Goal: Transaction & Acquisition: Purchase product/service

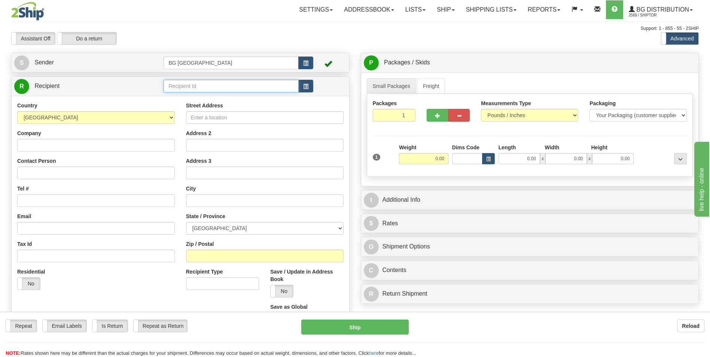
click at [192, 84] on input "text" at bounding box center [231, 86] width 135 height 13
click at [186, 91] on input "60031" at bounding box center [231, 86] width 135 height 13
click at [183, 95] on div "60031" at bounding box center [230, 98] width 128 height 8
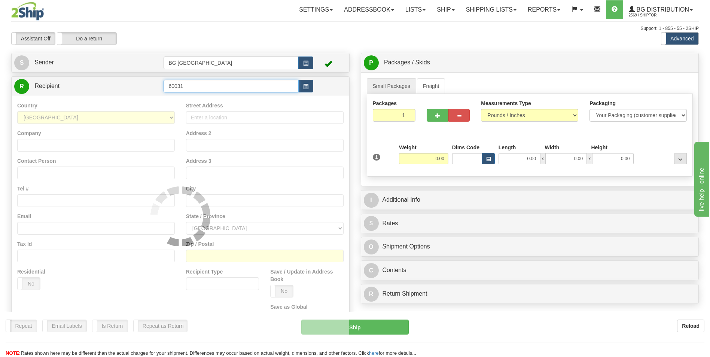
type input "60031"
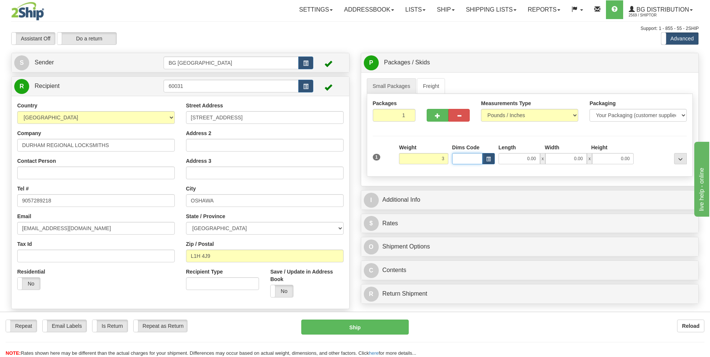
type input "3.00"
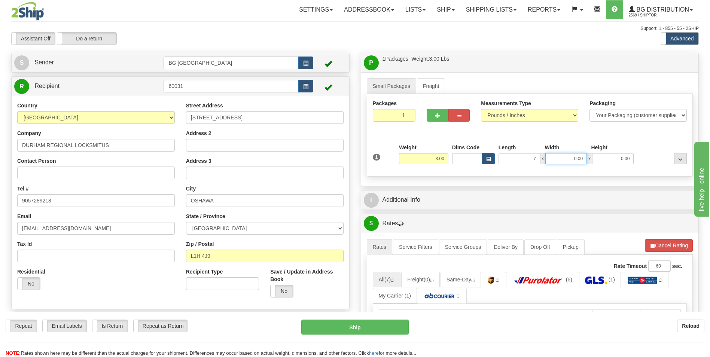
type input "7.00"
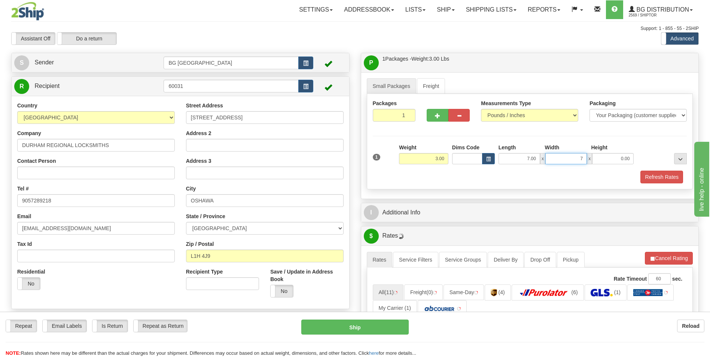
type input "7.00"
type input "6.00"
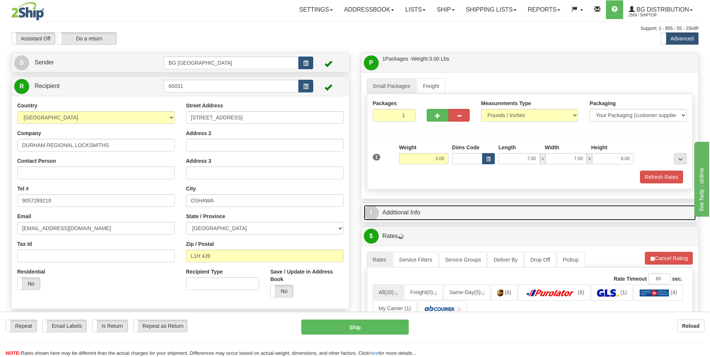
click at [414, 210] on link "I Additional Info" at bounding box center [530, 212] width 332 height 15
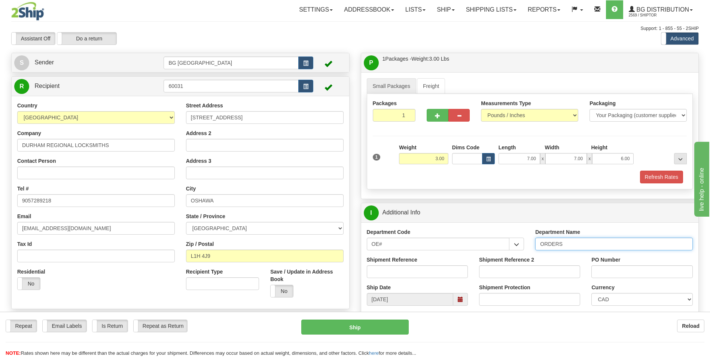
click at [569, 246] on input "ORDERS" at bounding box center [614, 244] width 158 height 13
type input "70183837-00"
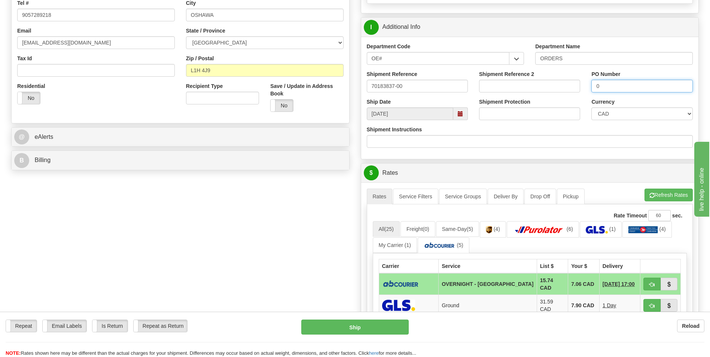
scroll to position [187, 0]
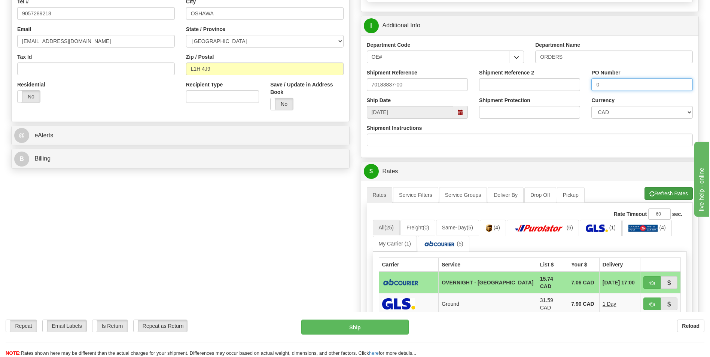
type input "0"
click at [645, 192] on button "Refresh Rates" at bounding box center [669, 193] width 48 height 13
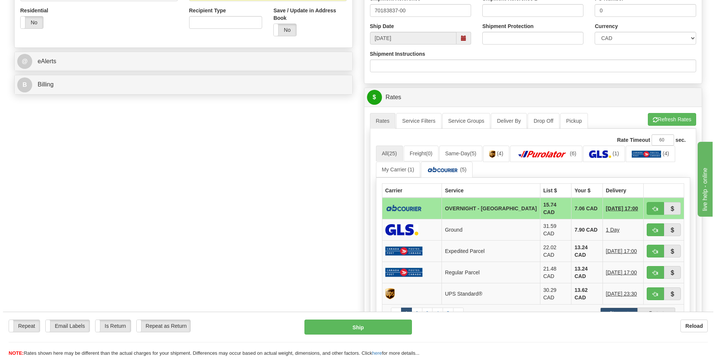
scroll to position [262, 0]
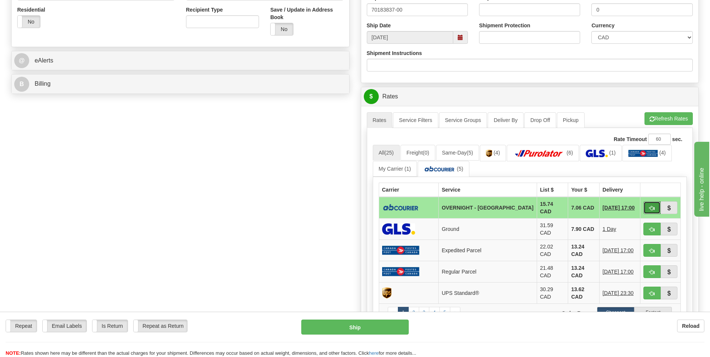
click at [650, 206] on span "button" at bounding box center [652, 208] width 5 height 5
type input "4"
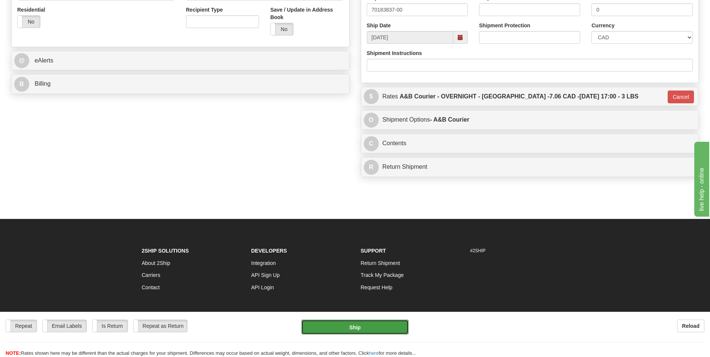
click at [352, 327] on button "Ship" at bounding box center [354, 327] width 107 height 15
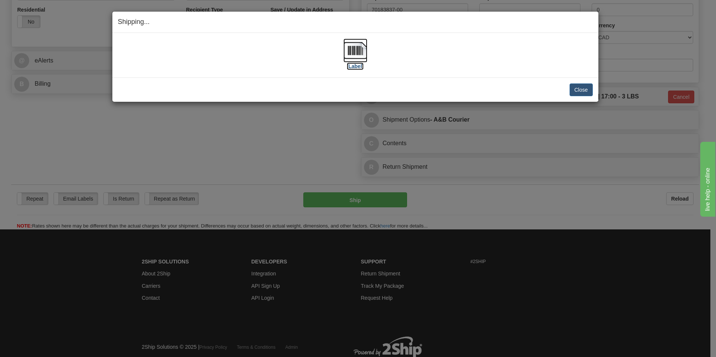
click at [346, 49] on img at bounding box center [355, 51] width 24 height 24
click at [583, 88] on button "Close" at bounding box center [580, 89] width 23 height 13
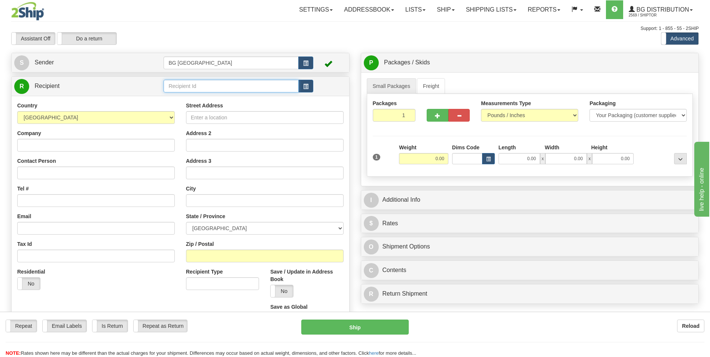
click at [187, 85] on input "text" at bounding box center [231, 86] width 135 height 13
click at [179, 95] on div "60031" at bounding box center [230, 98] width 128 height 8
type input "60031"
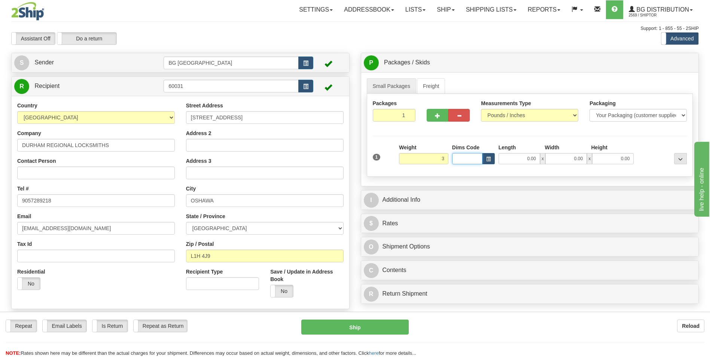
type input "3.00"
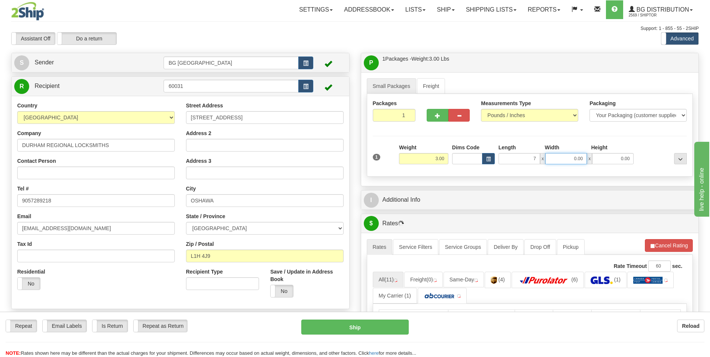
type input "7.00"
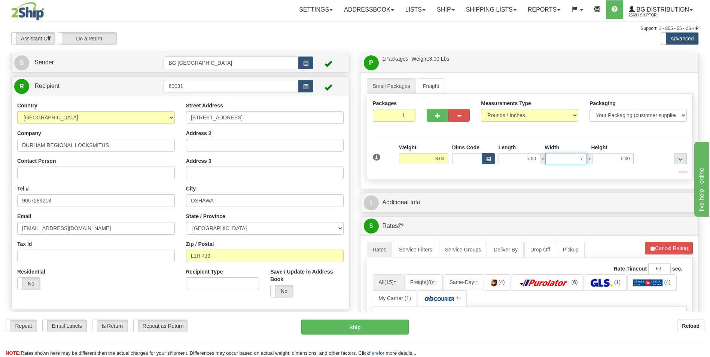
type input "7.00"
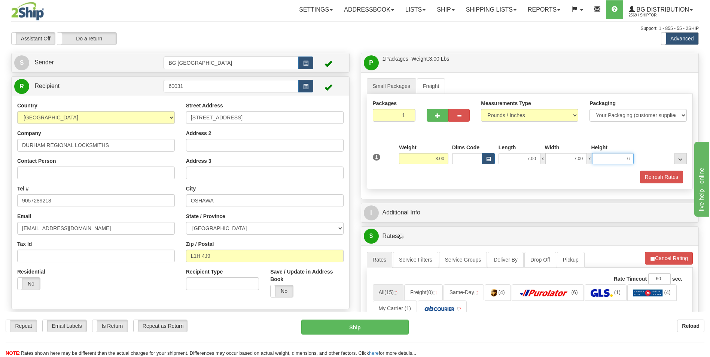
type input "6.00"
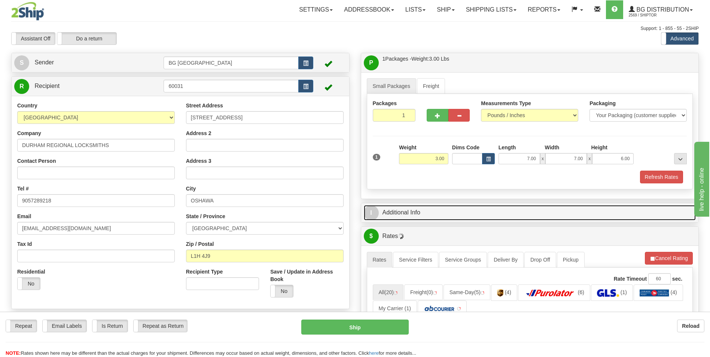
click at [428, 214] on link "I Additional Info" at bounding box center [530, 212] width 332 height 15
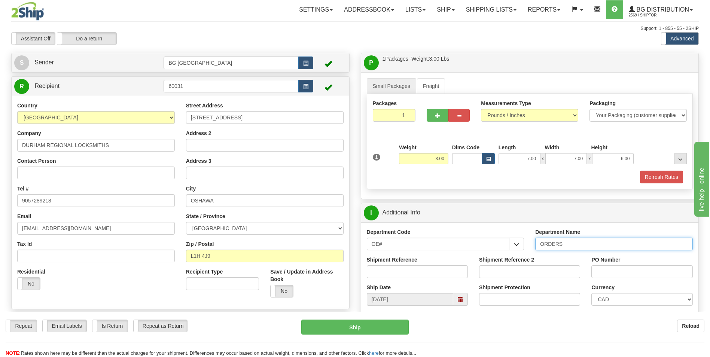
click at [570, 245] on input "ORDERS" at bounding box center [614, 244] width 158 height 13
type input "70183837-00"
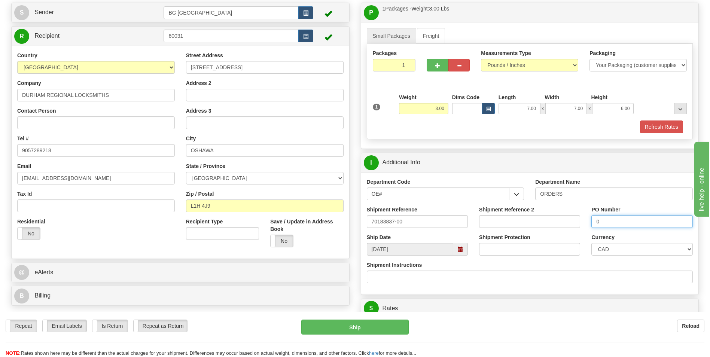
scroll to position [150, 0]
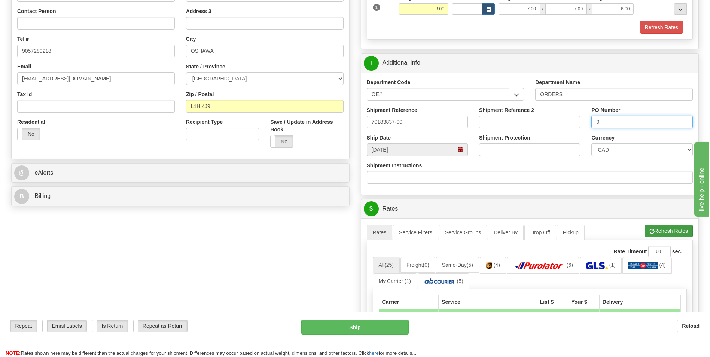
type input "0"
click at [658, 227] on button "Refresh Rates" at bounding box center [669, 231] width 48 height 13
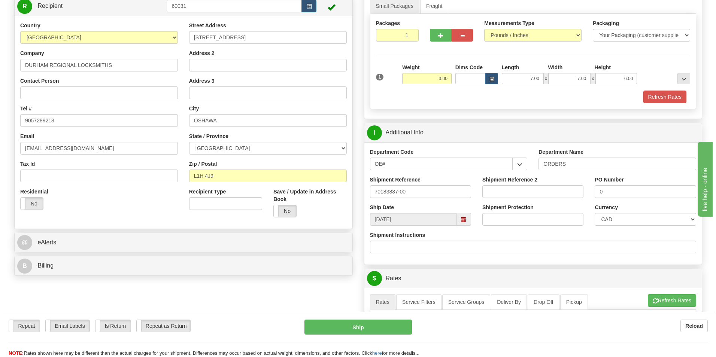
scroll to position [225, 0]
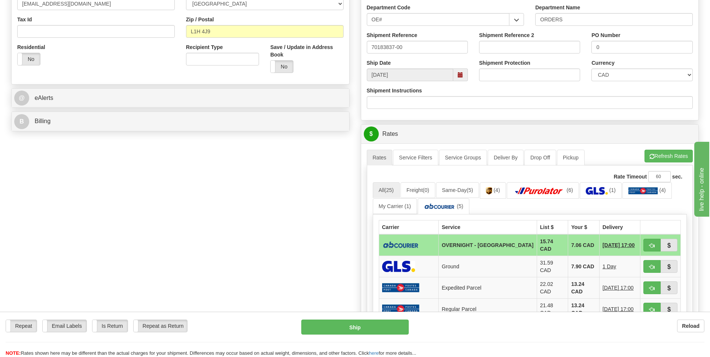
click at [581, 250] on td "7.06 CAD" at bounding box center [583, 245] width 31 height 22
click at [648, 242] on button "button" at bounding box center [652, 245] width 17 height 13
type input "4"
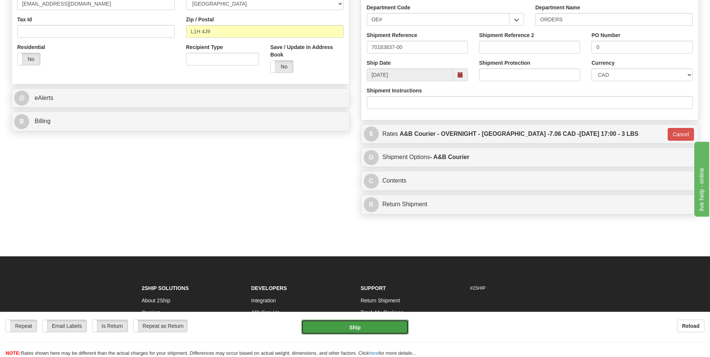
click at [357, 332] on button "Ship" at bounding box center [354, 327] width 107 height 15
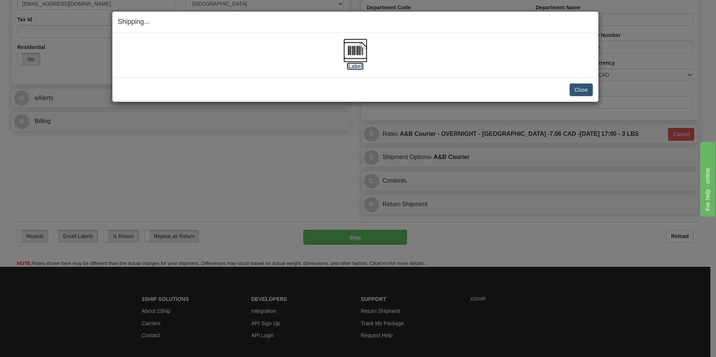
click at [365, 57] on img at bounding box center [355, 51] width 24 height 24
click at [576, 92] on button "Close" at bounding box center [580, 89] width 23 height 13
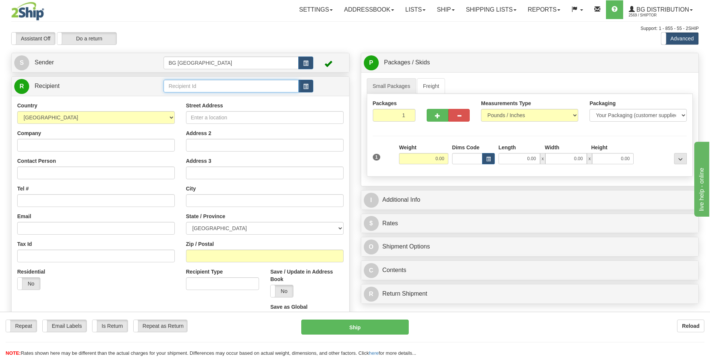
click at [219, 87] on input "text" at bounding box center [231, 86] width 135 height 13
click at [183, 94] on div "60040" at bounding box center [229, 97] width 127 height 7
type input "60040"
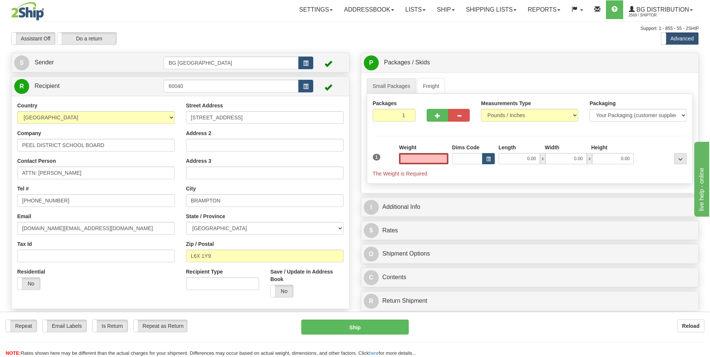
type input "0.00"
click at [92, 167] on input "ATTN: JAIME TRAVASSOS SR." at bounding box center [96, 173] width 158 height 13
paste input "ROB RAGOGNA"
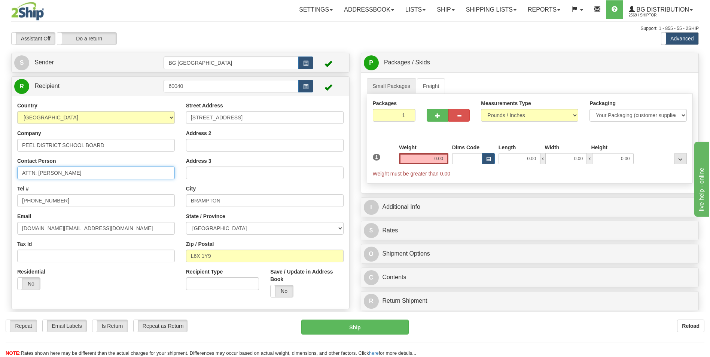
type input "ATTN: ROB RAGOGNA"
click at [242, 120] on input "24 HOLTBY AVENUE" at bounding box center [265, 117] width 158 height 13
paste input "933 CENTRAL PARKWAY"
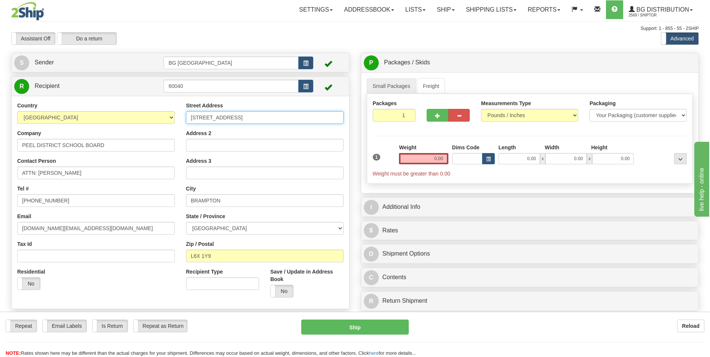
type input "933 CENTRAL PARKWAY"
click at [218, 203] on input "BRAMPTON" at bounding box center [265, 200] width 158 height 13
paste input "MISSISSAUGA"
type input "MISSISSAUGA"
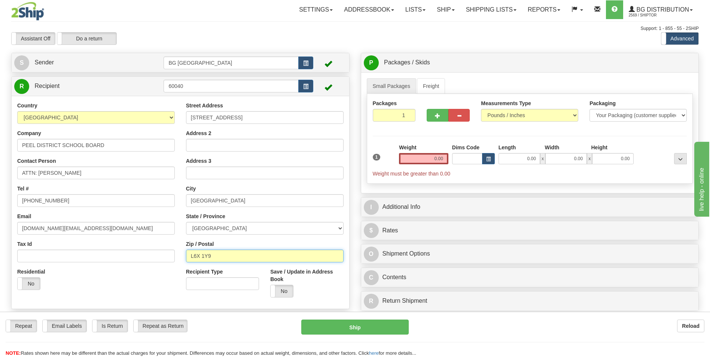
click at [215, 255] on input "L6X 1Y9" at bounding box center [265, 256] width 158 height 13
paste input "5C 2T"
type input "L5C 2T9"
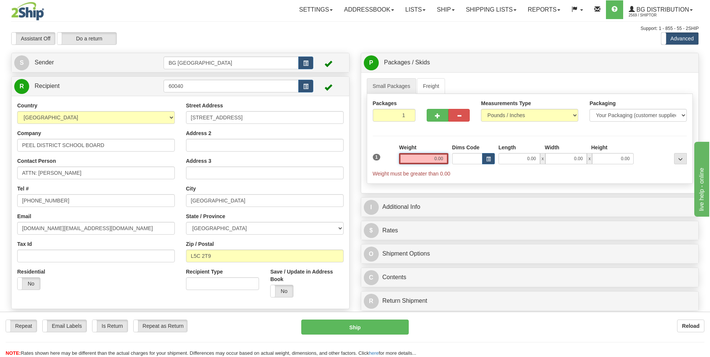
click at [434, 157] on input "0.00" at bounding box center [423, 158] width 49 height 11
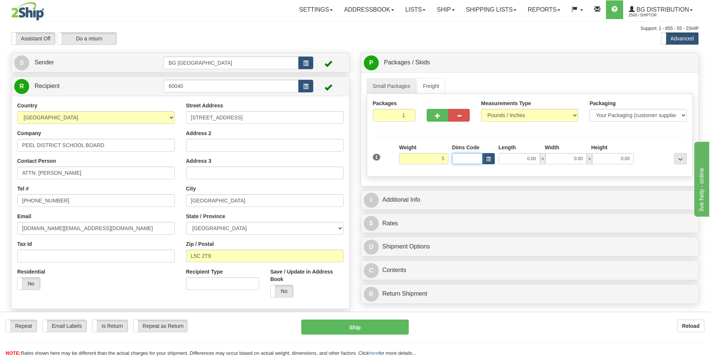
type input "5.00"
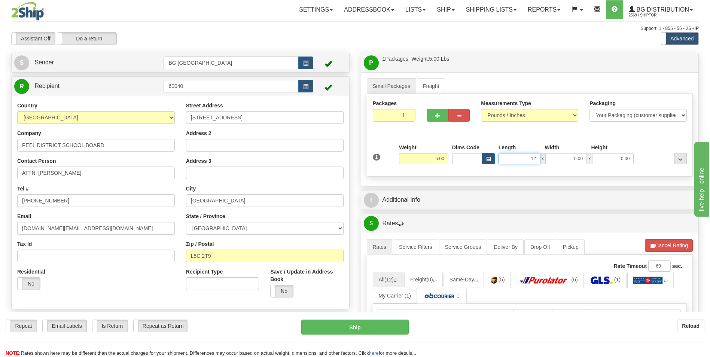
type input "12.00"
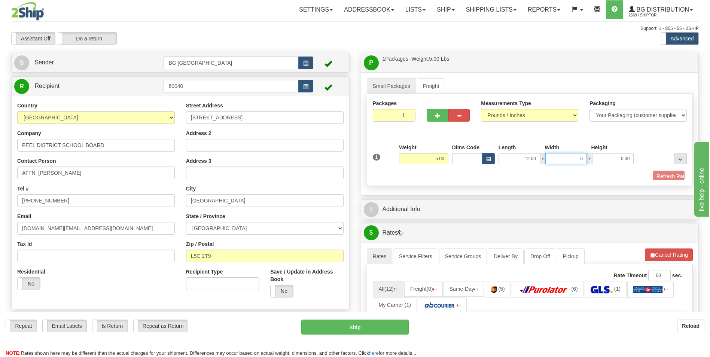
type input "6.00"
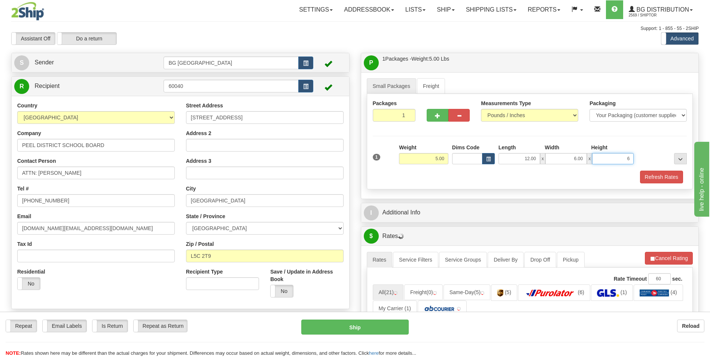
type input "6.00"
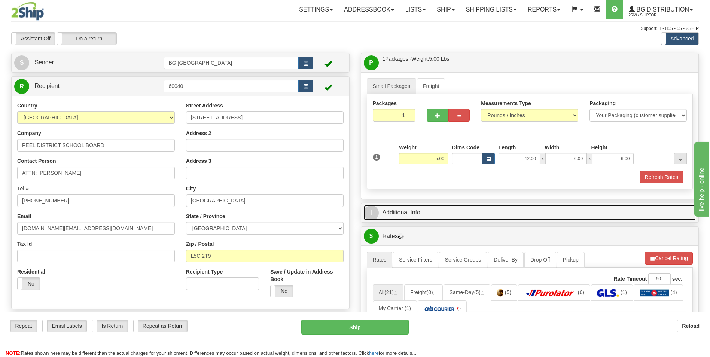
click at [429, 208] on link "I Additional Info" at bounding box center [530, 212] width 332 height 15
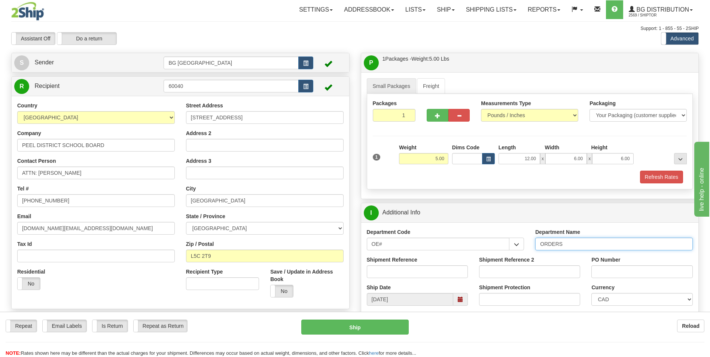
click at [569, 245] on input "ORDERS" at bounding box center [614, 244] width 158 height 13
type input "70179495-02"
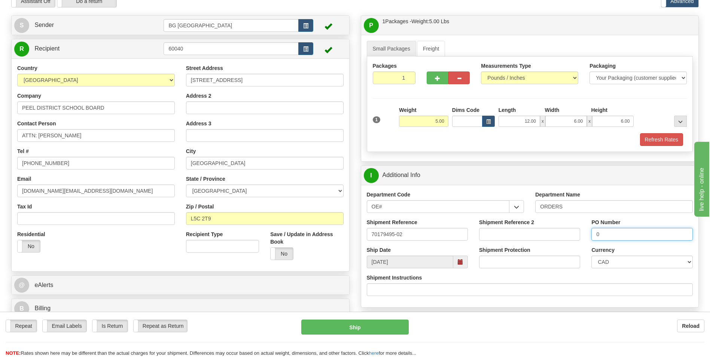
scroll to position [112, 0]
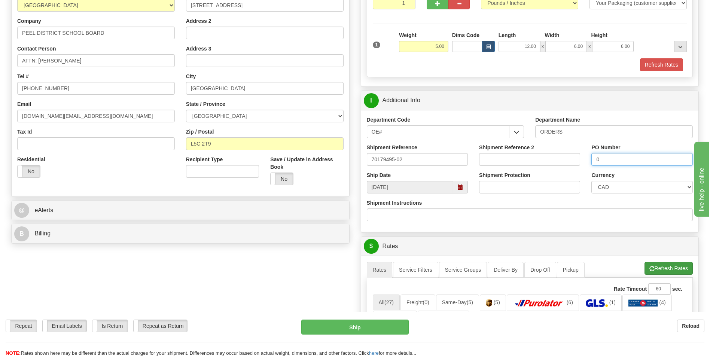
type input "0"
click at [661, 268] on button "Refresh Rates" at bounding box center [669, 268] width 48 height 13
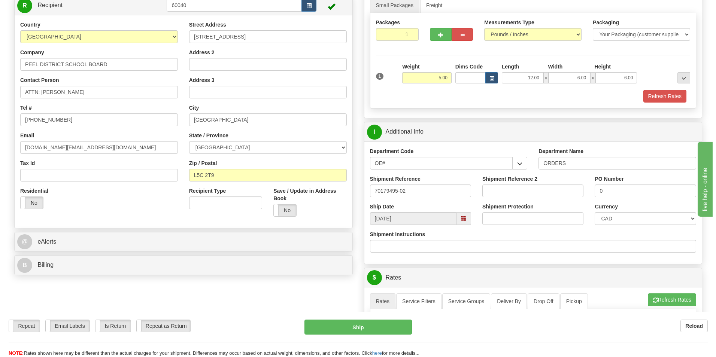
scroll to position [225, 0]
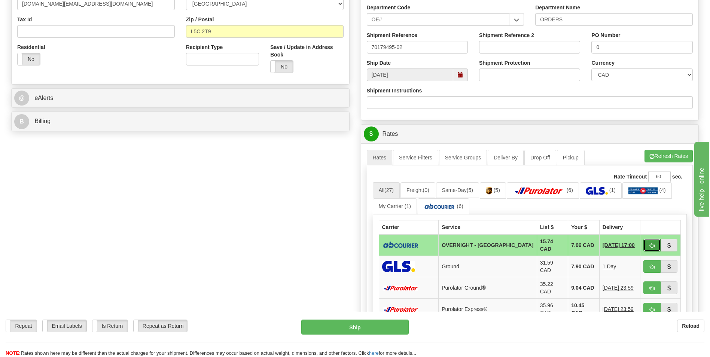
click at [650, 243] on span "button" at bounding box center [652, 245] width 5 height 5
type input "4"
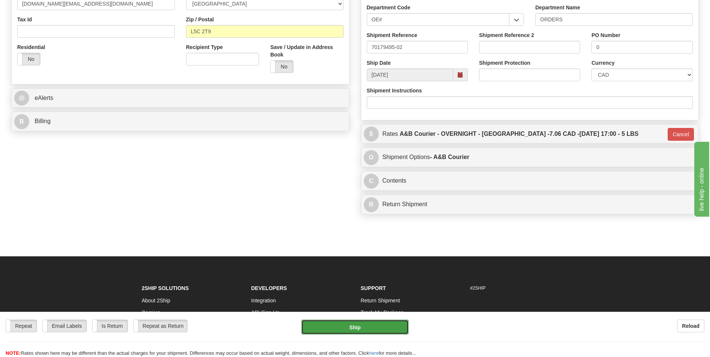
click at [393, 325] on button "Ship" at bounding box center [354, 327] width 107 height 15
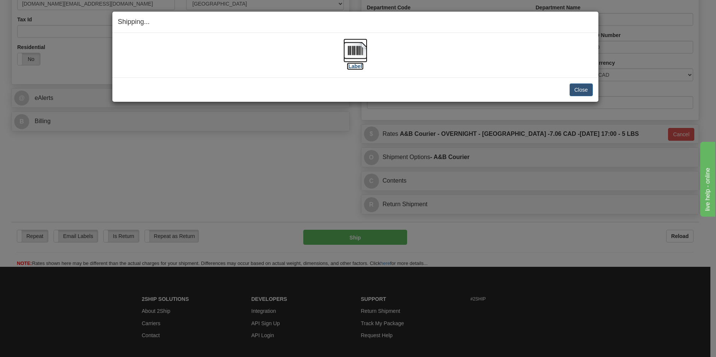
click at [363, 49] on img at bounding box center [355, 51] width 24 height 24
click at [586, 86] on button "Close" at bounding box center [580, 89] width 23 height 13
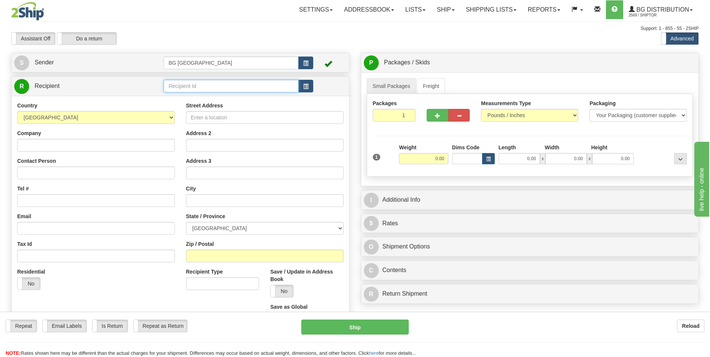
click at [184, 83] on input "text" at bounding box center [231, 86] width 135 height 13
click at [180, 96] on div "60035" at bounding box center [230, 98] width 128 height 8
type input "60035"
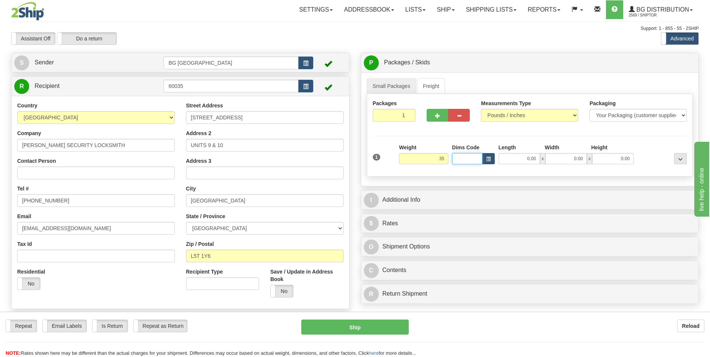
type input "35.00"
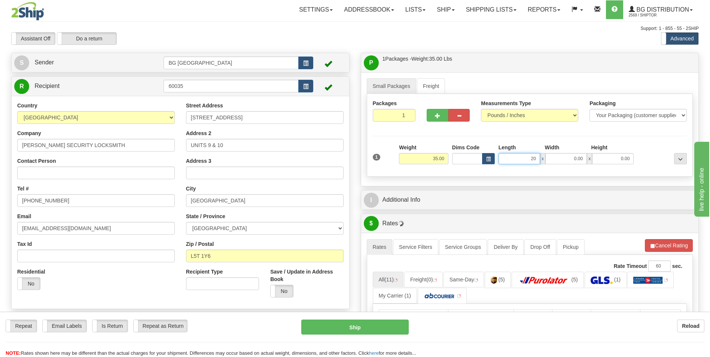
type input "20.00"
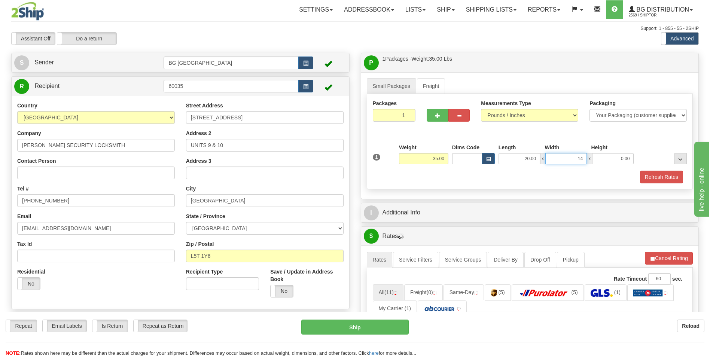
type input "14.00"
type input "12.00"
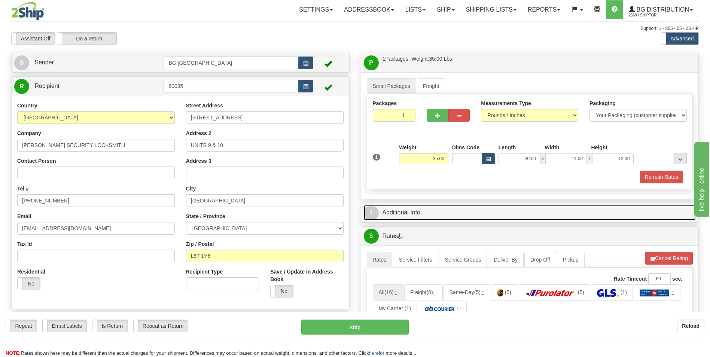
click at [415, 209] on link "I Additional Info" at bounding box center [530, 212] width 332 height 15
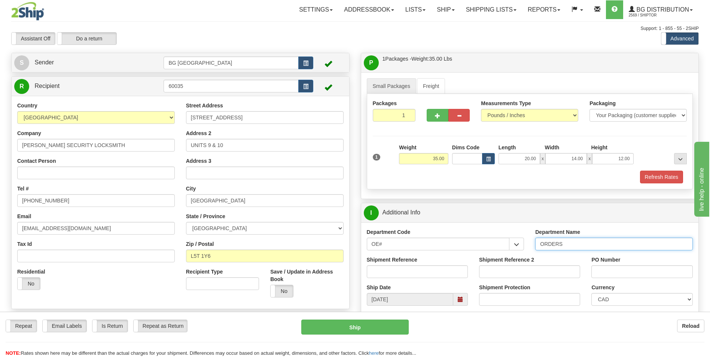
click at [578, 245] on input "ORDERS" at bounding box center [614, 244] width 158 height 13
type input "70180637-05"
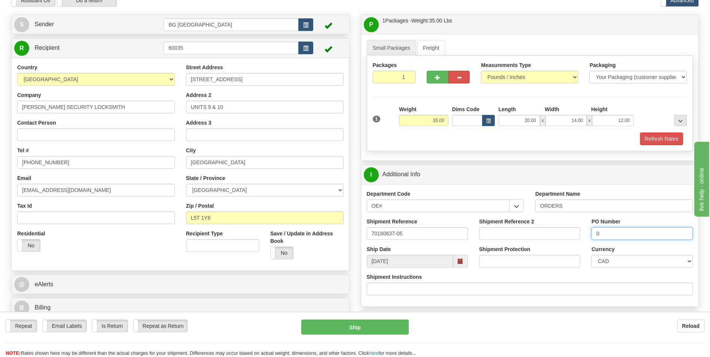
scroll to position [150, 0]
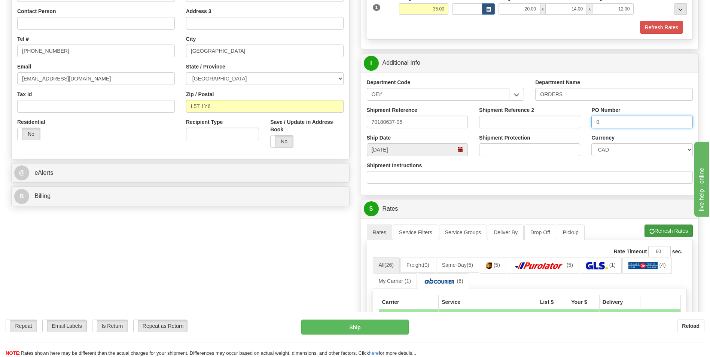
type input "0"
click at [657, 236] on button "Refresh Rates" at bounding box center [669, 231] width 48 height 13
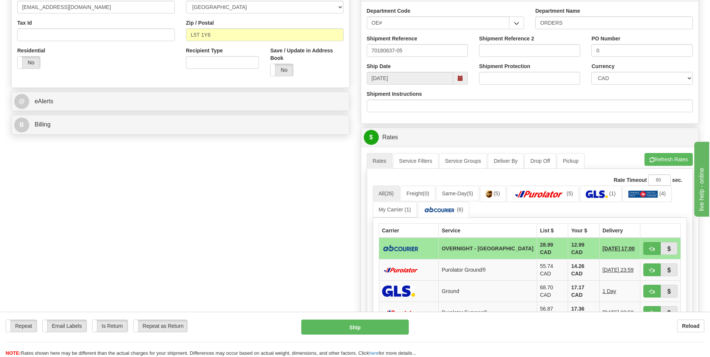
scroll to position [262, 0]
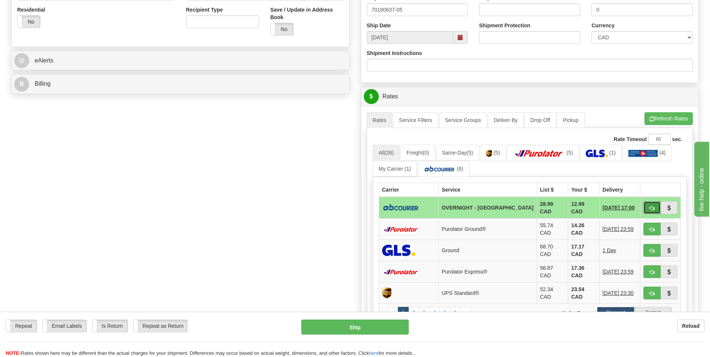
click at [644, 206] on button "button" at bounding box center [652, 207] width 17 height 13
type input "4"
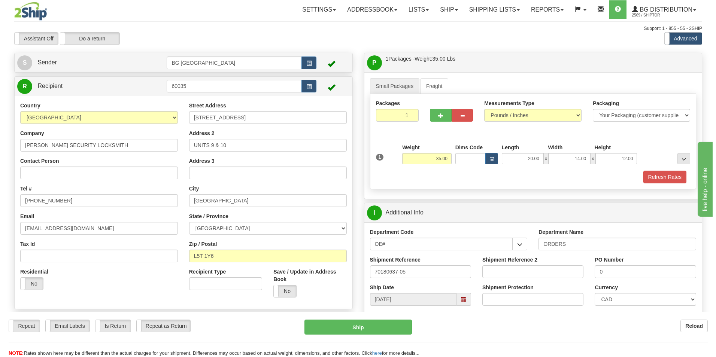
scroll to position [150, 0]
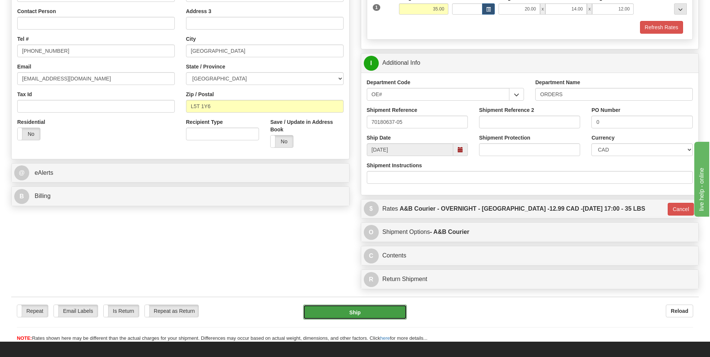
click at [350, 305] on button "Ship" at bounding box center [354, 312] width 103 height 15
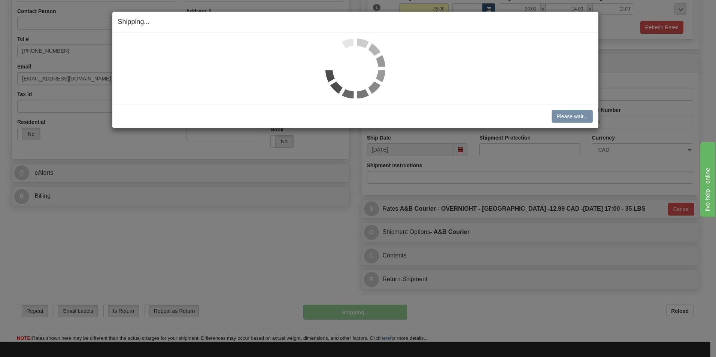
click at [444, 207] on html "Training Course Close Toggle navigation Settings Shipping Preferences New Sende…" at bounding box center [358, 28] width 716 height 357
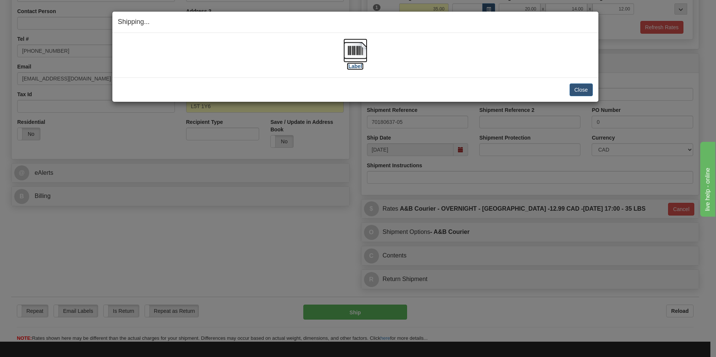
click at [354, 49] on img at bounding box center [355, 51] width 24 height 24
click at [571, 92] on button "Close" at bounding box center [580, 89] width 23 height 13
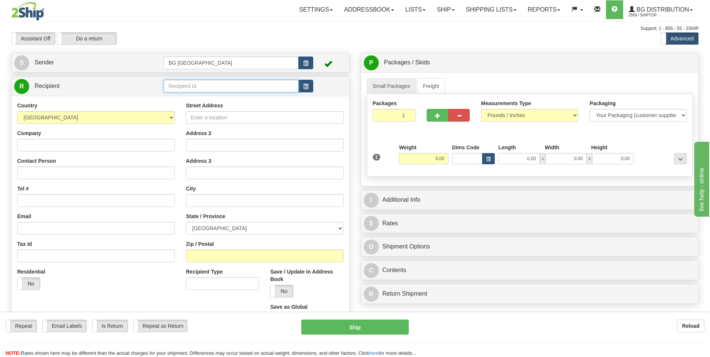
click at [191, 90] on input "text" at bounding box center [231, 86] width 135 height 13
click at [180, 97] on div "60163" at bounding box center [230, 98] width 128 height 8
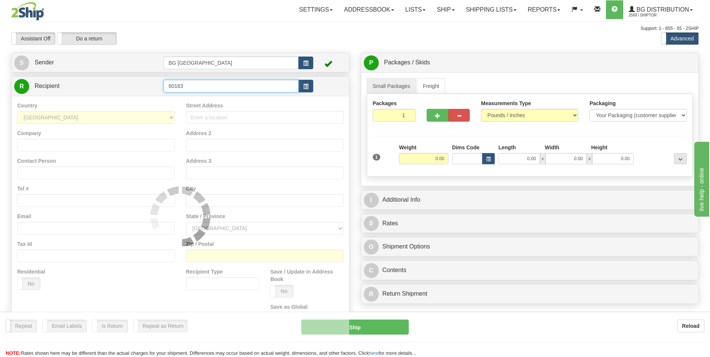
type input "60163"
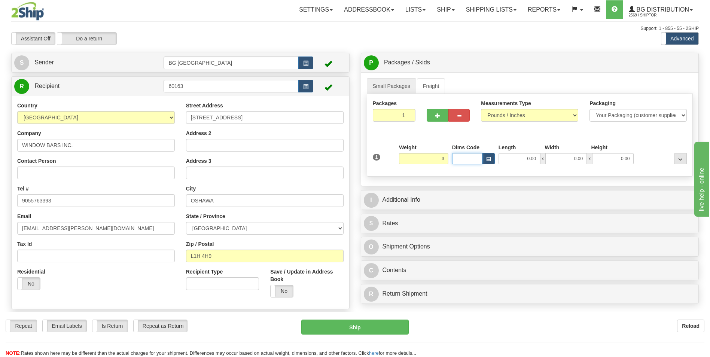
type input "3.00"
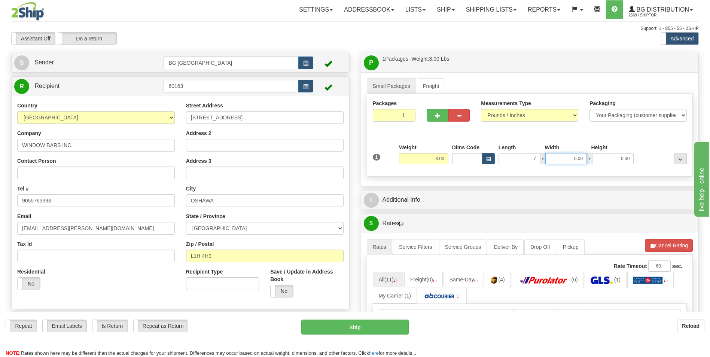
type input "7.00"
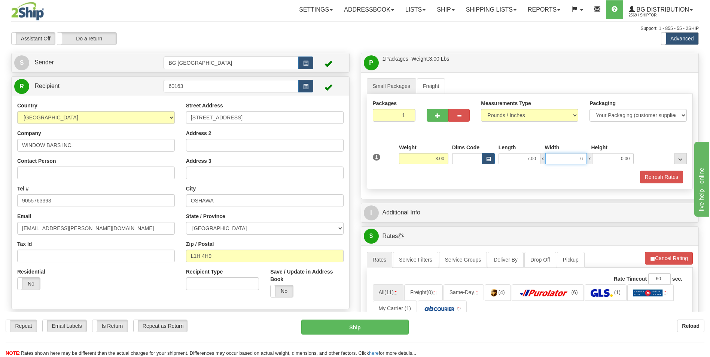
type input "6.00"
type input "4.00"
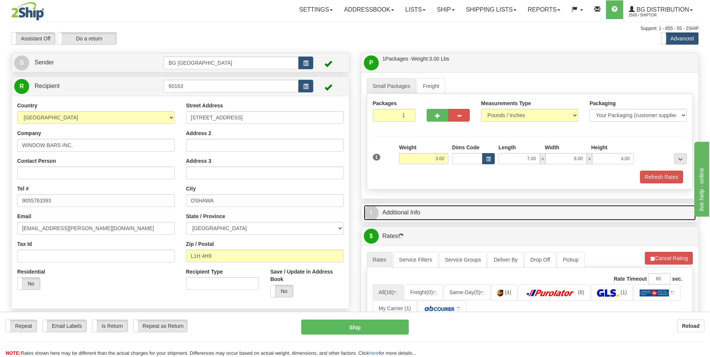
click at [413, 205] on link "I Additional Info" at bounding box center [530, 212] width 332 height 15
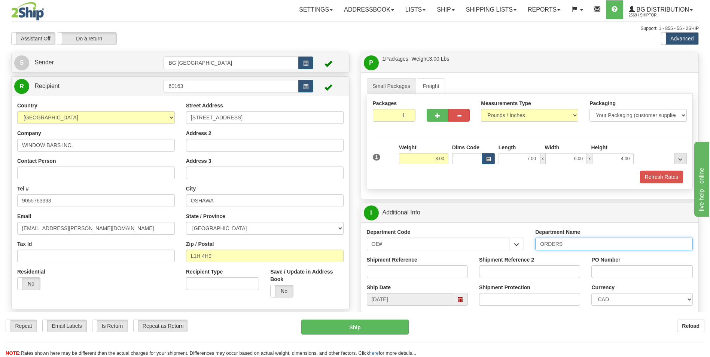
click at [562, 244] on input "ORDERS" at bounding box center [614, 244] width 158 height 13
type input "70182963-00"
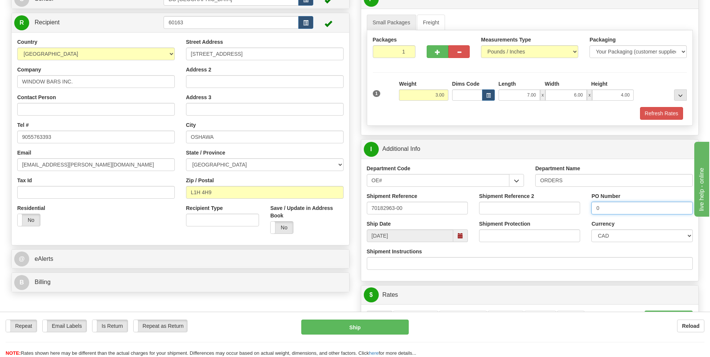
scroll to position [112, 0]
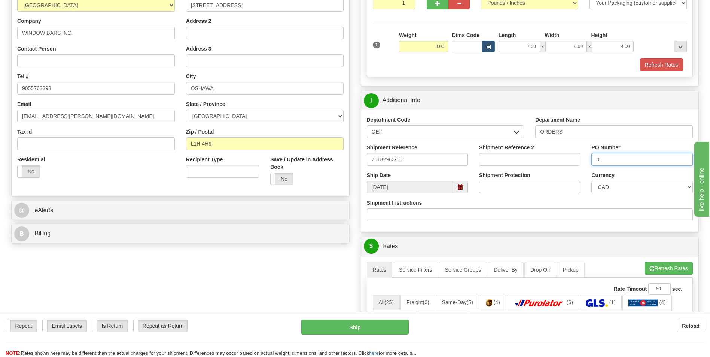
type input "0"
click at [655, 274] on button "Refresh Rates" at bounding box center [669, 268] width 48 height 13
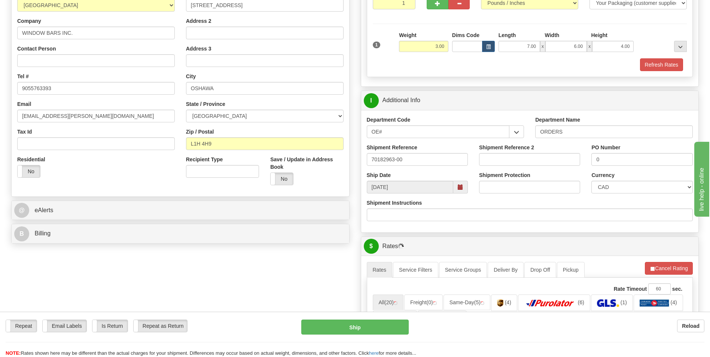
scroll to position [300, 0]
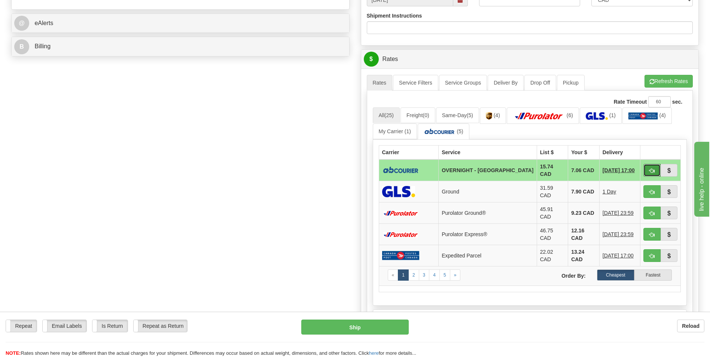
click at [652, 171] on span "button" at bounding box center [652, 170] width 5 height 5
type input "4"
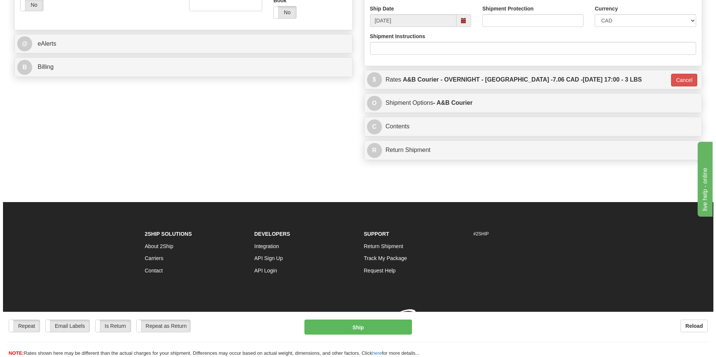
scroll to position [290, 0]
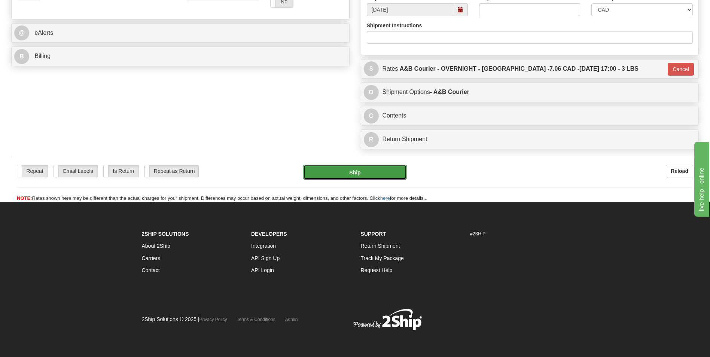
click at [341, 166] on button "Ship" at bounding box center [354, 172] width 103 height 15
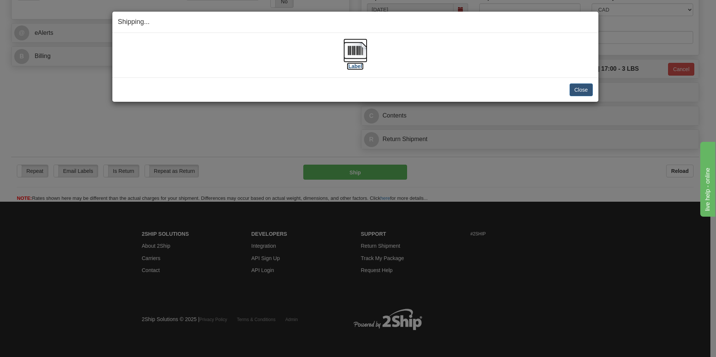
click at [353, 49] on img at bounding box center [355, 51] width 24 height 24
click at [582, 92] on button "Close" at bounding box center [580, 89] width 23 height 13
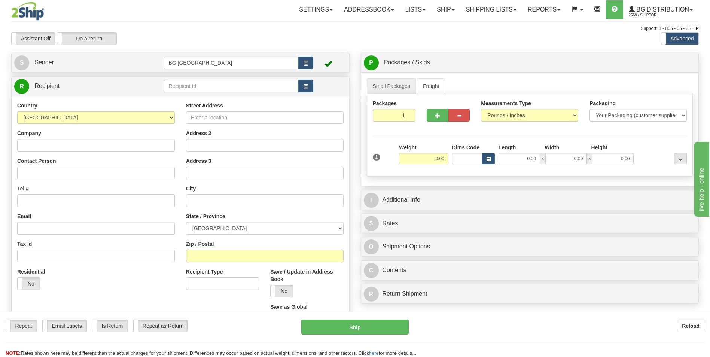
click at [205, 93] on td at bounding box center [238, 86] width 149 height 15
click at [207, 90] on input "text" at bounding box center [231, 86] width 135 height 13
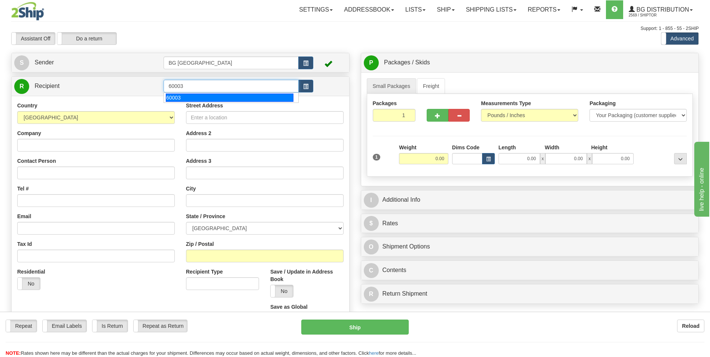
click at [197, 95] on div "60003" at bounding box center [230, 98] width 128 height 8
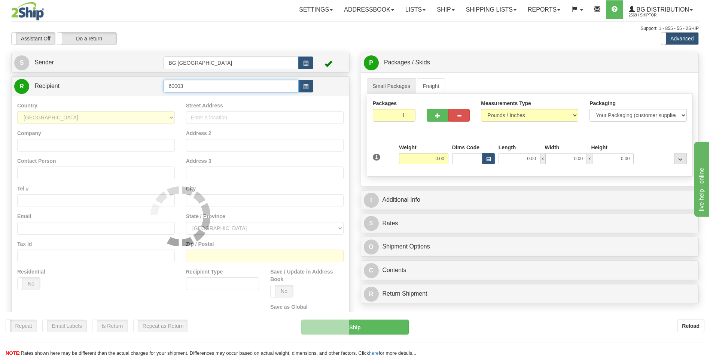
type input "60003"
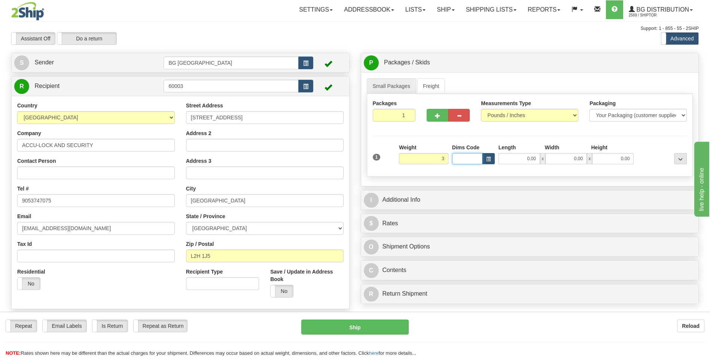
type input "3.00"
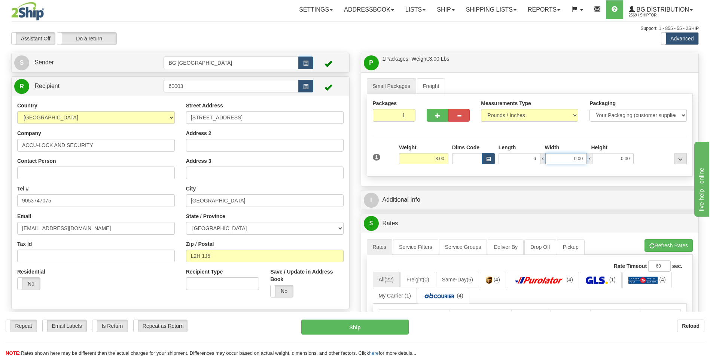
type input "6.00"
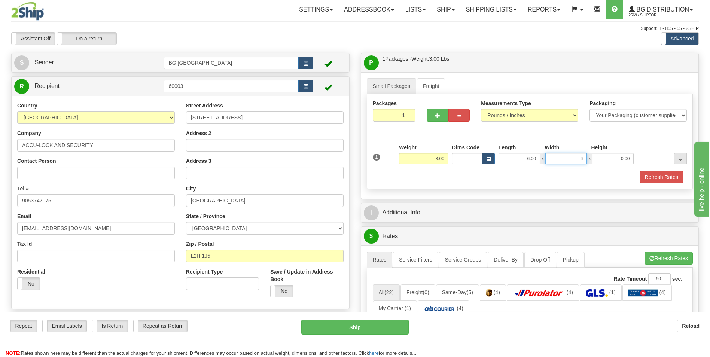
type input "6.00"
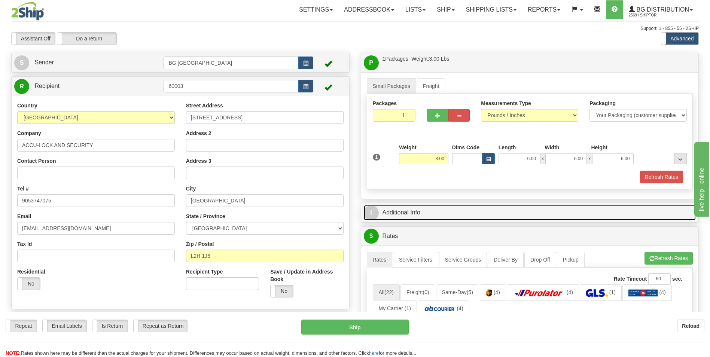
click at [401, 212] on link "I Additional Info" at bounding box center [530, 212] width 332 height 15
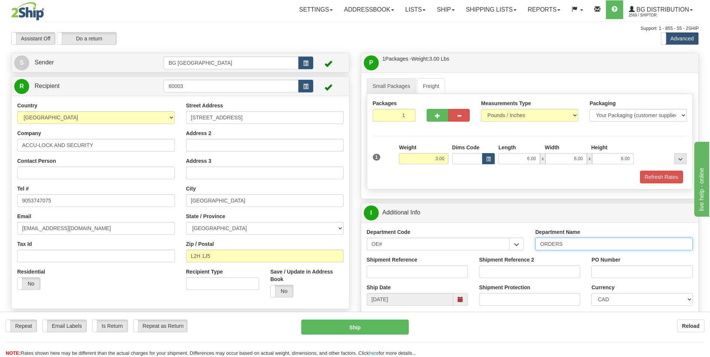
click at [567, 243] on input "ORDERS" at bounding box center [614, 244] width 158 height 13
type input "70183882-00"
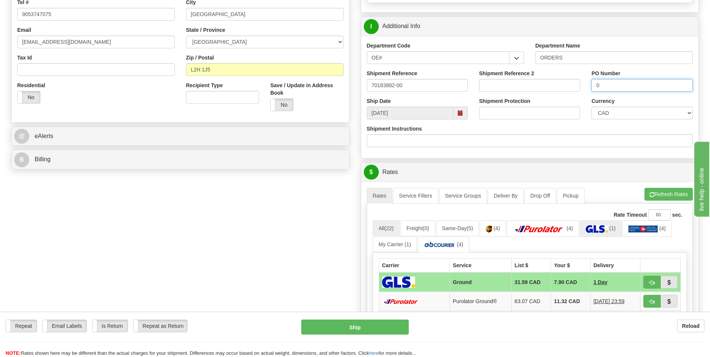
scroll to position [187, 0]
type input "0"
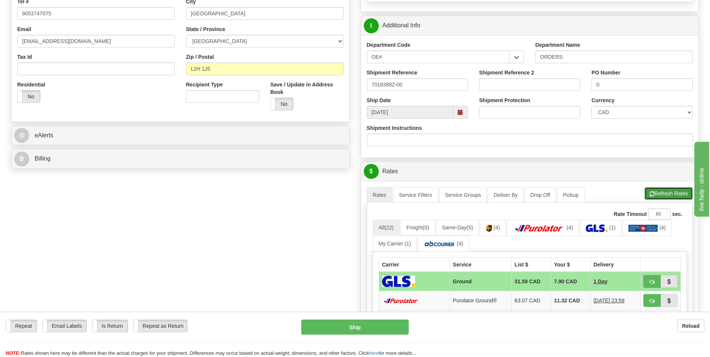
click at [665, 197] on button "Refresh Rates" at bounding box center [669, 193] width 48 height 13
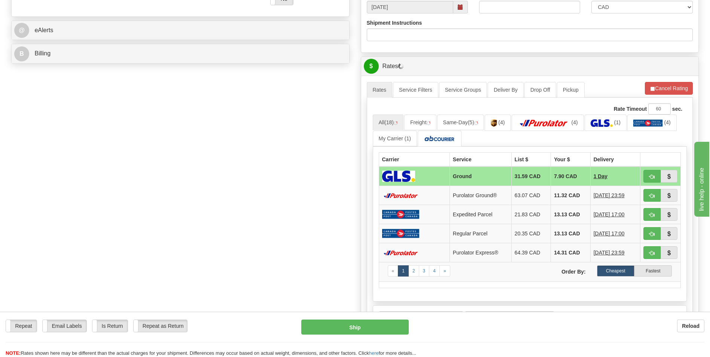
scroll to position [300, 0]
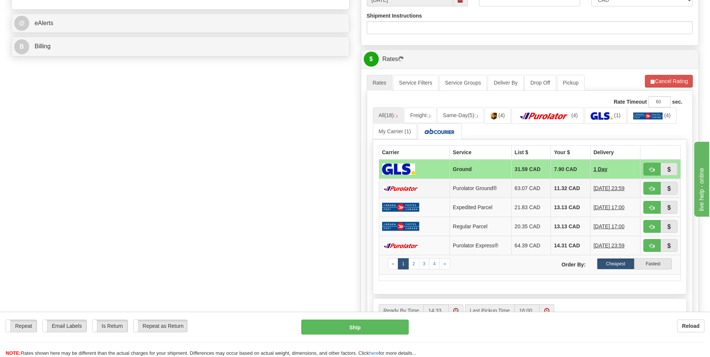
click at [566, 192] on td "11.32 CAD" at bounding box center [570, 188] width 39 height 19
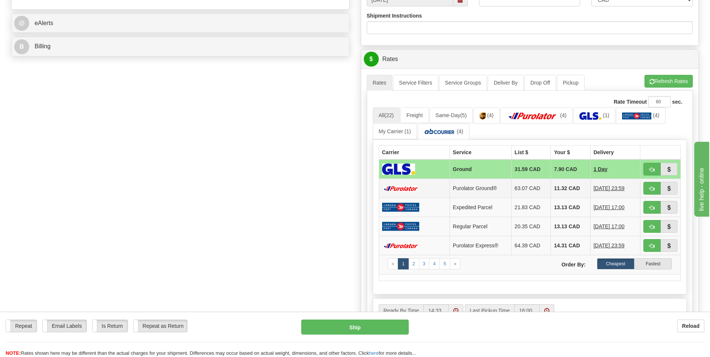
click at [560, 186] on td "11.32 CAD" at bounding box center [570, 188] width 39 height 19
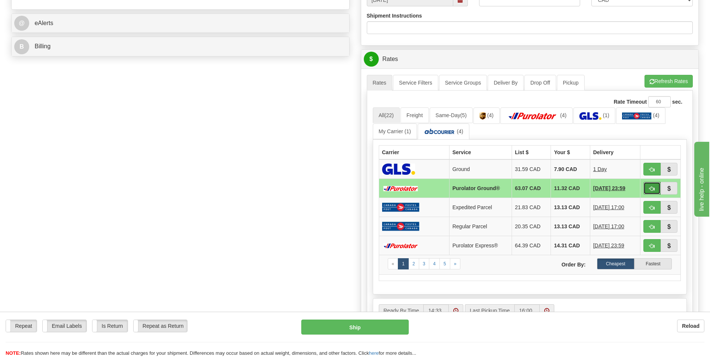
click at [644, 188] on button "button" at bounding box center [652, 188] width 17 height 13
type input "260"
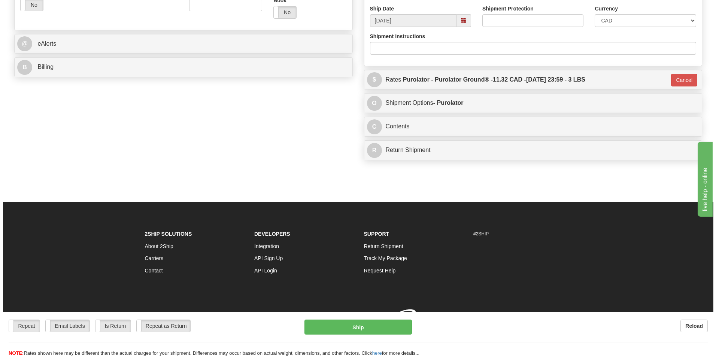
scroll to position [290, 0]
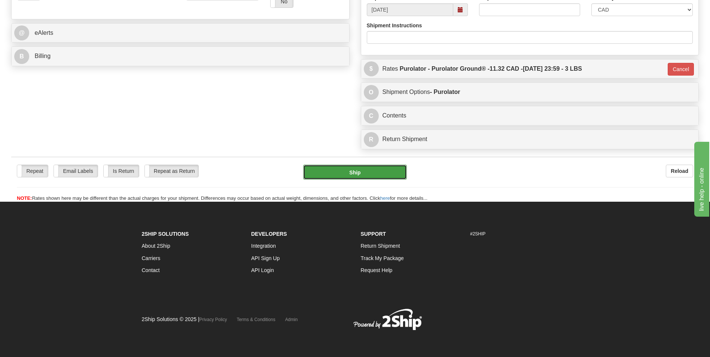
click at [379, 171] on button "Ship" at bounding box center [354, 172] width 103 height 15
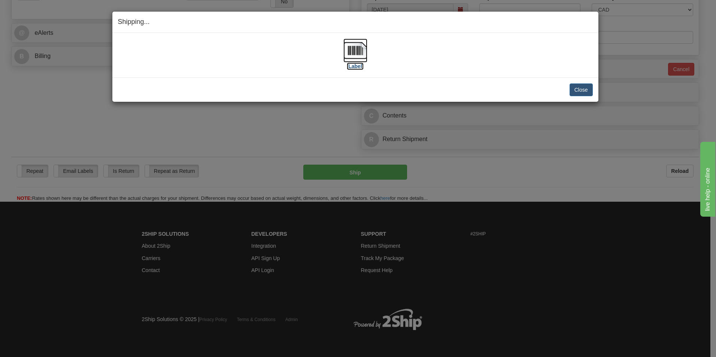
click at [354, 46] on img at bounding box center [355, 51] width 24 height 24
click at [590, 89] on button "Close" at bounding box center [580, 89] width 23 height 13
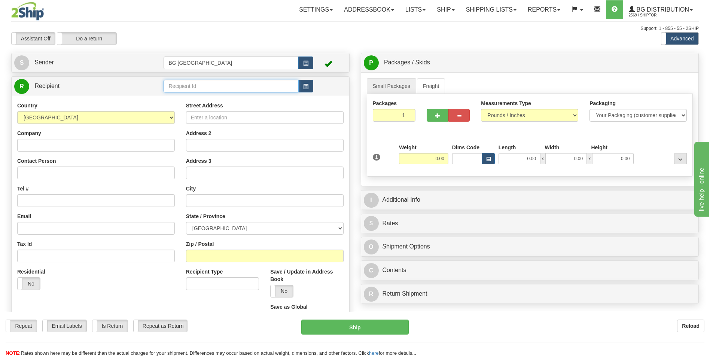
click at [179, 88] on input "text" at bounding box center [231, 86] width 135 height 13
click at [179, 94] on div "60311" at bounding box center [230, 98] width 128 height 8
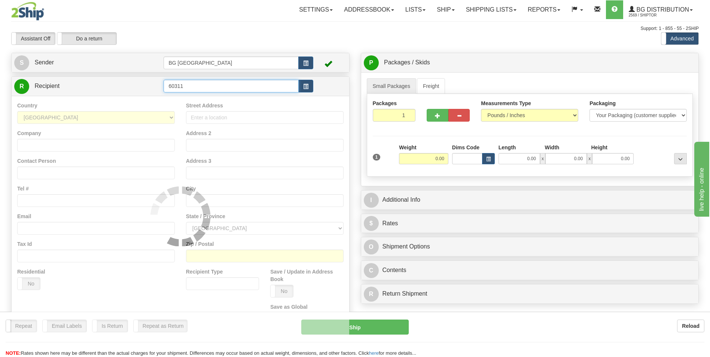
type input "60311"
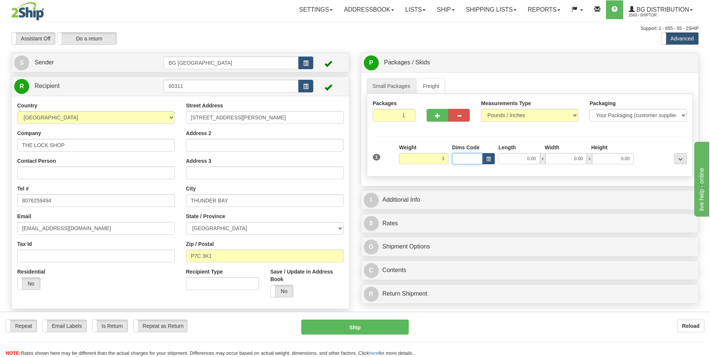
type input "3.00"
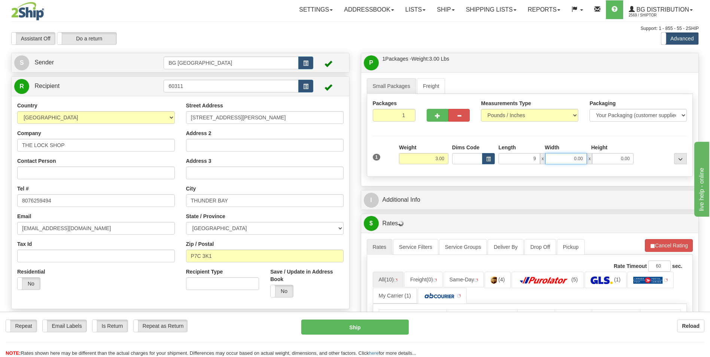
type input "9.00"
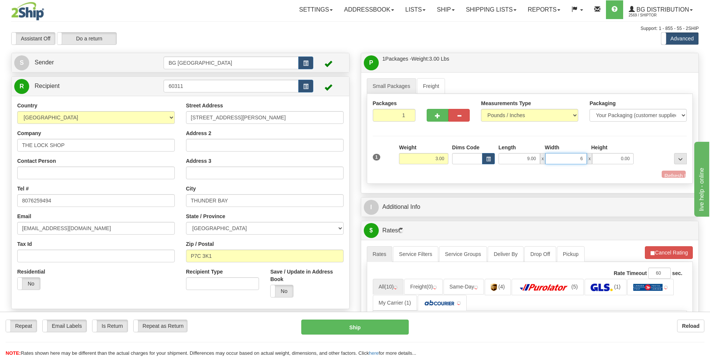
type input "6.00"
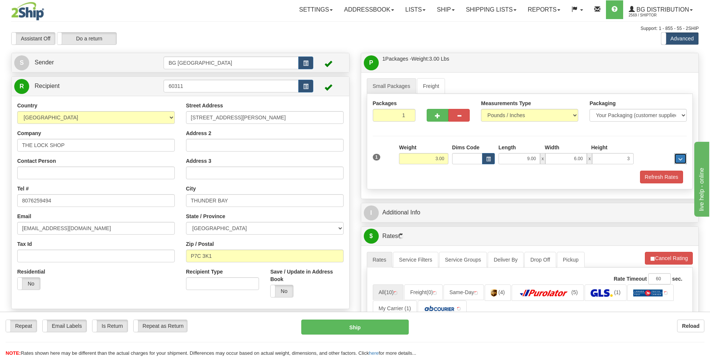
type input "3.00"
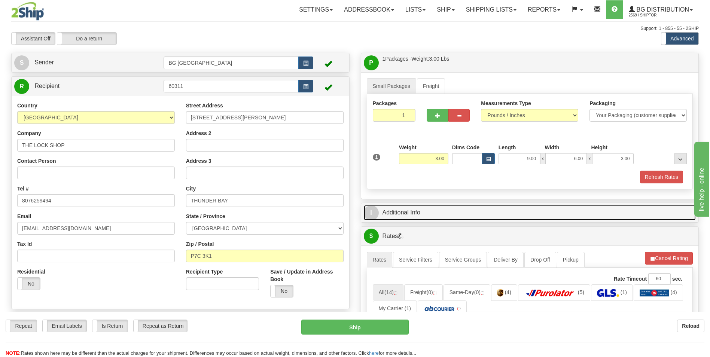
click at [432, 205] on link "I Additional Info" at bounding box center [530, 212] width 332 height 15
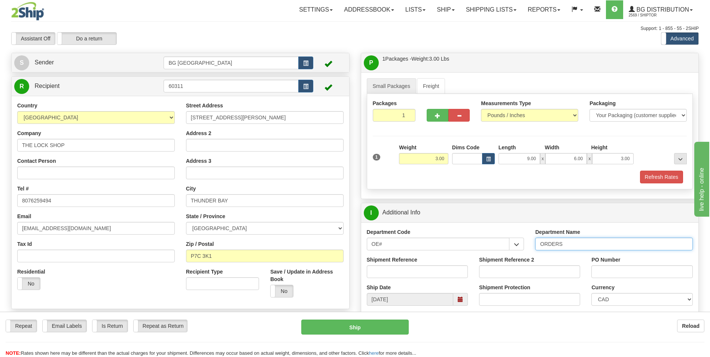
click at [577, 244] on input "ORDERS" at bounding box center [614, 244] width 158 height 13
type input "70180310-00"
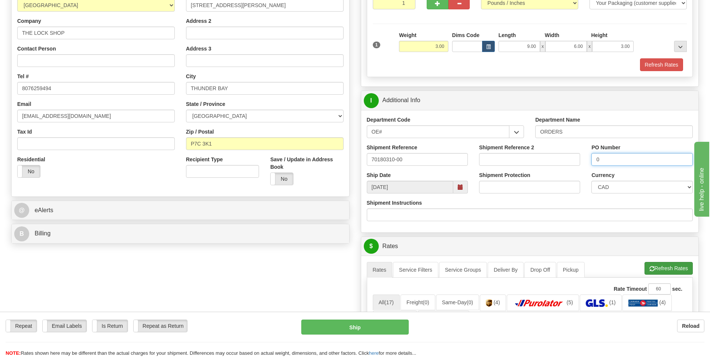
type input "0"
click at [658, 268] on button "Refresh Rates" at bounding box center [669, 268] width 48 height 13
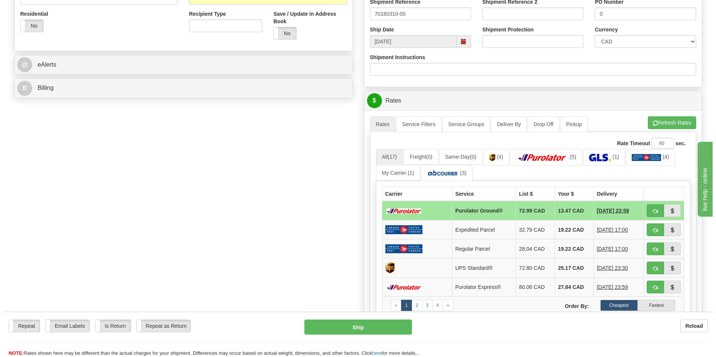
scroll to position [262, 0]
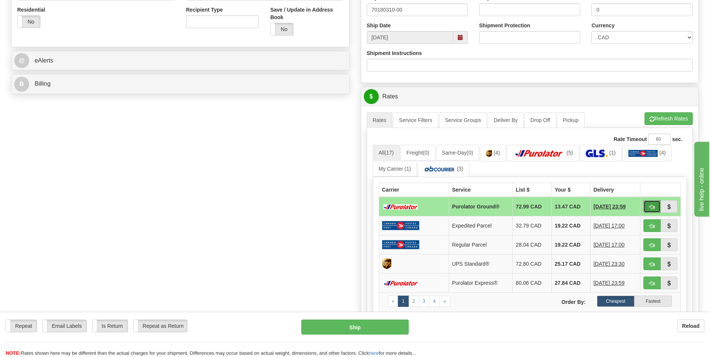
click at [648, 203] on button "button" at bounding box center [652, 206] width 17 height 13
type input "260"
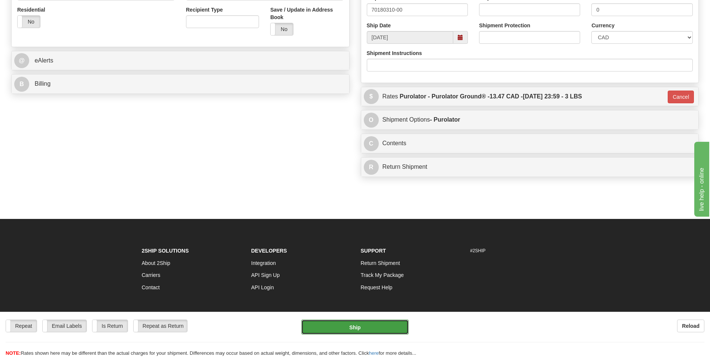
click at [374, 332] on button "Ship" at bounding box center [354, 327] width 107 height 15
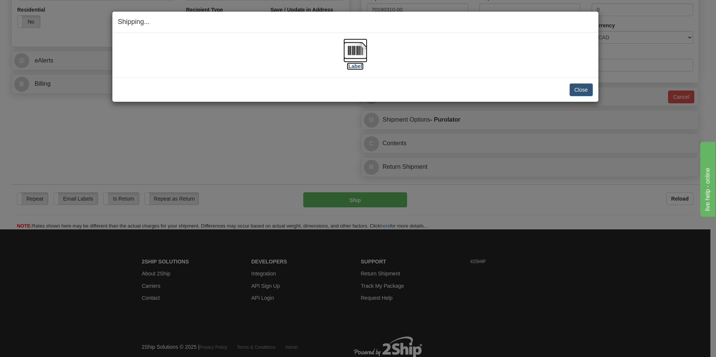
click at [345, 53] on img at bounding box center [355, 51] width 24 height 24
click at [571, 88] on button "Close" at bounding box center [580, 89] width 23 height 13
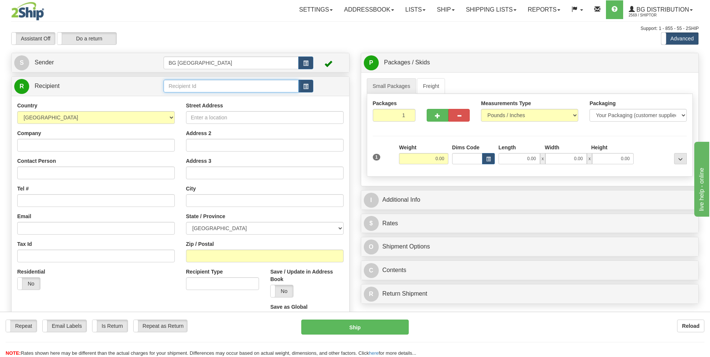
click at [192, 89] on input "text" at bounding box center [231, 86] width 135 height 13
click at [188, 96] on div "60419" at bounding box center [230, 98] width 128 height 8
type input "60419"
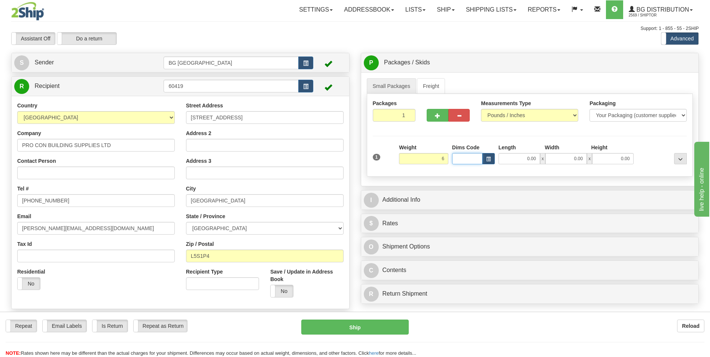
type input "6.00"
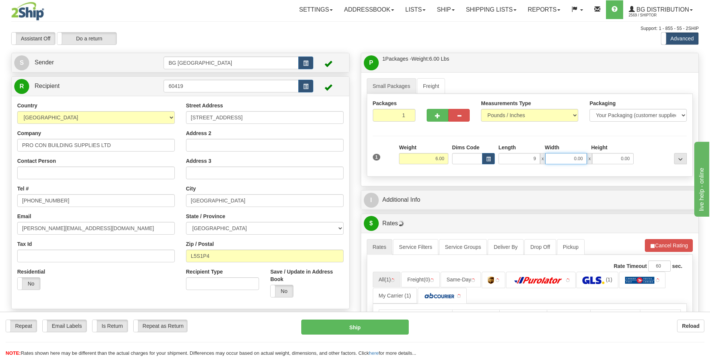
type input "9.00"
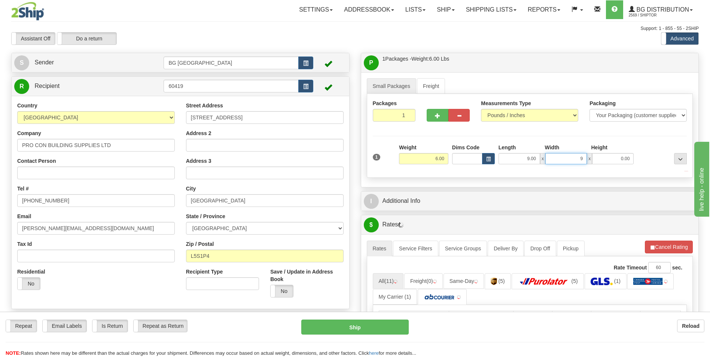
type input "9.00"
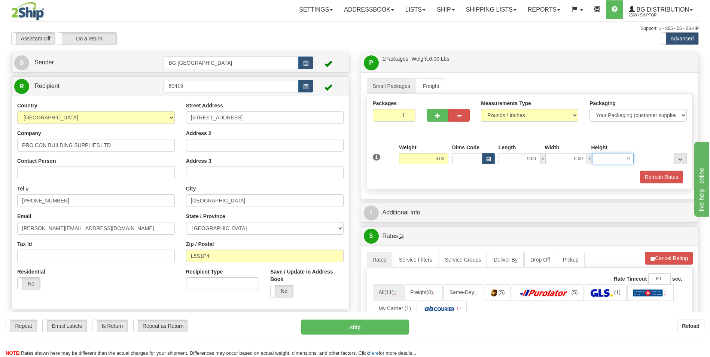
type input "9.00"
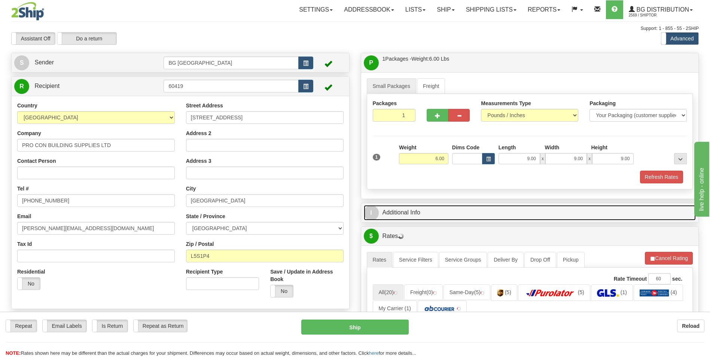
click at [423, 208] on link "I Additional Info" at bounding box center [530, 212] width 332 height 15
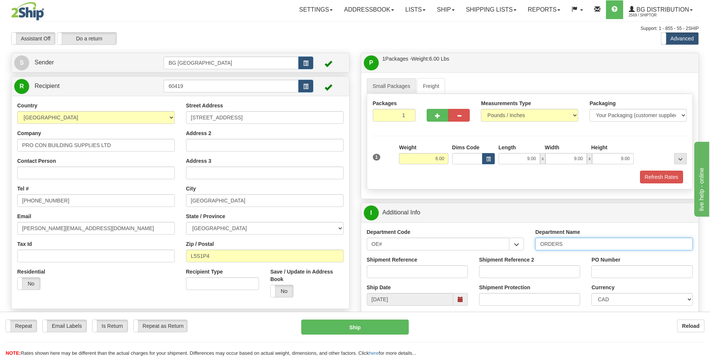
click at [571, 244] on input "ORDERS" at bounding box center [614, 244] width 158 height 13
type input "70183383-00"
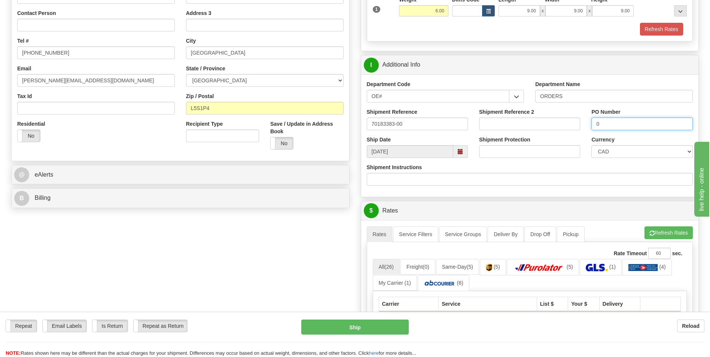
scroll to position [150, 0]
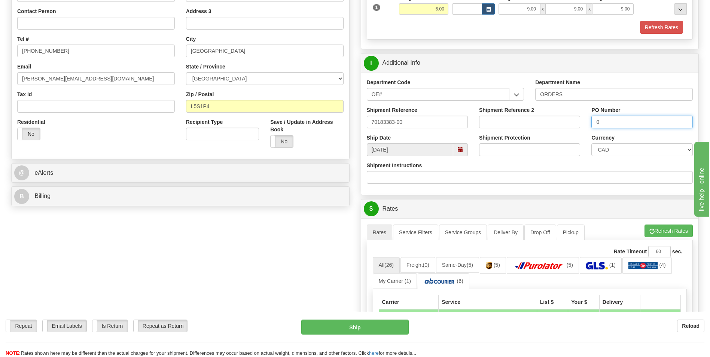
type input "0"
click at [641, 235] on ul "Rates Service Filters Service Groups Deliver By Drop Off Pickup Refresh Rates C…" at bounding box center [530, 233] width 326 height 16
click at [650, 231] on span "button" at bounding box center [652, 231] width 5 height 5
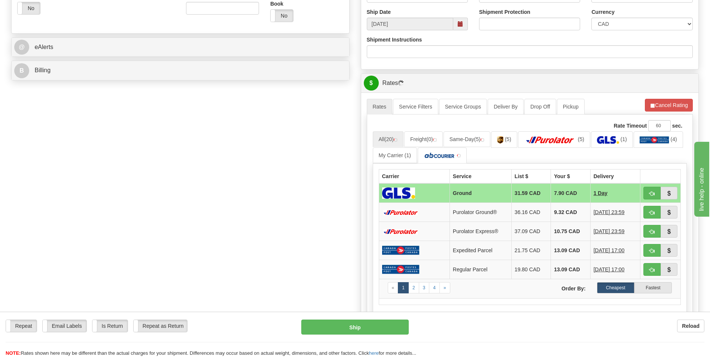
scroll to position [300, 0]
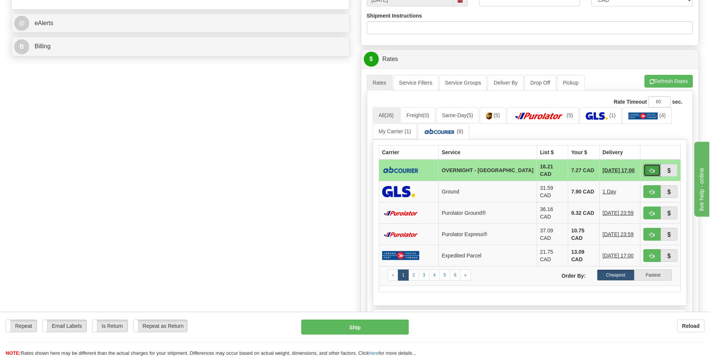
click at [652, 169] on span "button" at bounding box center [652, 170] width 5 height 5
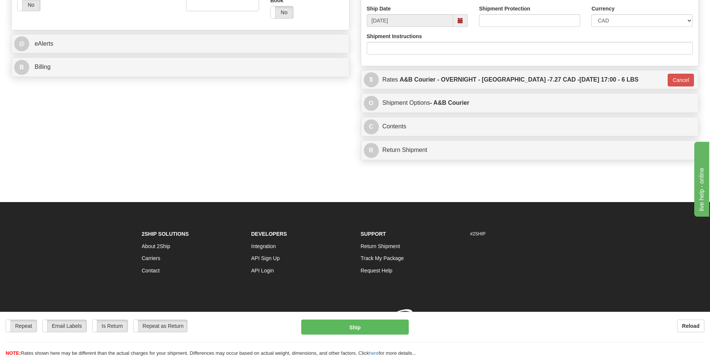
type input "4"
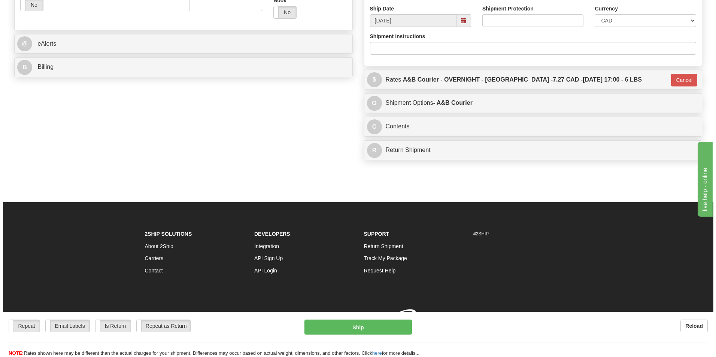
scroll to position [289, 0]
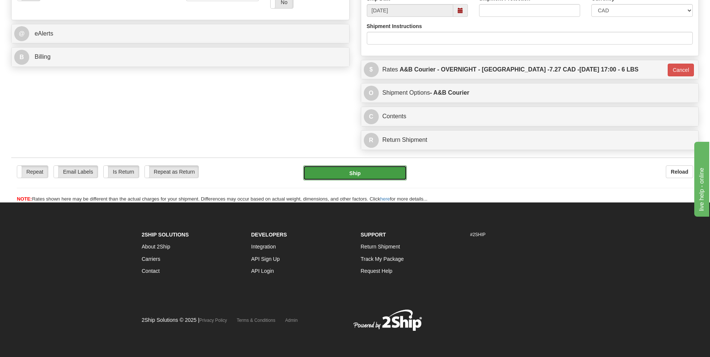
click at [341, 174] on button "Ship" at bounding box center [354, 172] width 103 height 15
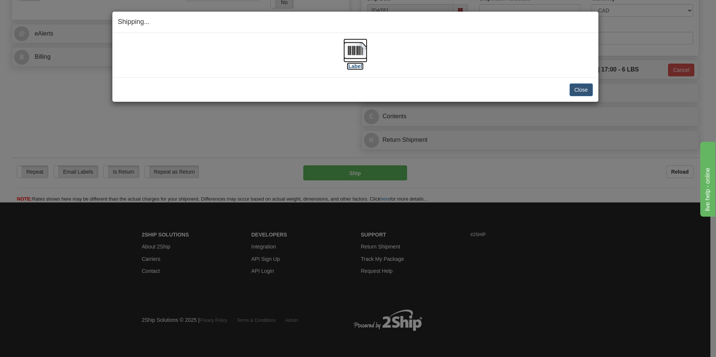
click at [353, 53] on img at bounding box center [355, 51] width 24 height 24
click at [571, 88] on button "Close" at bounding box center [580, 89] width 23 height 13
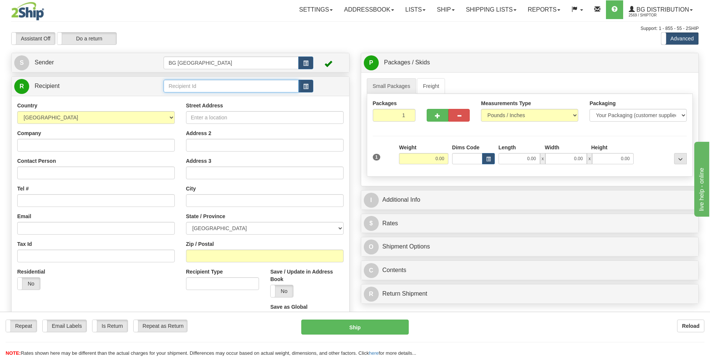
click at [188, 84] on input "text" at bounding box center [231, 86] width 135 height 13
click at [187, 98] on div "60796" at bounding box center [230, 98] width 128 height 8
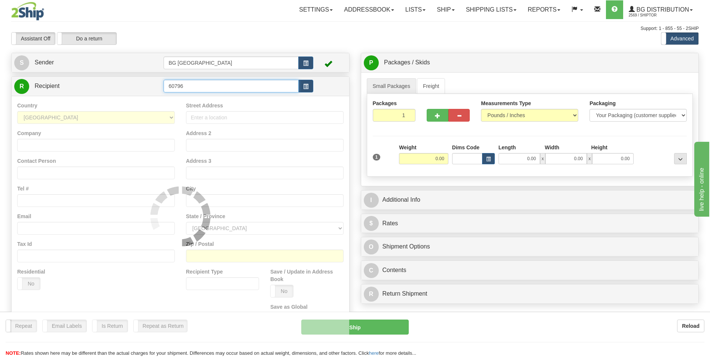
type input "60796"
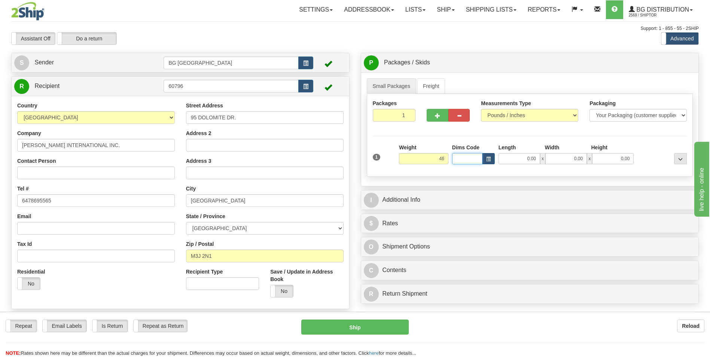
type input "46.00"
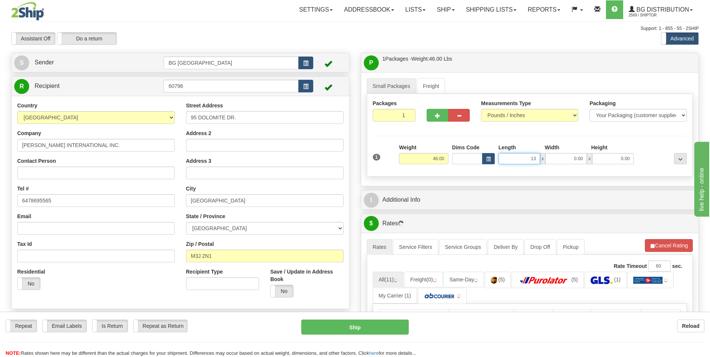
type input "13.00"
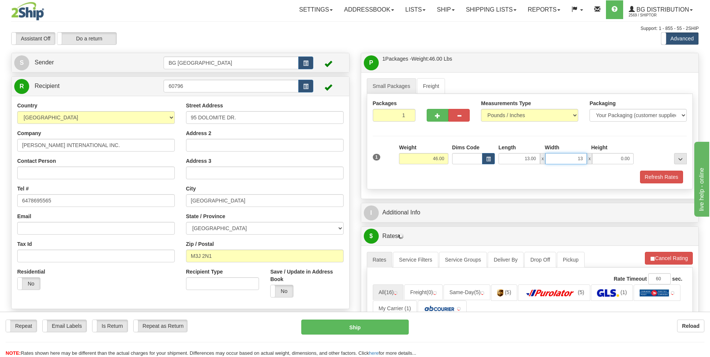
type input "13.00"
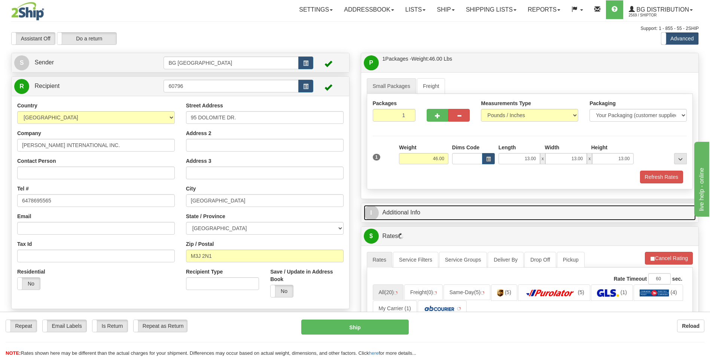
click at [421, 207] on link "I Additional Info" at bounding box center [530, 212] width 332 height 15
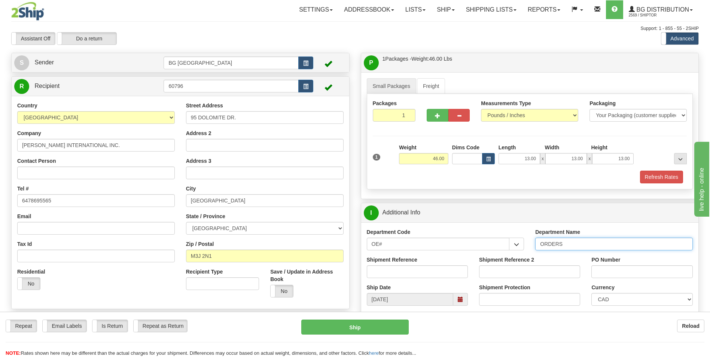
click at [574, 245] on input "ORDERS" at bounding box center [614, 244] width 158 height 13
type input "70183558-00"
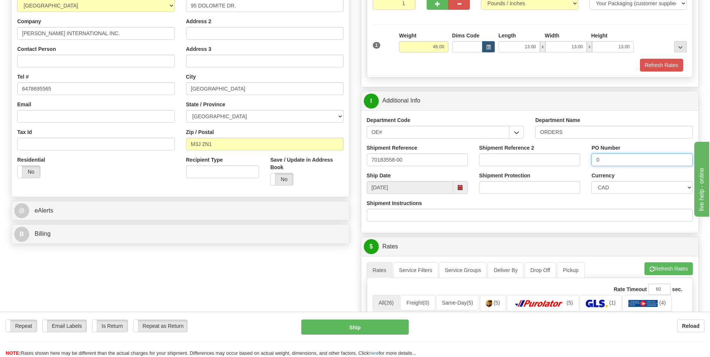
scroll to position [225, 0]
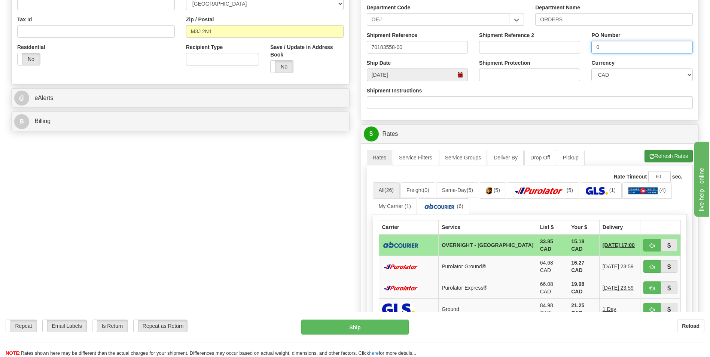
type input "0"
click at [667, 161] on button "Refresh Rates" at bounding box center [669, 156] width 48 height 13
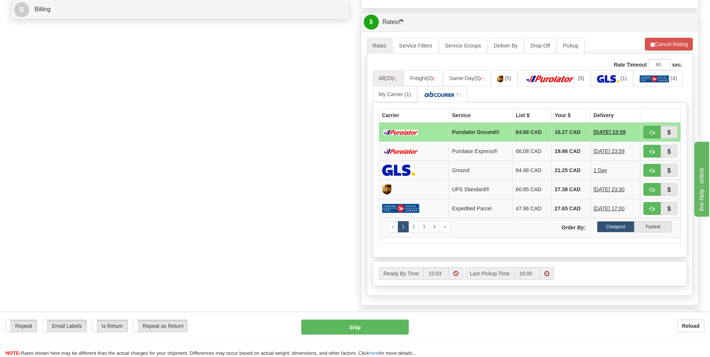
scroll to position [337, 0]
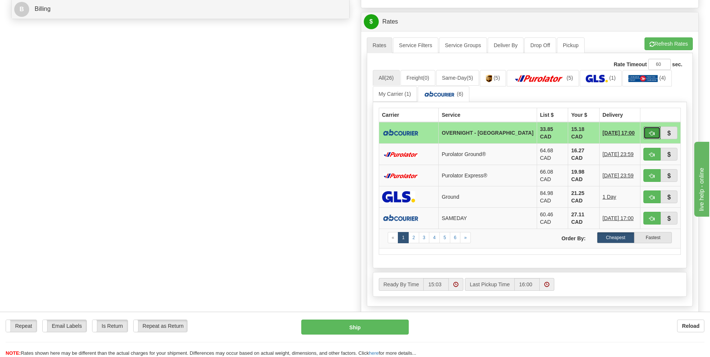
click at [646, 130] on button "button" at bounding box center [652, 133] width 17 height 13
type input "4"
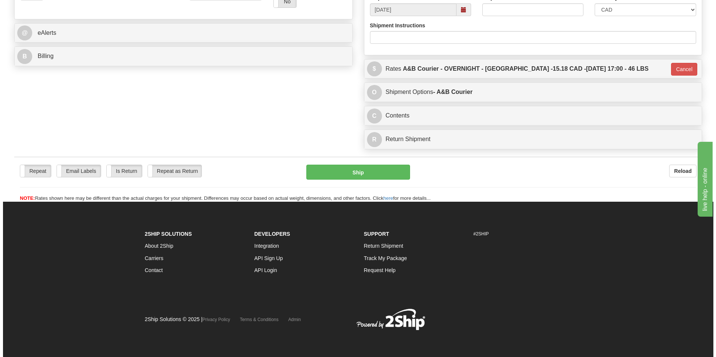
scroll to position [290, 0]
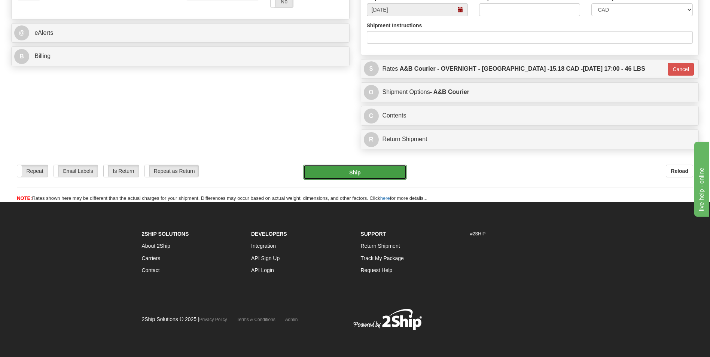
click at [330, 170] on button "Ship" at bounding box center [354, 172] width 103 height 15
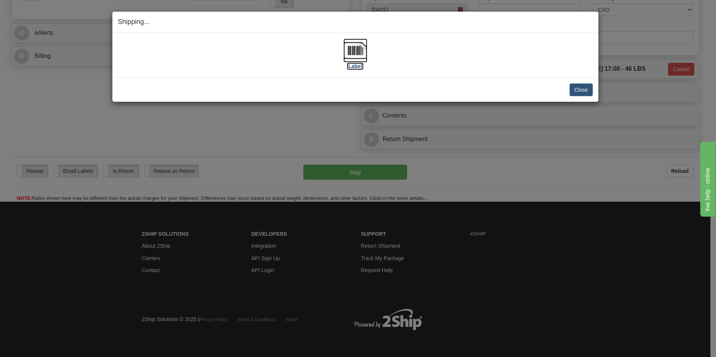
click at [355, 49] on img at bounding box center [355, 51] width 24 height 24
click at [574, 87] on button "Close" at bounding box center [580, 89] width 23 height 13
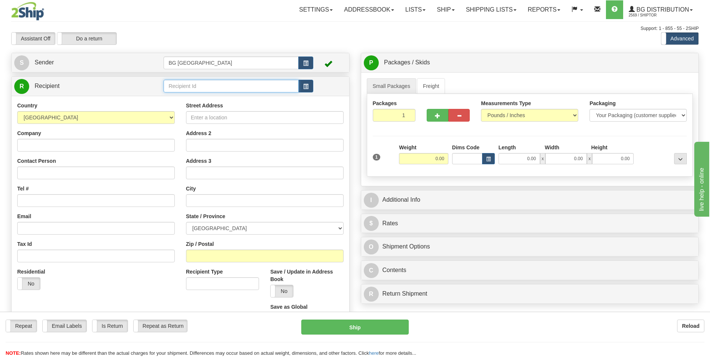
click at [194, 82] on input "text" at bounding box center [231, 86] width 135 height 13
click at [185, 94] on div "60156" at bounding box center [230, 98] width 128 height 8
type input "60156"
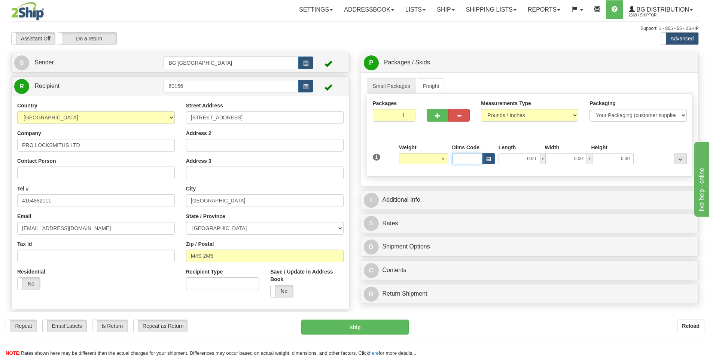
type input "5.00"
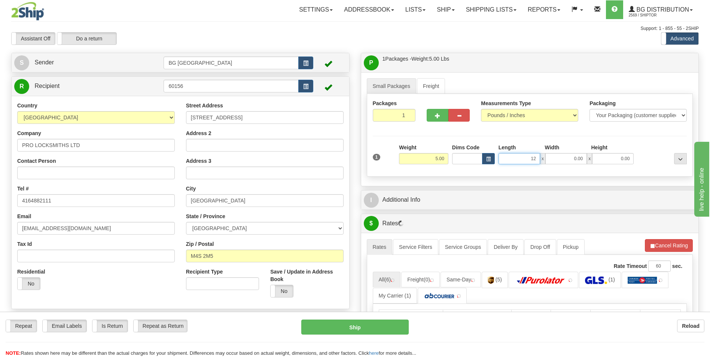
type input "12.00"
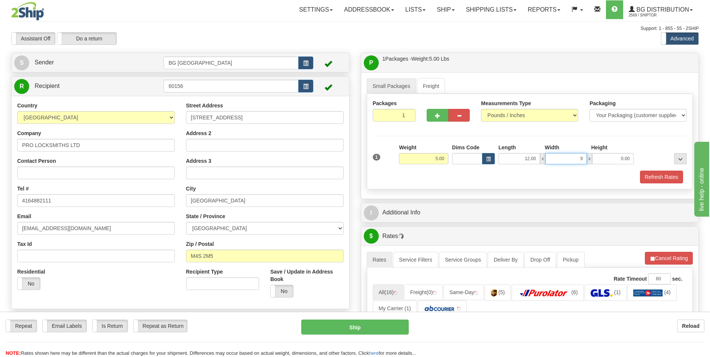
type input "9.00"
type input "6.00"
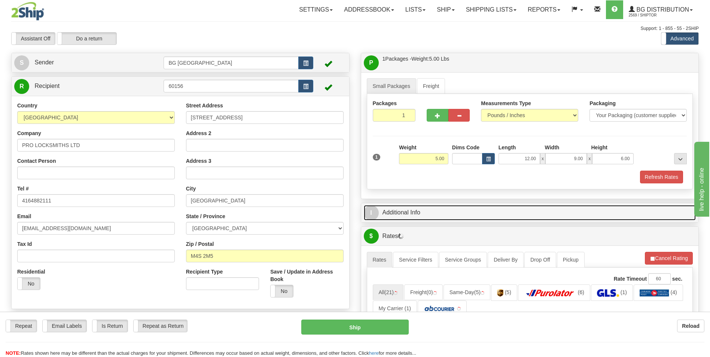
click at [405, 211] on link "I Additional Info" at bounding box center [530, 212] width 332 height 15
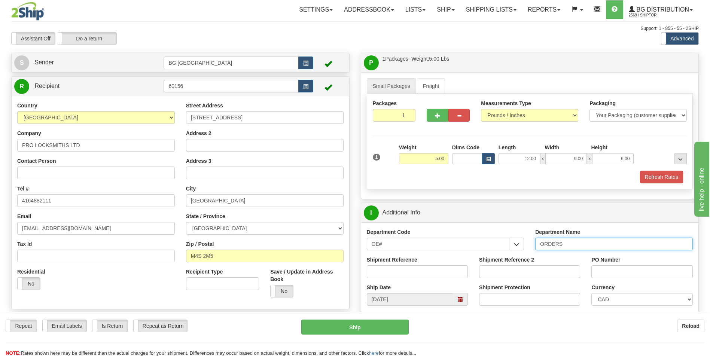
click at [581, 246] on input "ORDERS" at bounding box center [614, 244] width 158 height 13
type input "70178563-02"
click at [603, 270] on input "PO Number" at bounding box center [642, 271] width 101 height 13
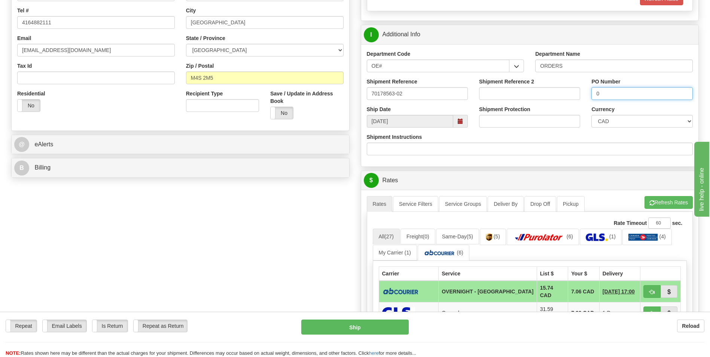
scroll to position [187, 0]
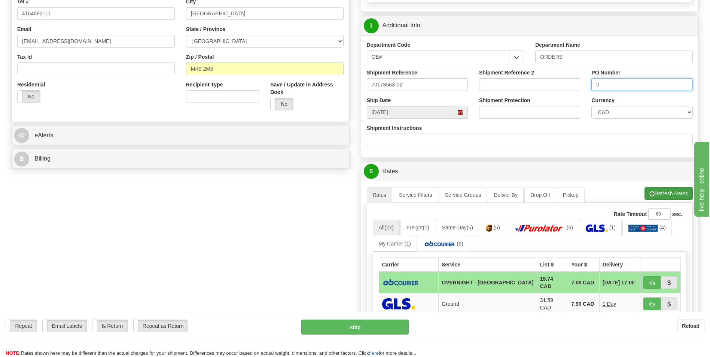
type input "0"
click at [682, 200] on button "Refresh Rates" at bounding box center [669, 193] width 48 height 13
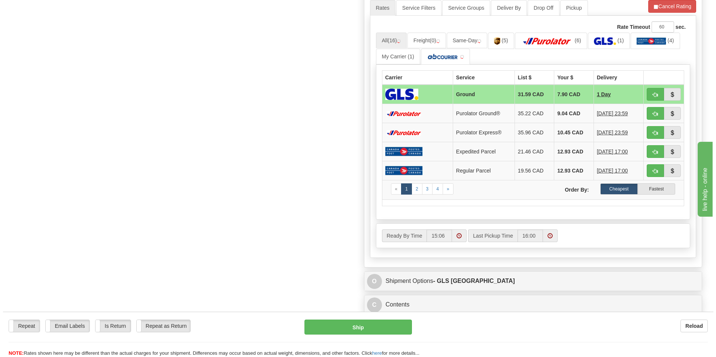
scroll to position [262, 0]
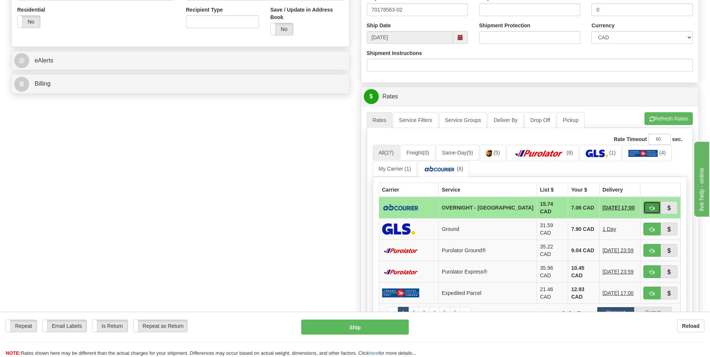
click at [649, 207] on button "button" at bounding box center [652, 207] width 17 height 13
type input "4"
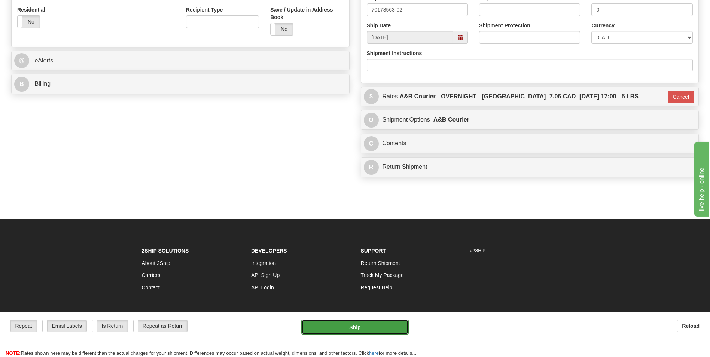
click at [362, 325] on button "Ship" at bounding box center [354, 327] width 107 height 15
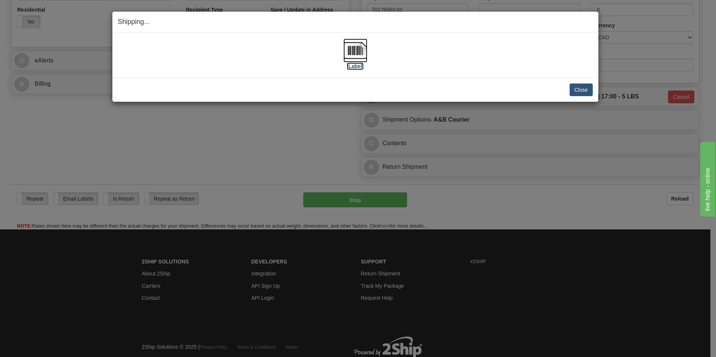
click at [360, 51] on img at bounding box center [355, 51] width 24 height 24
click at [577, 83] on button "Close" at bounding box center [580, 89] width 23 height 13
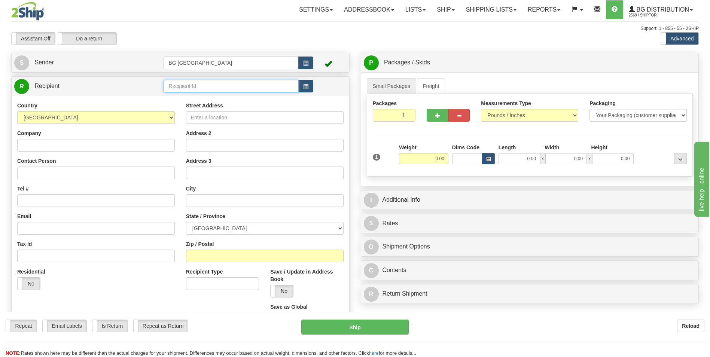
click at [225, 86] on input "text" at bounding box center [231, 86] width 135 height 13
click at [201, 94] on div "60680" at bounding box center [230, 98] width 128 height 8
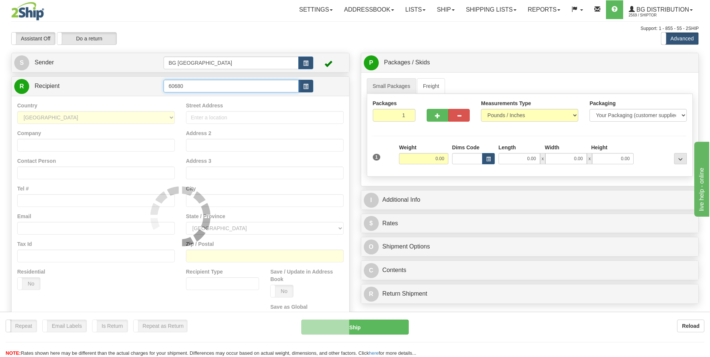
type input "60680"
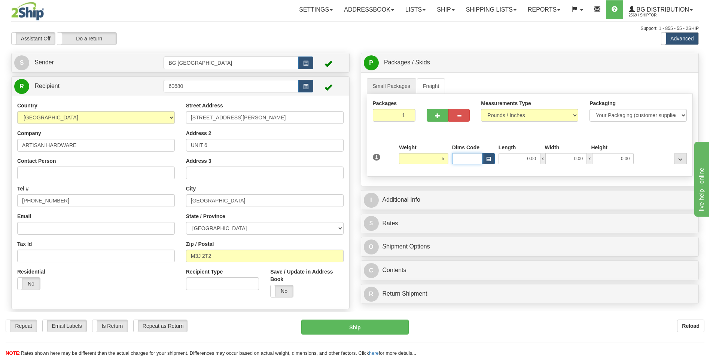
type input "5.00"
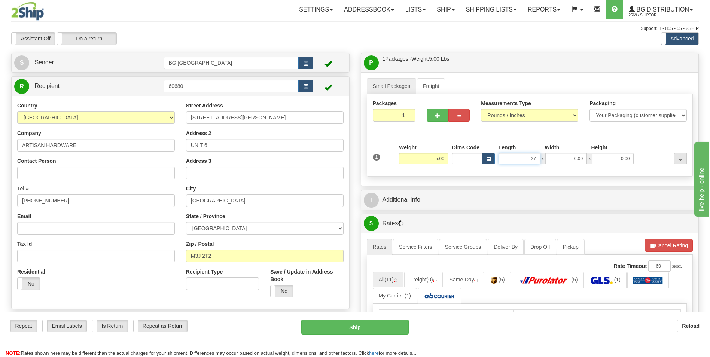
type input "27.00"
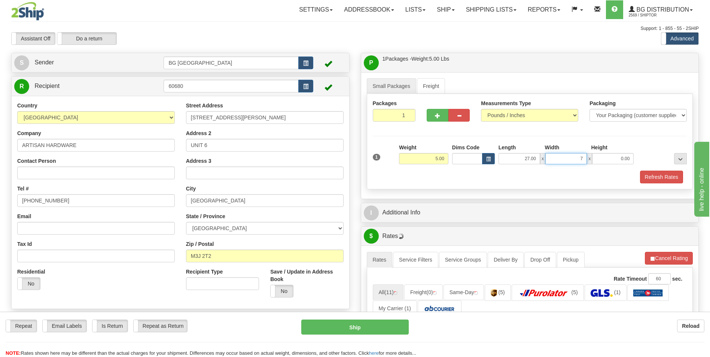
type input "7.00"
type input "4.00"
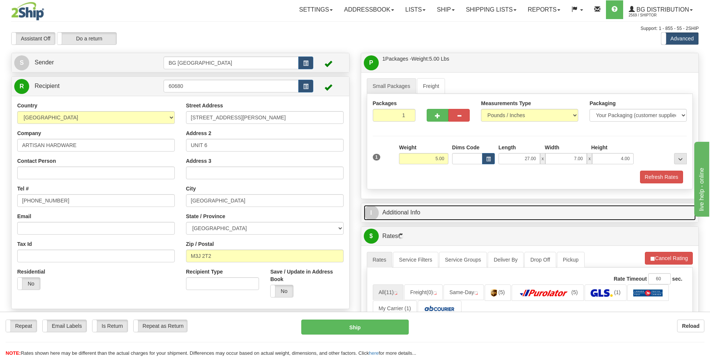
click at [416, 219] on link "I Additional Info" at bounding box center [530, 212] width 332 height 15
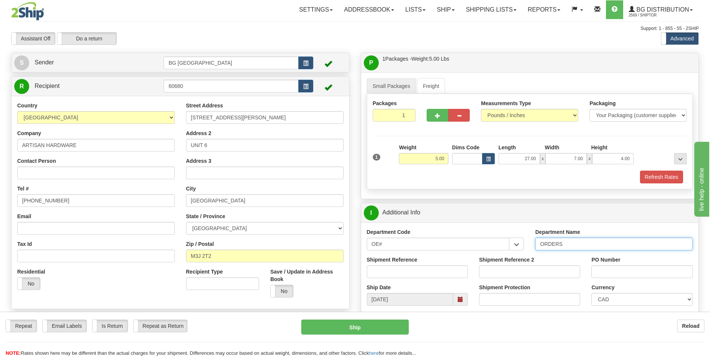
click at [576, 246] on input "ORDERS" at bounding box center [614, 244] width 158 height 13
type input "70183885-00"
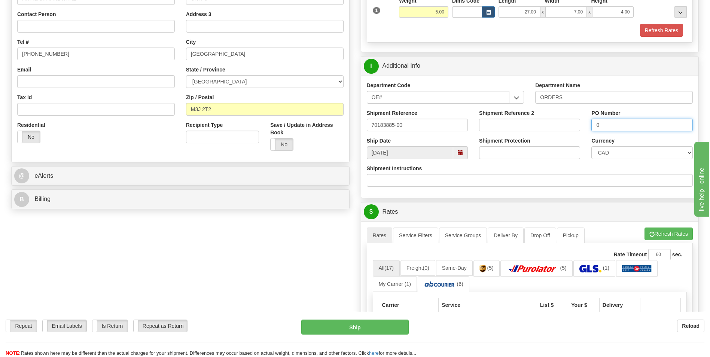
scroll to position [150, 0]
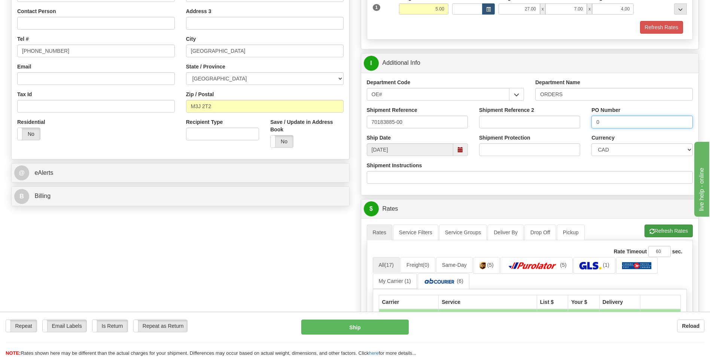
type input "0"
click at [669, 225] on button "Refresh Rates" at bounding box center [669, 231] width 48 height 13
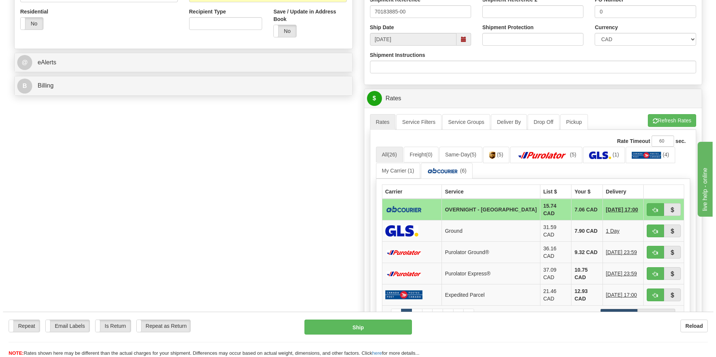
scroll to position [262, 0]
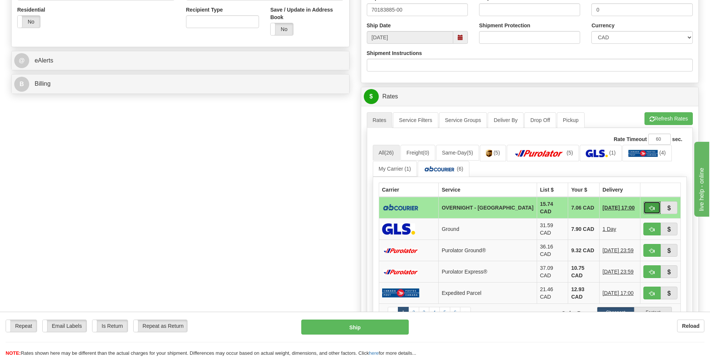
click at [648, 204] on button "button" at bounding box center [652, 207] width 17 height 13
type input "4"
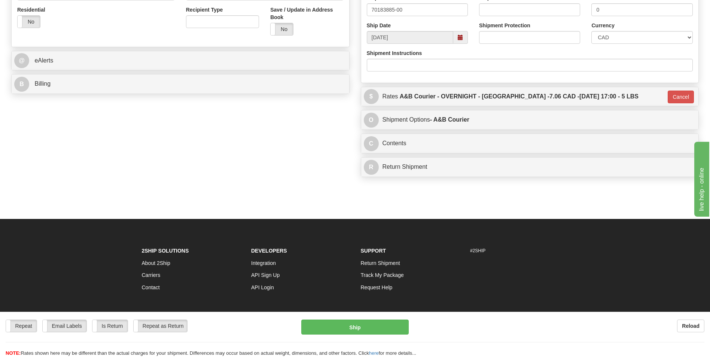
click at [359, 336] on div "Repeat Repeat Email Labels Email Labels Edit Is Return Is Return Repeat as Retu…" at bounding box center [355, 338] width 710 height 37
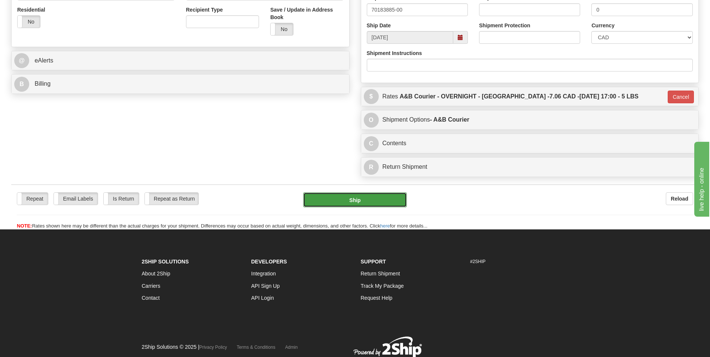
click at [336, 200] on button "Ship" at bounding box center [354, 199] width 103 height 15
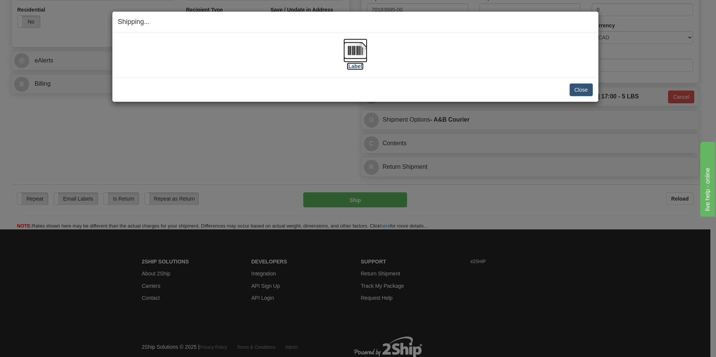
click at [358, 47] on img at bounding box center [355, 51] width 24 height 24
click at [588, 91] on button "Close" at bounding box center [580, 89] width 23 height 13
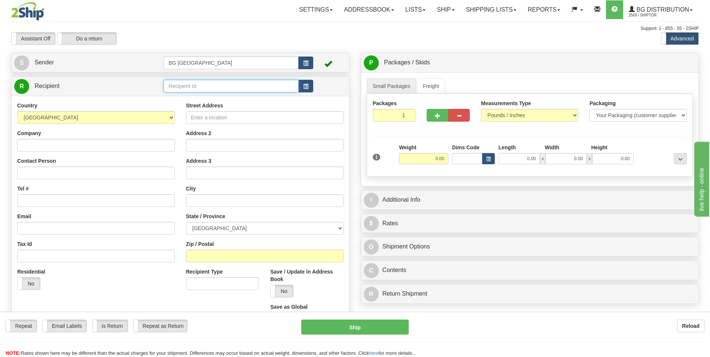
click at [213, 89] on input "text" at bounding box center [231, 86] width 135 height 13
click at [194, 98] on div "60020" at bounding box center [230, 98] width 128 height 8
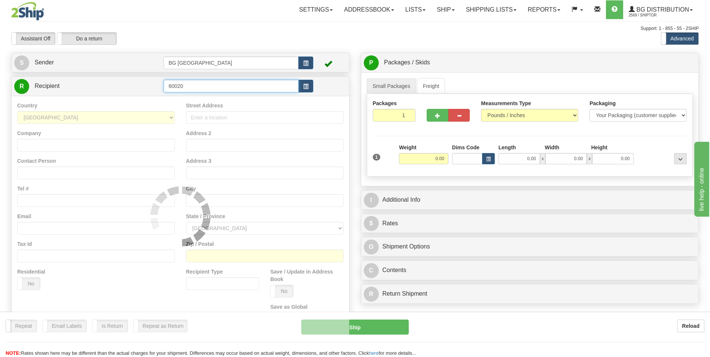
type input "60020"
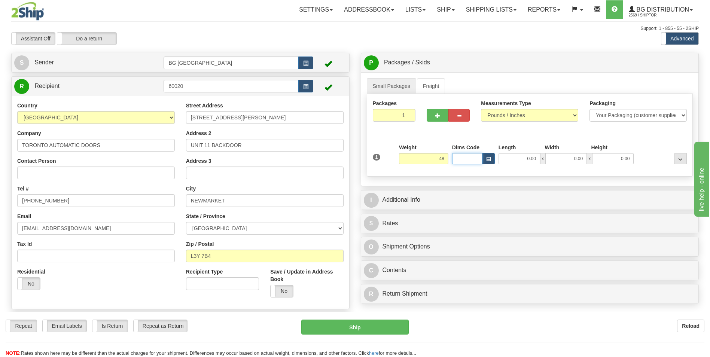
type input "48.00"
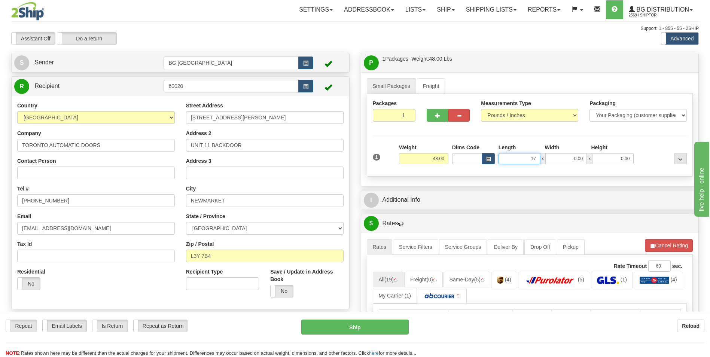
type input "17.00"
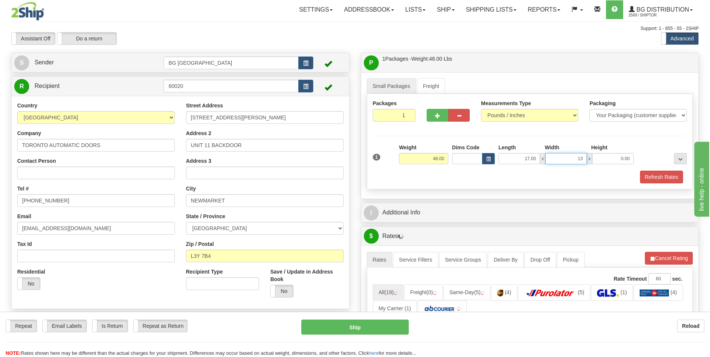
type input "13.00"
type input "11.00"
click at [435, 111] on button "button" at bounding box center [437, 115] width 21 height 13
type input "2"
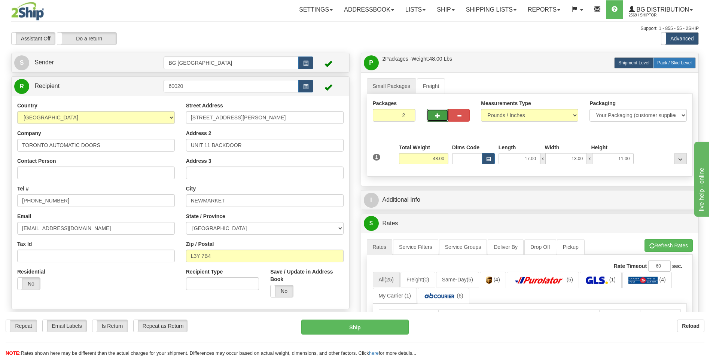
click at [662, 62] on span "Pack / Skid Level" at bounding box center [674, 62] width 34 height 5
radio input "true"
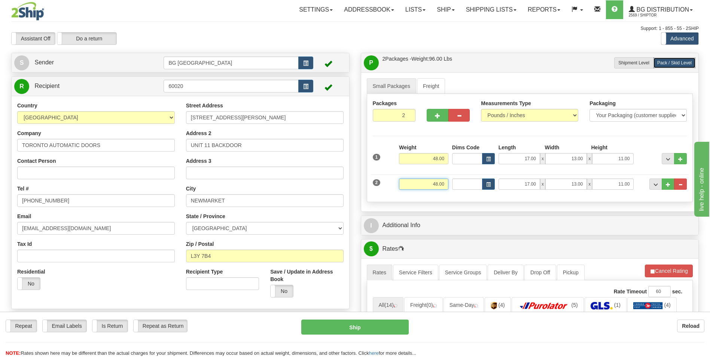
click at [432, 185] on input "48.00" at bounding box center [423, 184] width 49 height 11
type input "38.00"
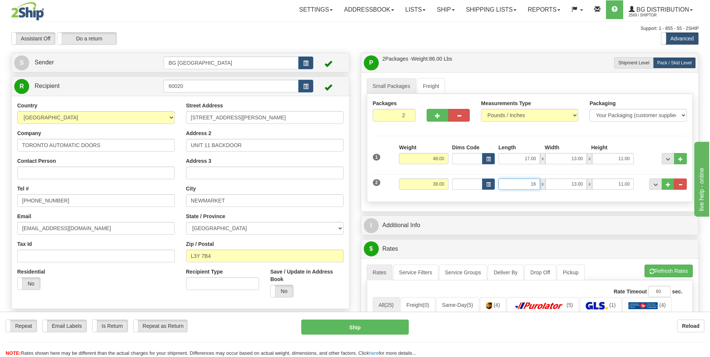
type input "16.00"
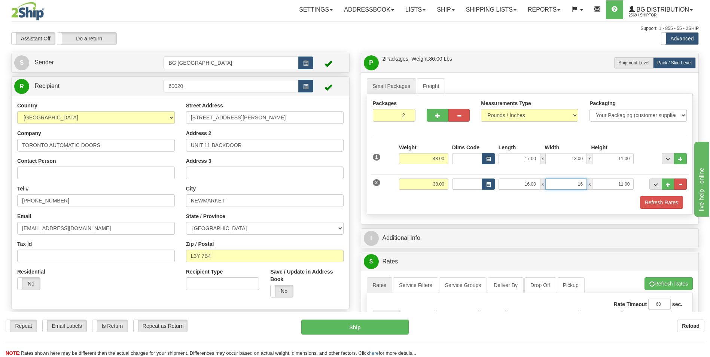
type input "16.00"
type input "10.00"
click at [666, 188] on button "..." at bounding box center [668, 184] width 13 height 11
type input "3"
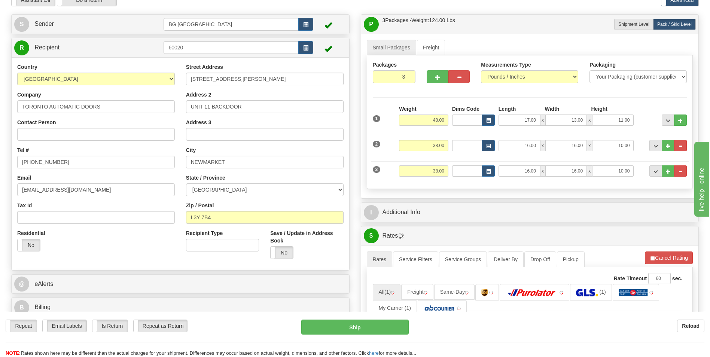
scroll to position [75, 0]
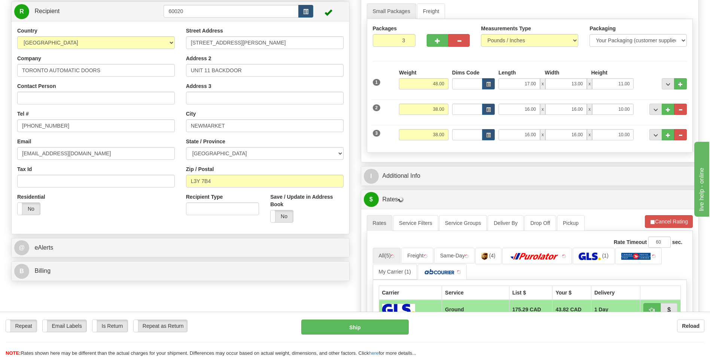
click at [429, 165] on div "P Packages / Skids 3 Packages - Weight: 124.00 Lbs 1 Skids - Weight: 0.00 Lbs S…" at bounding box center [530, 267] width 350 height 579
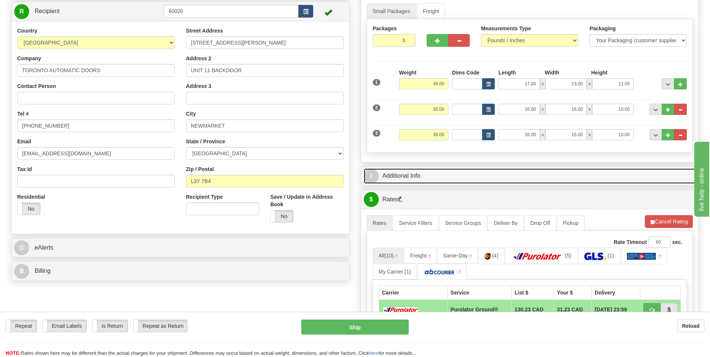
click at [425, 171] on link "I Additional Info" at bounding box center [530, 175] width 332 height 15
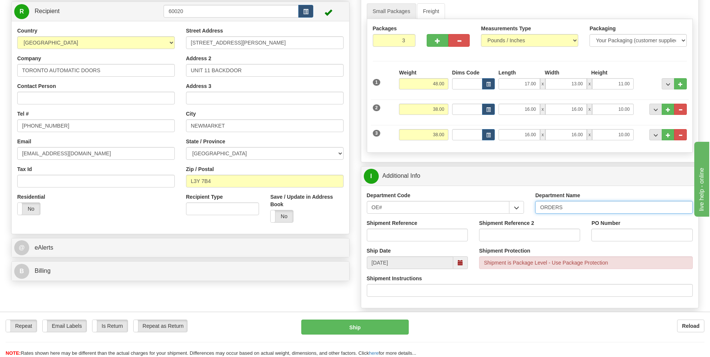
click at [586, 207] on input "ORDERS" at bounding box center [614, 207] width 158 height 13
type input "70183918-00"
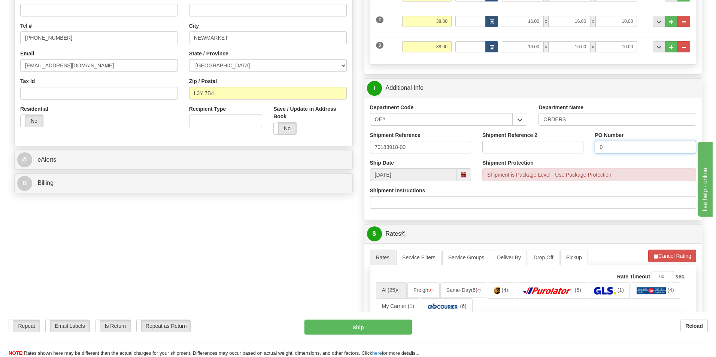
scroll to position [262, 0]
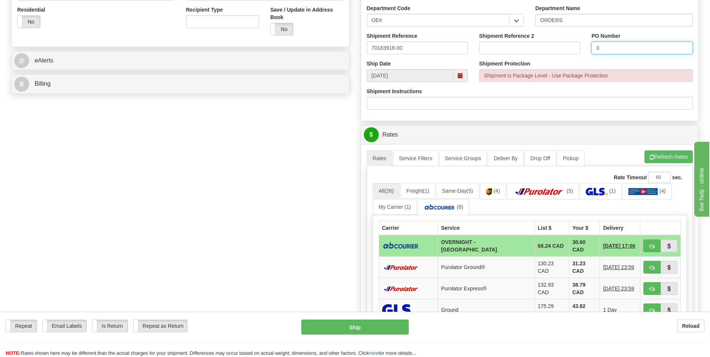
type input "0"
click at [655, 156] on button "Refresh Rates" at bounding box center [669, 157] width 48 height 13
click at [647, 244] on button "button" at bounding box center [652, 246] width 17 height 13
type input "4"
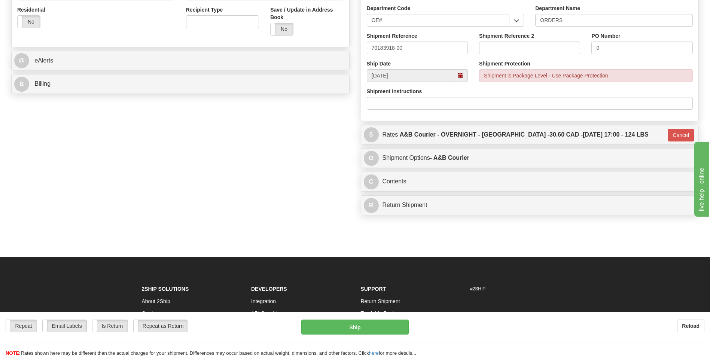
click at [381, 337] on div "Repeat Repeat Email Labels Email Labels Edit Is Return Is Return Repeat as Retu…" at bounding box center [355, 338] width 710 height 37
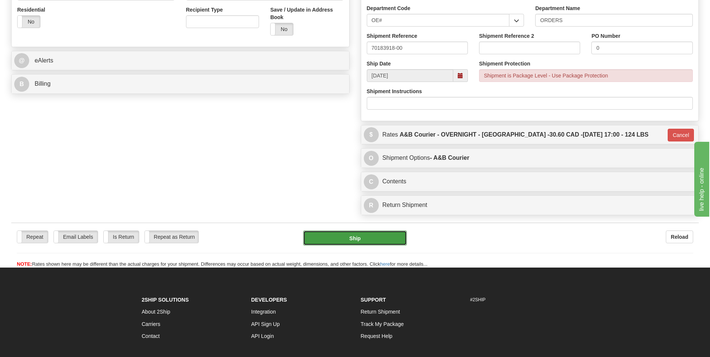
click at [363, 240] on button "Ship" at bounding box center [354, 238] width 103 height 15
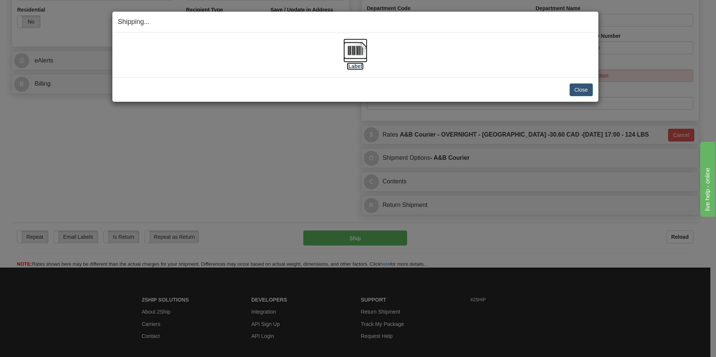
click at [362, 49] on img at bounding box center [355, 51] width 24 height 24
click at [581, 92] on button "Close" at bounding box center [580, 89] width 23 height 13
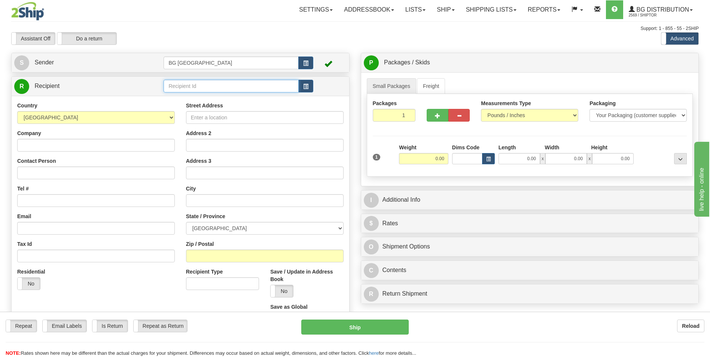
click at [201, 86] on input "text" at bounding box center [231, 86] width 135 height 13
click at [192, 99] on div "910665" at bounding box center [230, 98] width 128 height 8
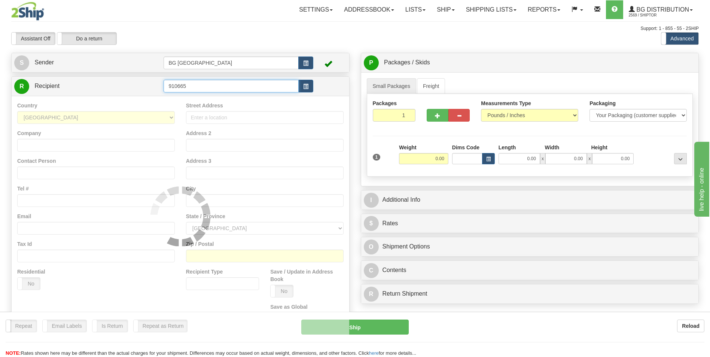
type input "910665"
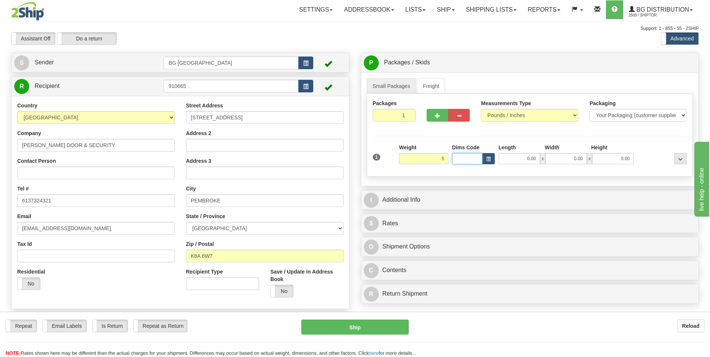
type input "5.00"
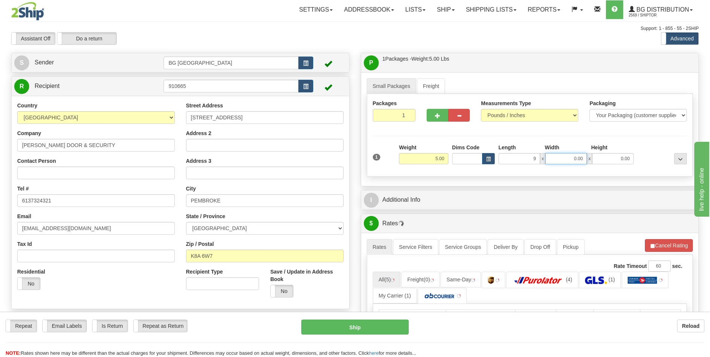
type input "9.00"
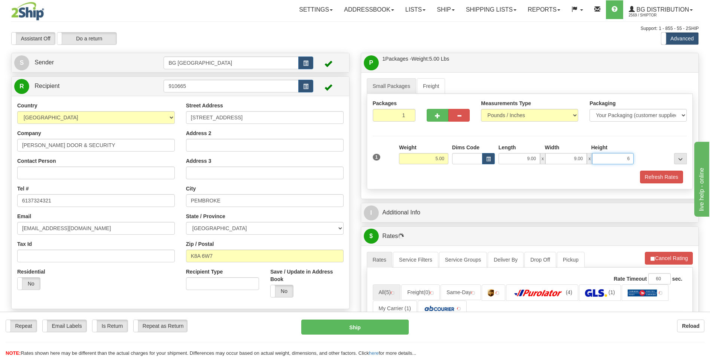
type input "6.00"
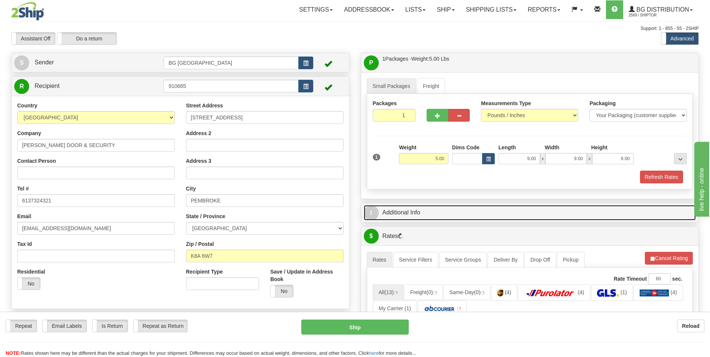
click at [423, 210] on link "I Additional Info" at bounding box center [530, 212] width 332 height 15
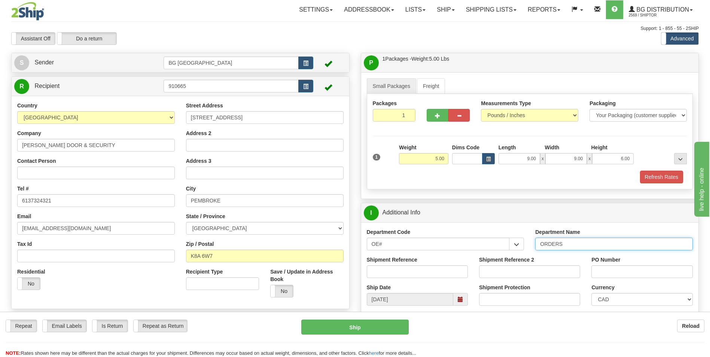
click at [568, 243] on input "ORDERS" at bounding box center [614, 244] width 158 height 13
type input "70183928-00"
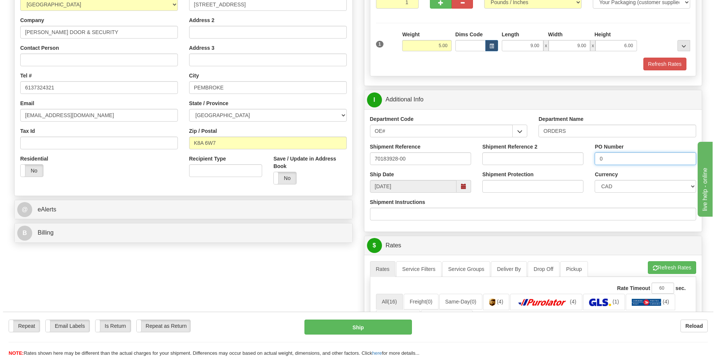
scroll to position [225, 0]
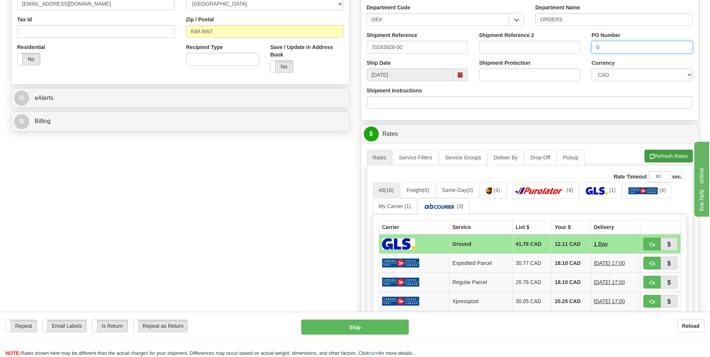
type input "0"
click at [662, 151] on button "Refresh Rates" at bounding box center [669, 156] width 48 height 13
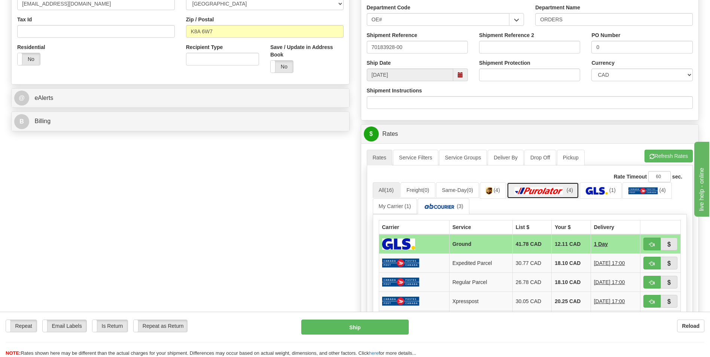
click at [532, 185] on link "(4)" at bounding box center [543, 190] width 72 height 16
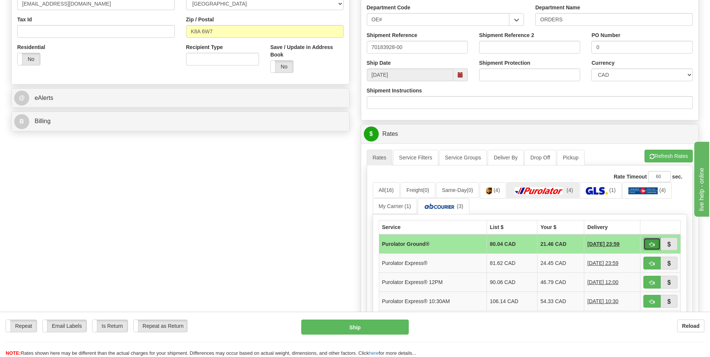
click at [651, 247] on span "button" at bounding box center [652, 244] width 5 height 5
type input "260"
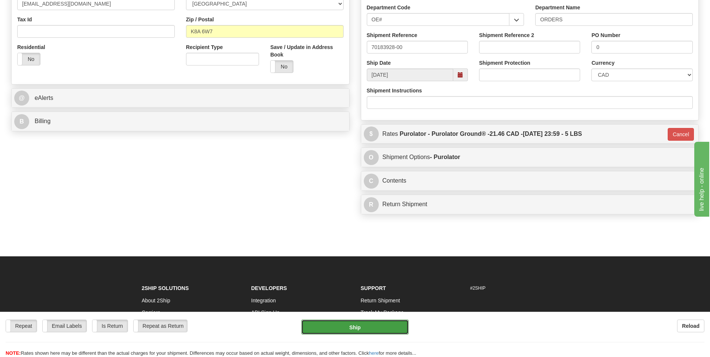
click at [388, 324] on button "Ship" at bounding box center [354, 327] width 107 height 15
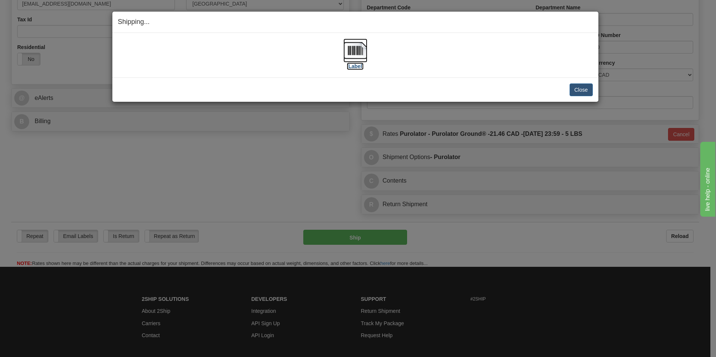
click at [347, 52] on img at bounding box center [355, 51] width 24 height 24
click at [578, 92] on button "Close" at bounding box center [580, 89] width 23 height 13
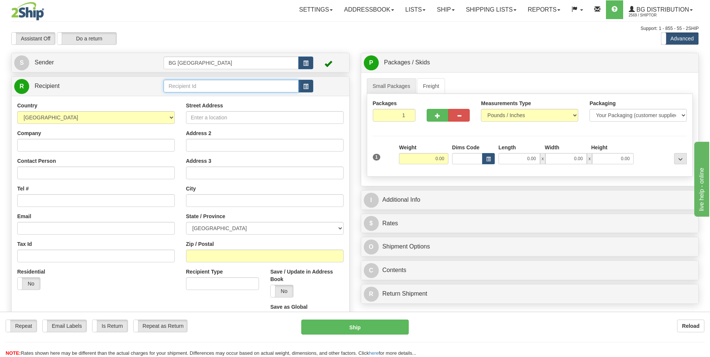
click at [188, 88] on input "text" at bounding box center [231, 86] width 135 height 13
click at [183, 96] on div "60209" at bounding box center [230, 98] width 128 height 8
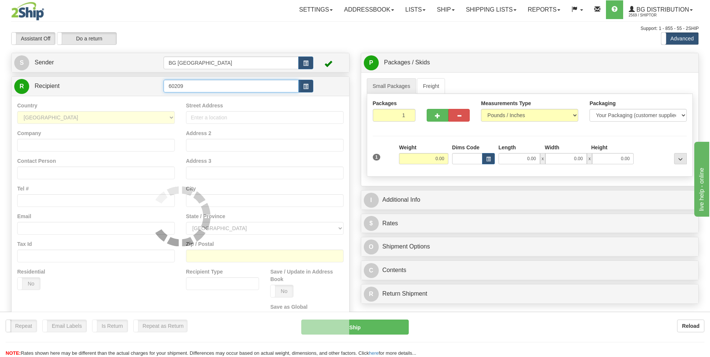
type input "60209"
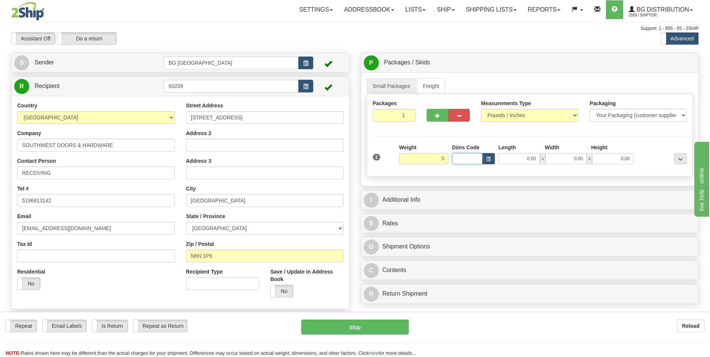
type input "5.00"
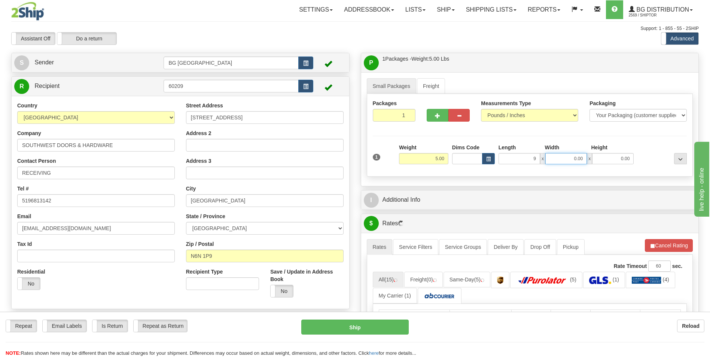
type input "9.00"
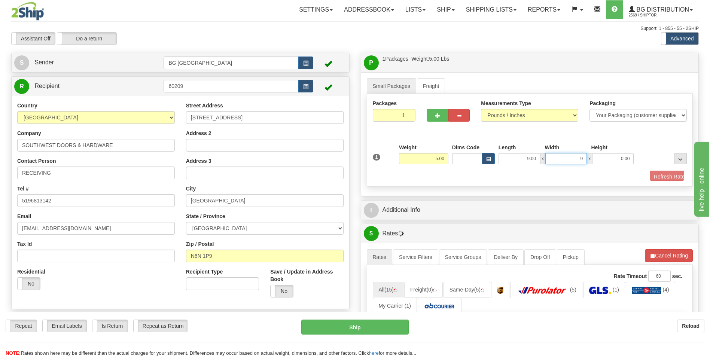
type input "9.00"
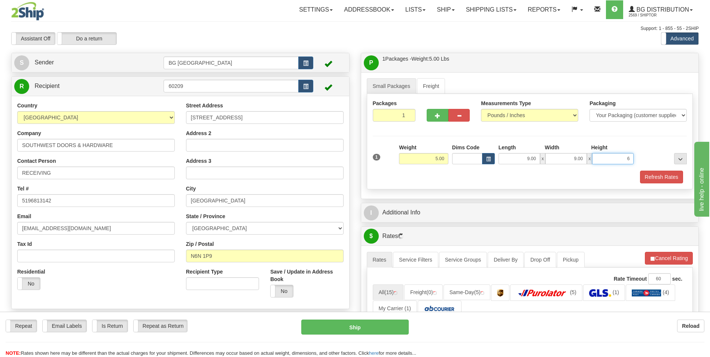
type input "6.00"
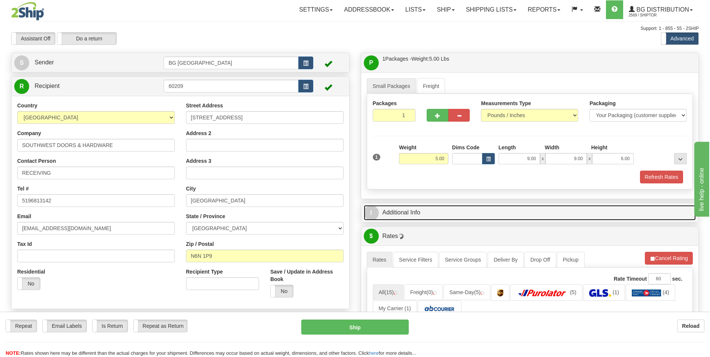
click at [412, 218] on link "I Additional Info" at bounding box center [530, 212] width 332 height 15
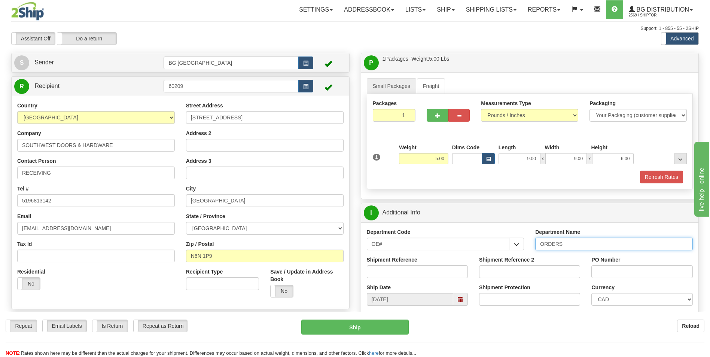
click at [596, 246] on input "ORDERS" at bounding box center [614, 244] width 158 height 13
type input "70183972-00"
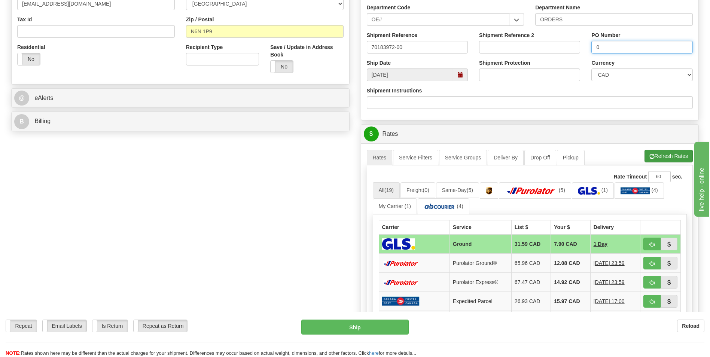
type input "0"
click at [650, 154] on span "button" at bounding box center [652, 156] width 5 height 5
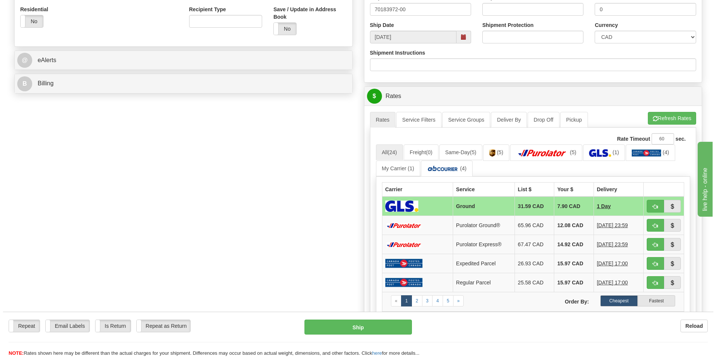
scroll to position [262, 0]
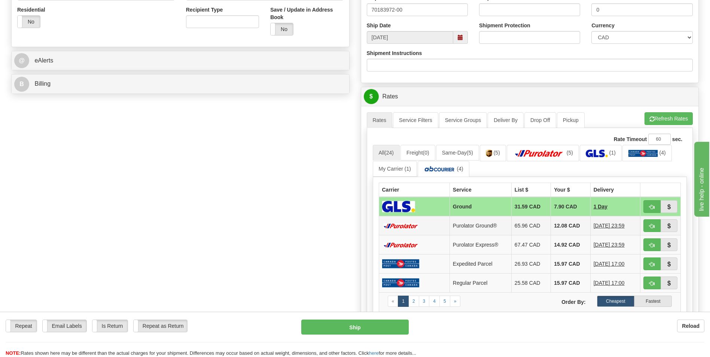
click at [566, 228] on td "12.08 CAD" at bounding box center [570, 225] width 39 height 19
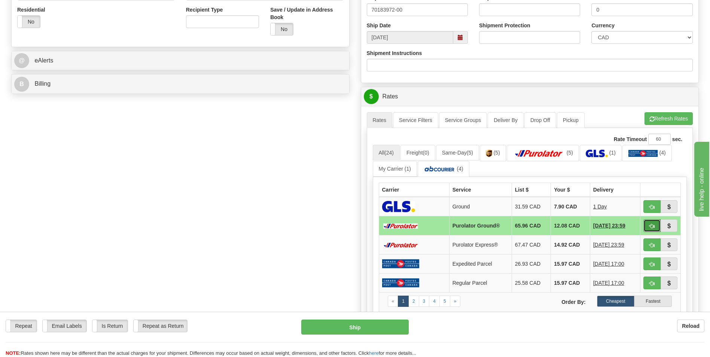
click at [649, 227] on button "button" at bounding box center [652, 225] width 17 height 13
type input "260"
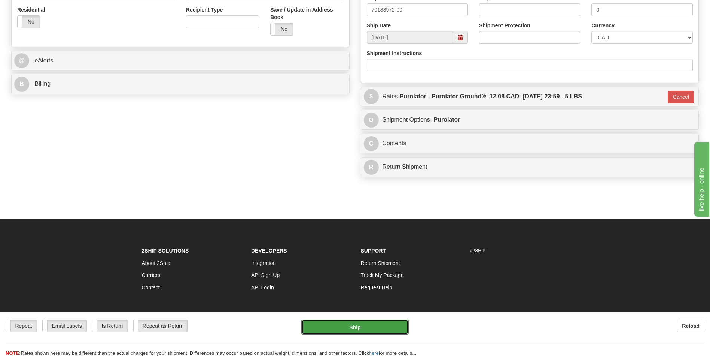
click at [376, 323] on button "Ship" at bounding box center [354, 327] width 107 height 15
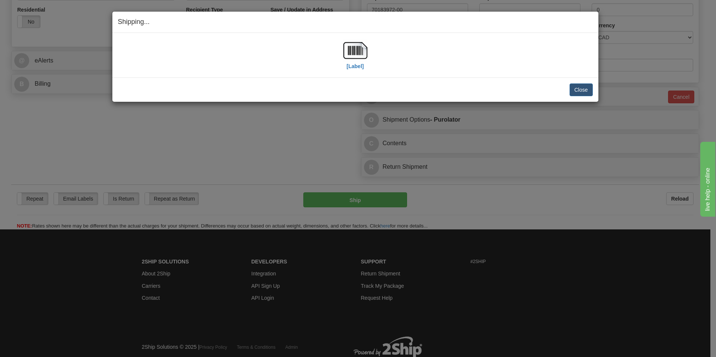
click at [212, 95] on div "Close Cancel" at bounding box center [355, 89] width 475 height 13
click at [365, 56] on img at bounding box center [355, 51] width 24 height 24
click at [569, 90] on button "Close" at bounding box center [580, 89] width 23 height 13
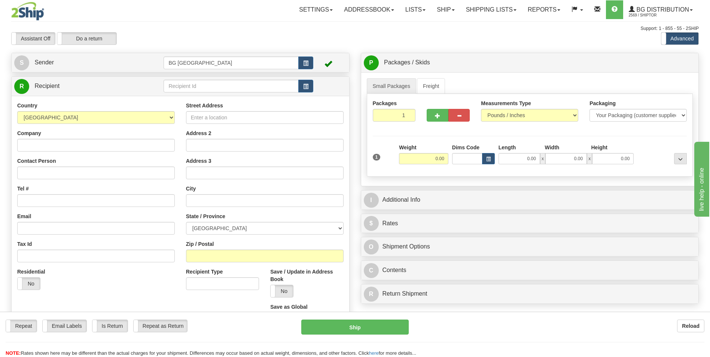
click at [192, 79] on td at bounding box center [238, 86] width 149 height 15
click at [189, 81] on input "text" at bounding box center [231, 86] width 135 height 13
click at [182, 94] on div "60677" at bounding box center [229, 97] width 127 height 7
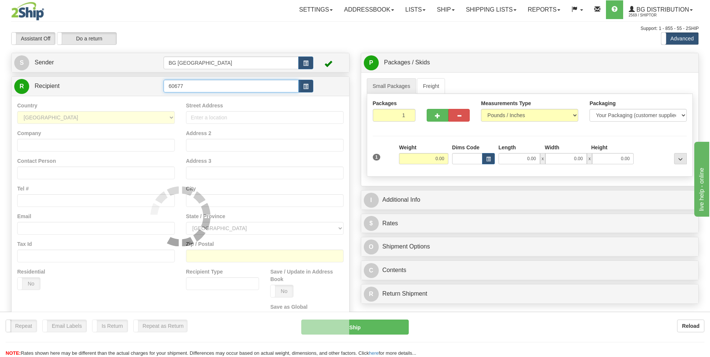
type input "60677"
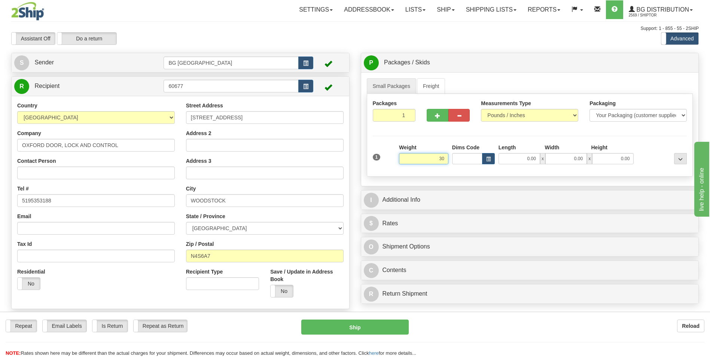
type input "3"
type input "28.00"
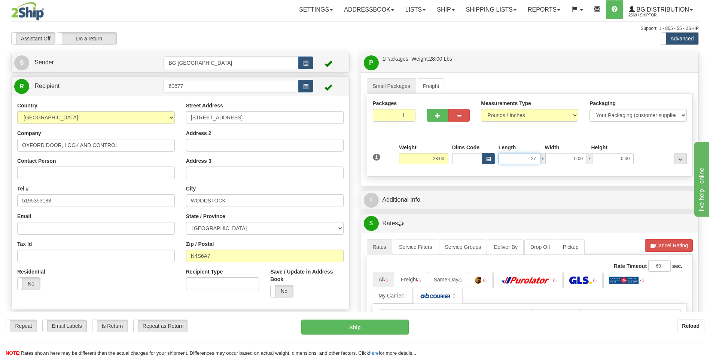
type input "27.00"
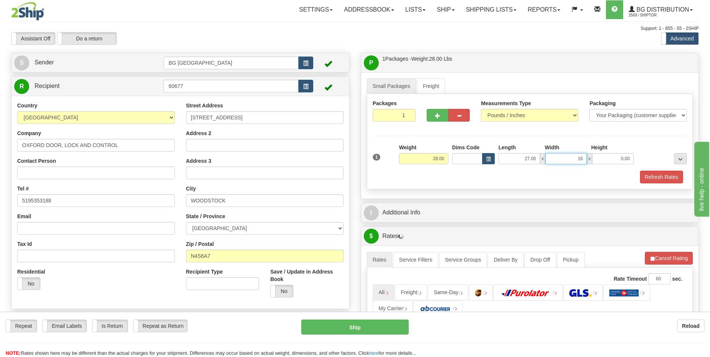
type input "16.00"
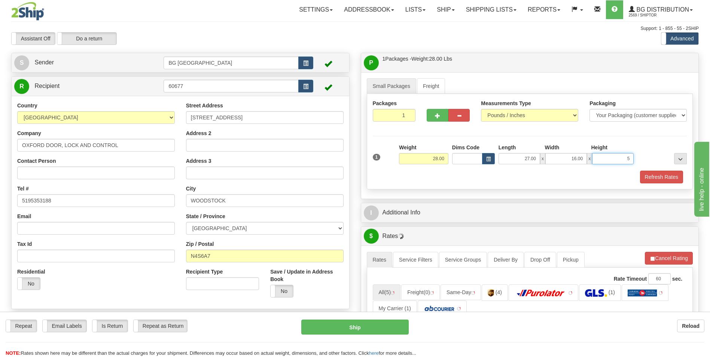
type input "5.00"
click at [440, 118] on span "button" at bounding box center [437, 115] width 5 height 5
type input "2"
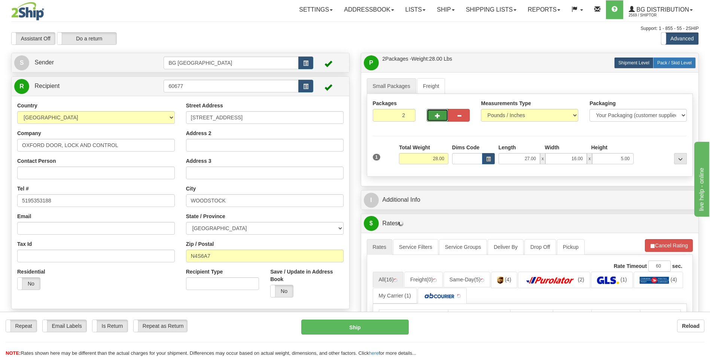
click at [675, 65] on span "Pack / Skid Level" at bounding box center [674, 62] width 34 height 5
radio input "true"
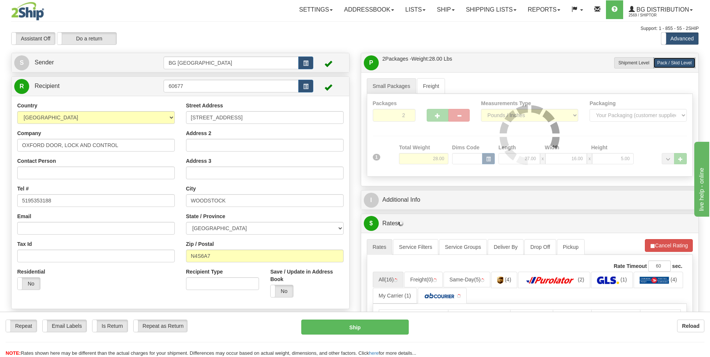
click at [429, 175] on div "Packages 2 1 Measurements Type" at bounding box center [530, 135] width 326 height 83
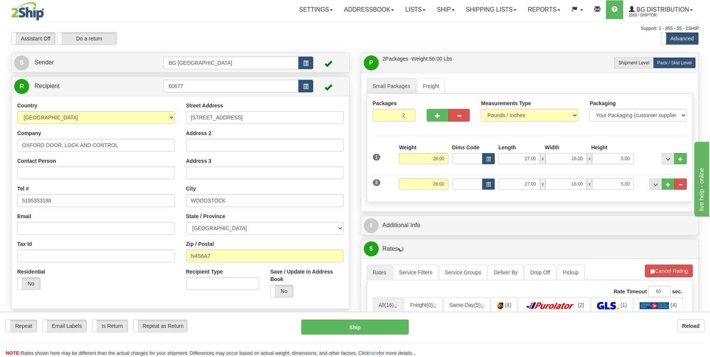
click at [429, 175] on div "2 Weight 28.00 Dims Code Length Width Height" at bounding box center [530, 183] width 318 height 25
click at [428, 189] on input "28.00" at bounding box center [423, 184] width 49 height 11
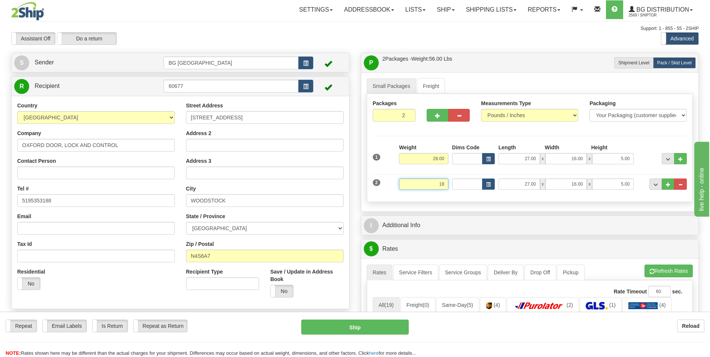
type input "18.00"
type input "42.00"
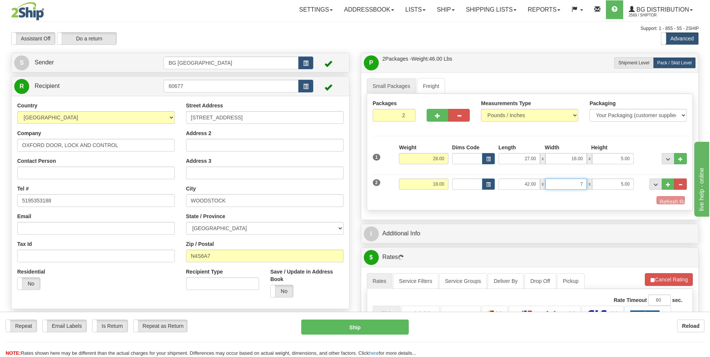
type input "7.00"
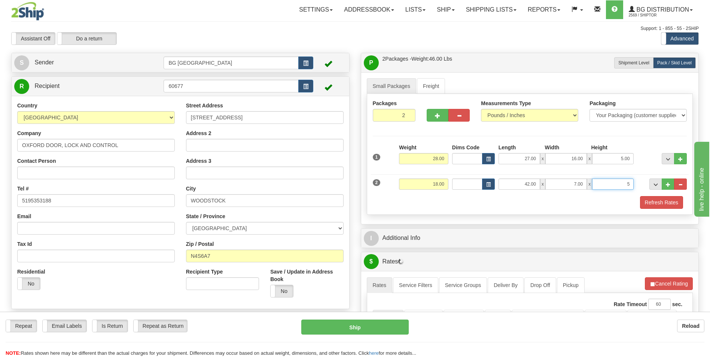
type input "5.00"
click at [671, 186] on button "..." at bounding box center [668, 184] width 13 height 11
type input "3"
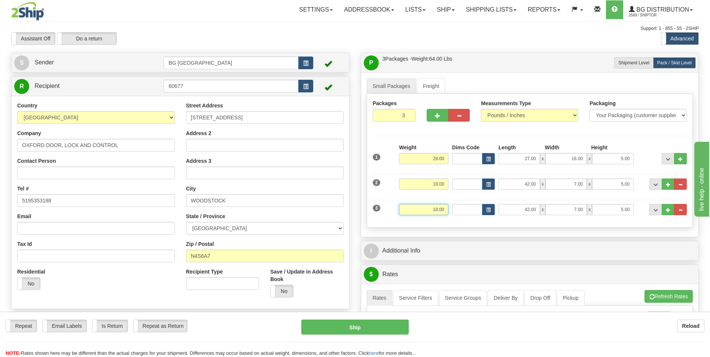
click at [435, 213] on input "18.00" at bounding box center [423, 209] width 49 height 11
type input "19.00"
type input "35.00"
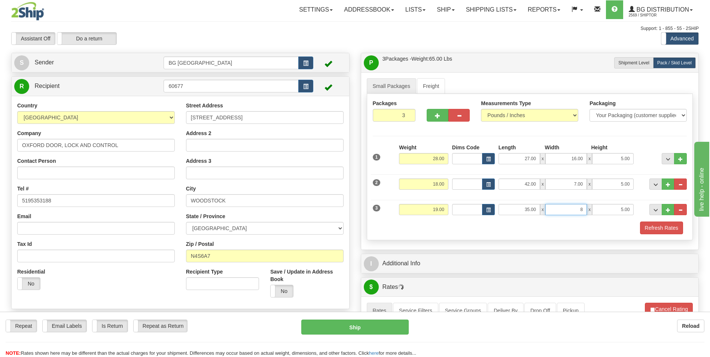
type input "8.00"
type input "6.00"
click at [668, 208] on span "..." at bounding box center [668, 210] width 4 height 4
type input "4"
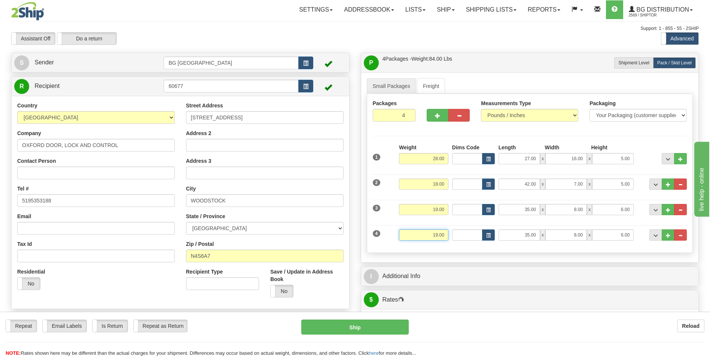
click at [426, 238] on input "19.00" at bounding box center [423, 234] width 49 height 11
type input "25.00"
type input "15.00"
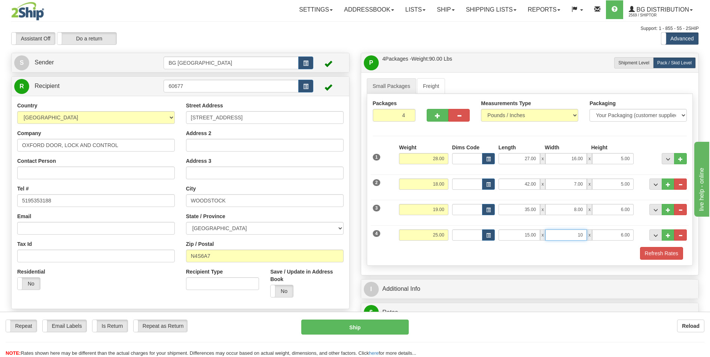
type input "10.00"
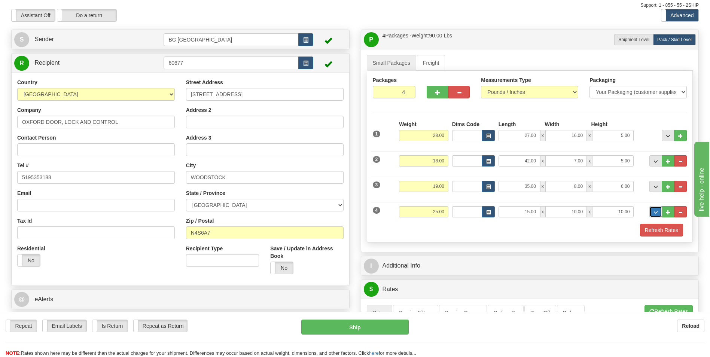
scroll to position [112, 0]
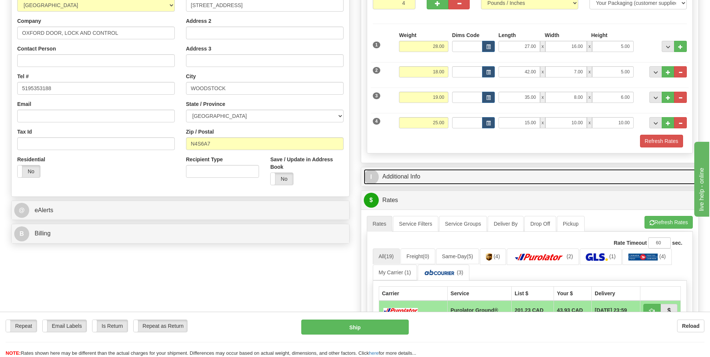
click at [411, 177] on link "I Additional Info" at bounding box center [530, 176] width 332 height 15
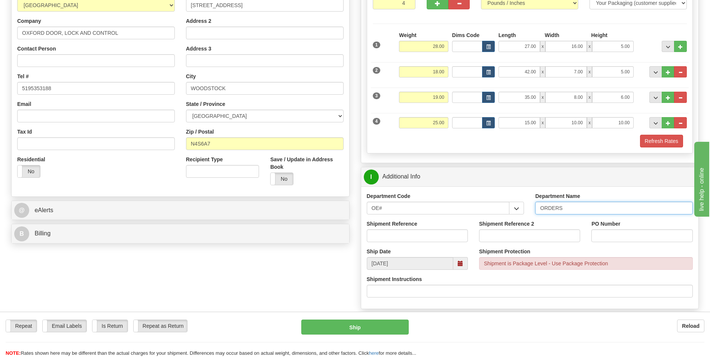
click at [568, 206] on input "ORDERS" at bounding box center [614, 208] width 158 height 13
type input "70183944-00"
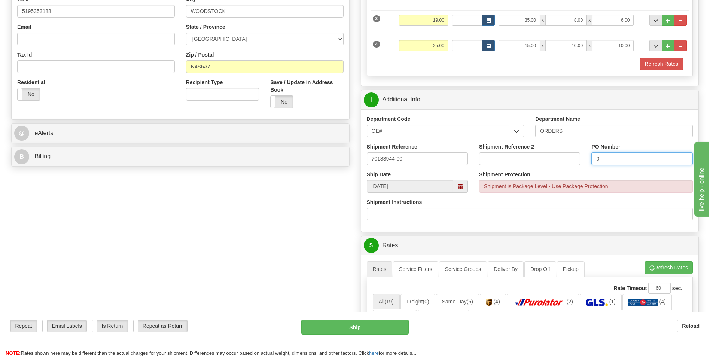
scroll to position [300, 0]
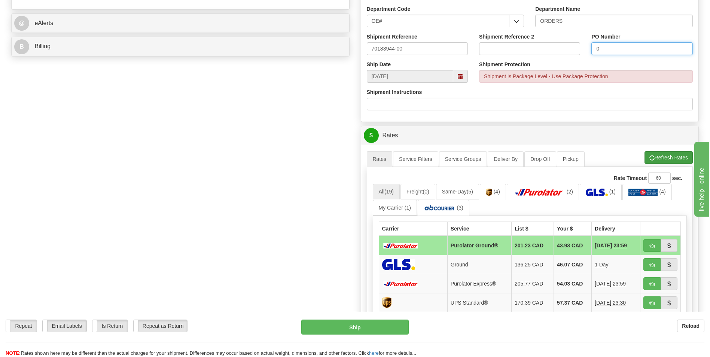
type input "0"
click at [667, 159] on button "Refresh Rates" at bounding box center [669, 157] width 48 height 13
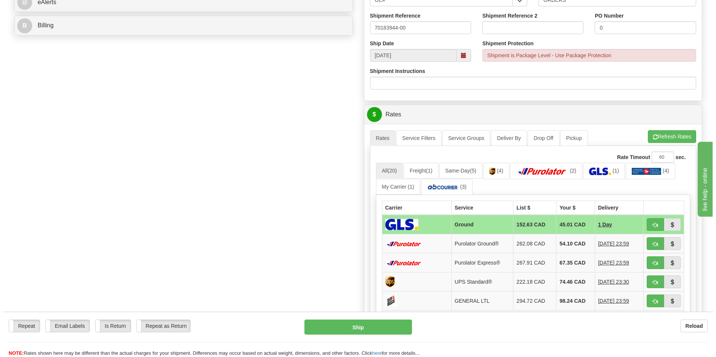
scroll to position [337, 0]
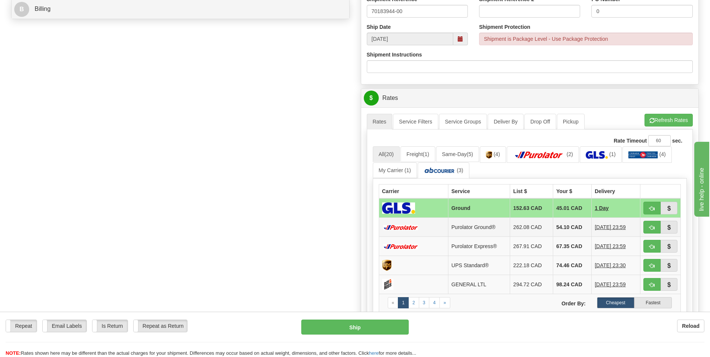
click at [565, 224] on td "54.10 CAD" at bounding box center [572, 227] width 39 height 19
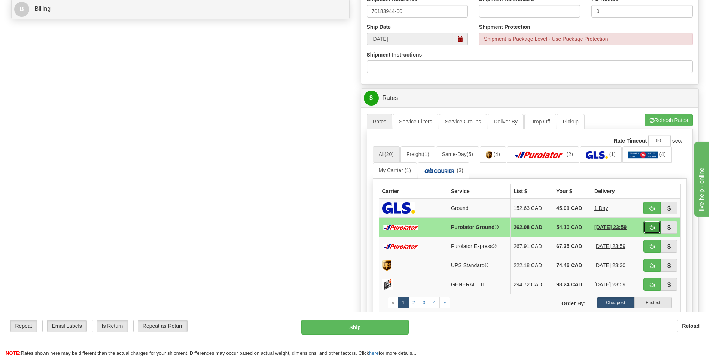
click at [650, 227] on span "button" at bounding box center [652, 227] width 5 height 5
type input "260"
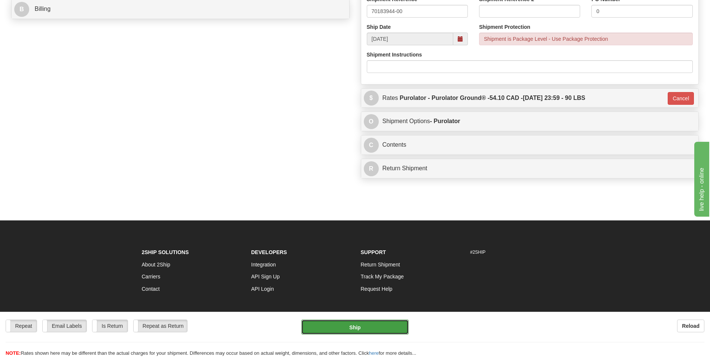
click at [357, 325] on button "Ship" at bounding box center [354, 327] width 107 height 15
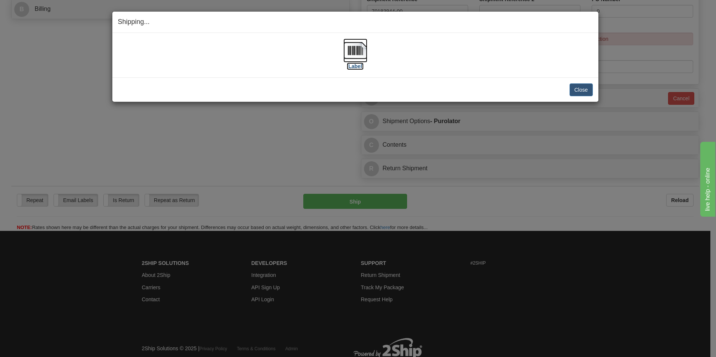
click at [358, 54] on img at bounding box center [355, 51] width 24 height 24
click at [574, 91] on button "Close" at bounding box center [580, 89] width 23 height 13
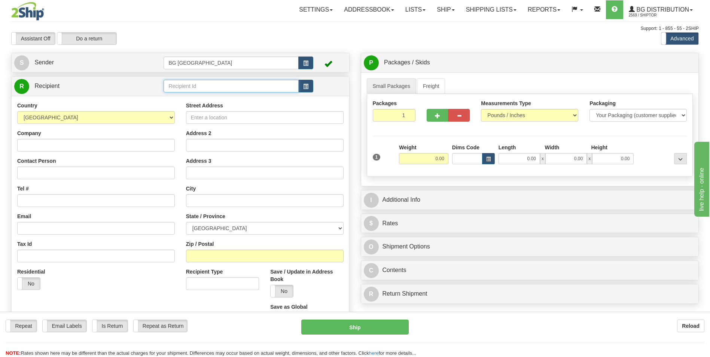
click at [222, 89] on input "text" at bounding box center [231, 86] width 135 height 13
click at [205, 99] on div "60619" at bounding box center [230, 98] width 128 height 8
type input "60619"
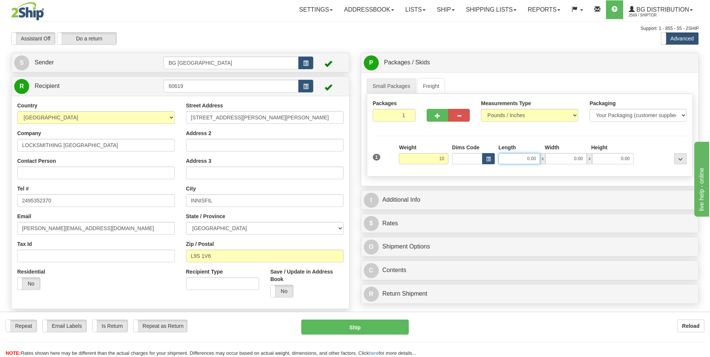
type input "10.00"
click at [513, 158] on input "0.00" at bounding box center [520, 158] width 42 height 11
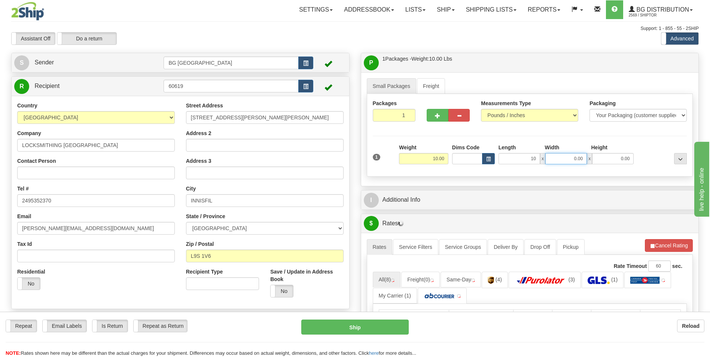
type input "10.00"
click at [570, 162] on input "0.00" at bounding box center [566, 158] width 42 height 11
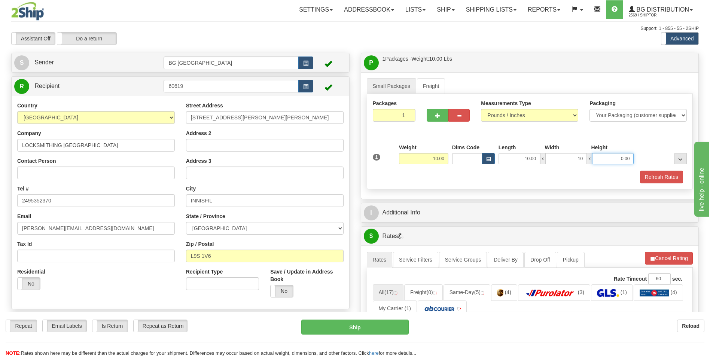
type input "10.00"
click at [611, 160] on input "0.00" at bounding box center [613, 158] width 42 height 11
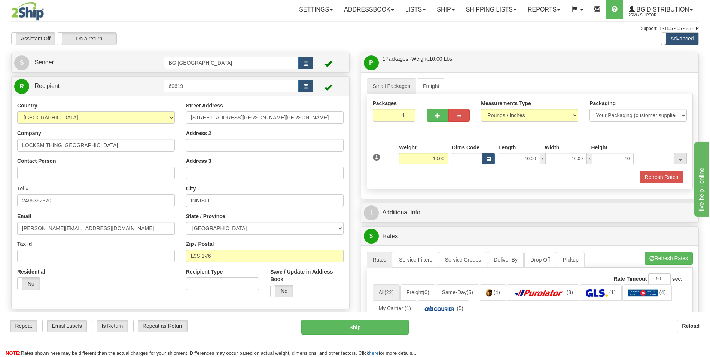
type input "10.00"
click at [634, 134] on div "Packages 1 1 Measurements Type" at bounding box center [530, 141] width 326 height 95
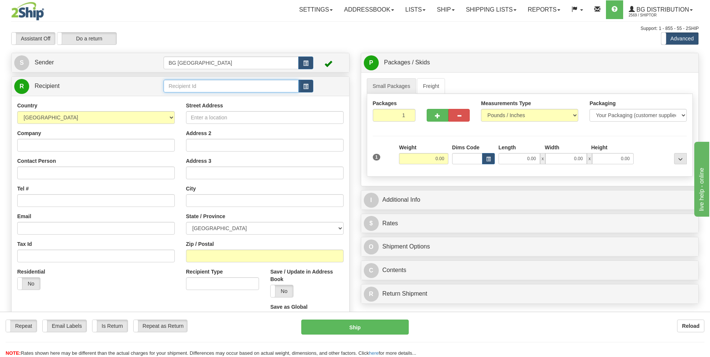
click at [213, 87] on input "text" at bounding box center [231, 86] width 135 height 13
click at [209, 94] on div "60217" at bounding box center [230, 98] width 128 height 8
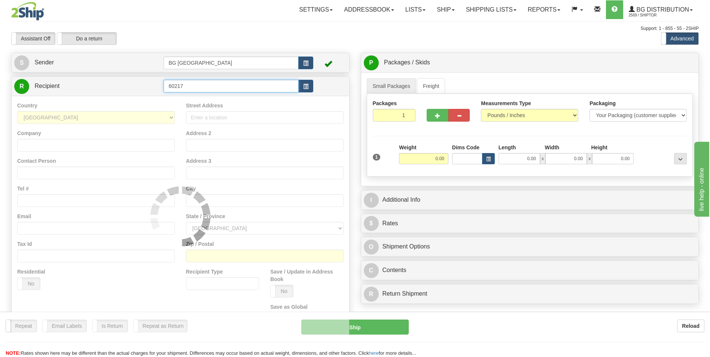
type input "60217"
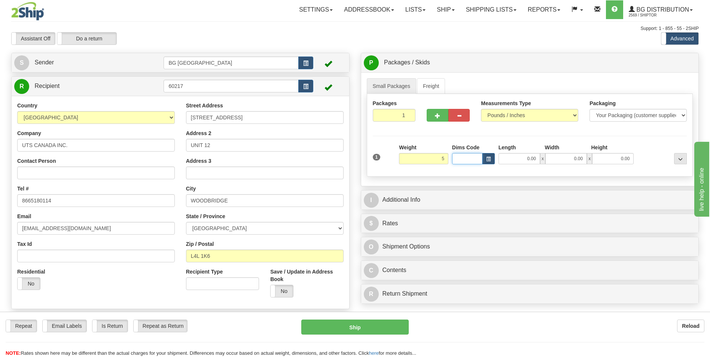
type input "5.00"
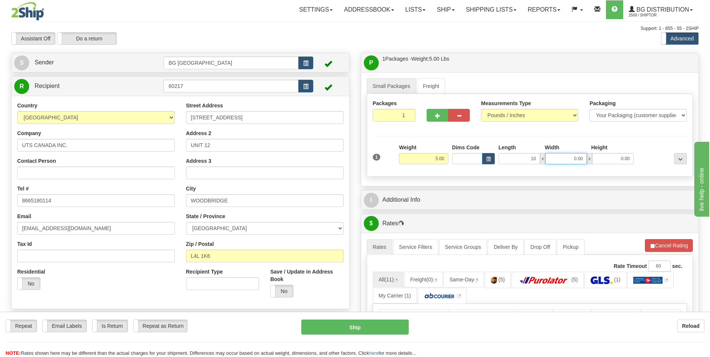
type input "10.00"
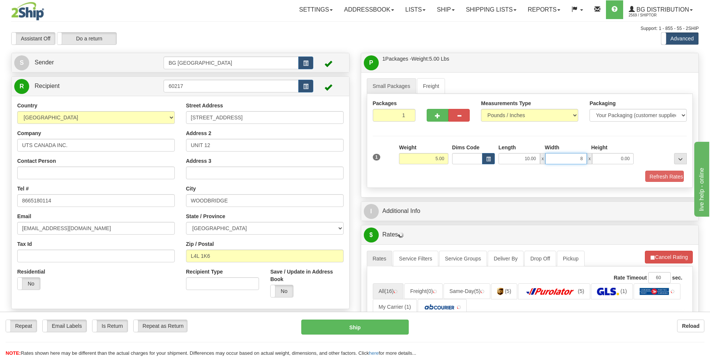
type input "8.00"
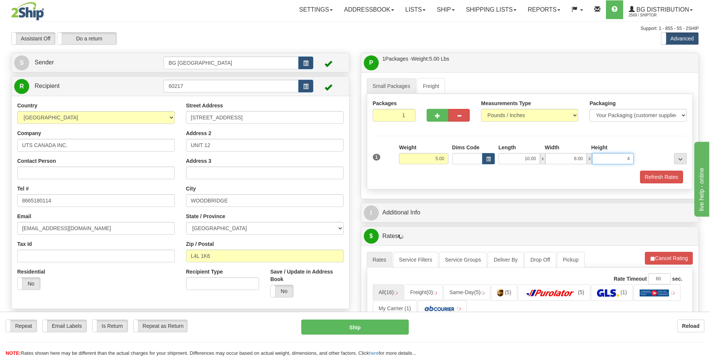
type input "4.00"
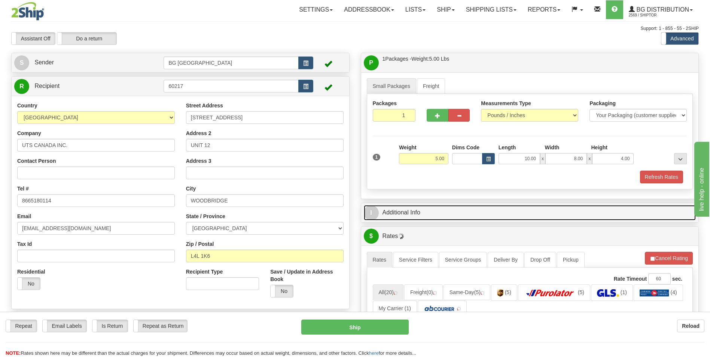
click at [411, 205] on link "I Additional Info" at bounding box center [530, 212] width 332 height 15
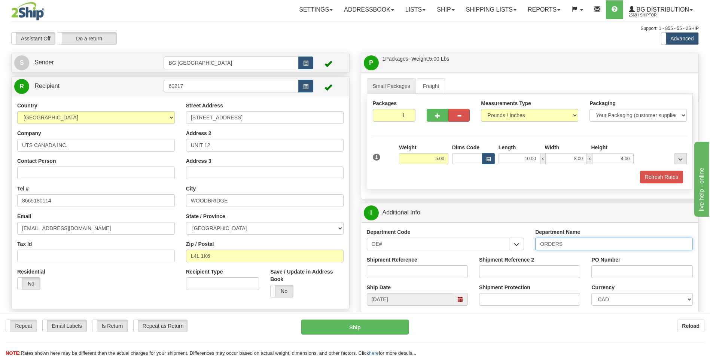
click at [590, 247] on input "ORDERS" at bounding box center [614, 244] width 158 height 13
type input "70183953-00"
click at [604, 268] on input "PO Number" at bounding box center [642, 271] width 101 height 13
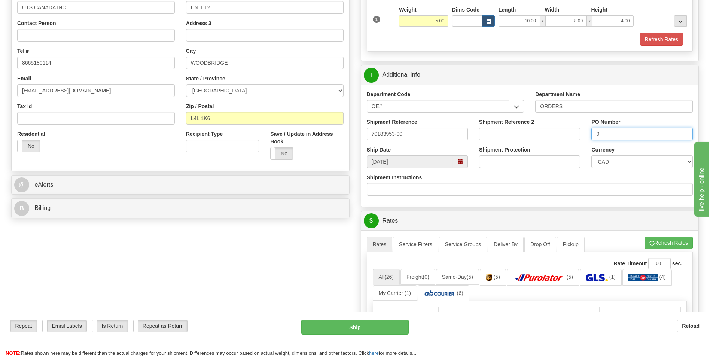
scroll to position [150, 0]
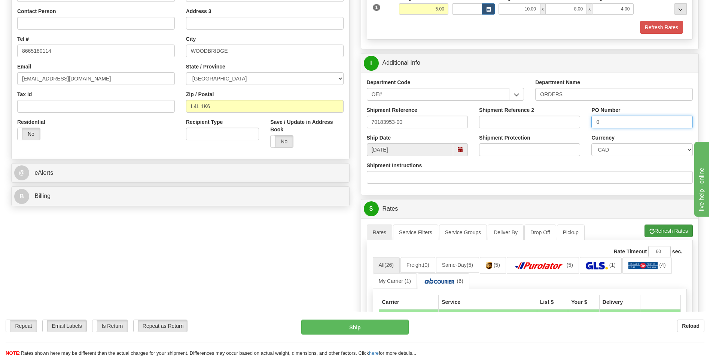
type input "0"
click at [663, 230] on button "Refresh Rates" at bounding box center [669, 231] width 48 height 13
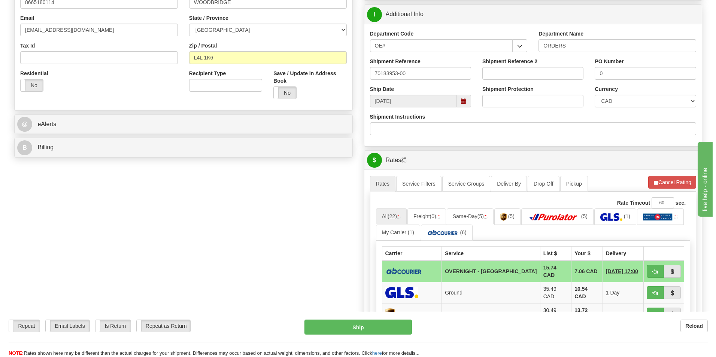
scroll to position [262, 0]
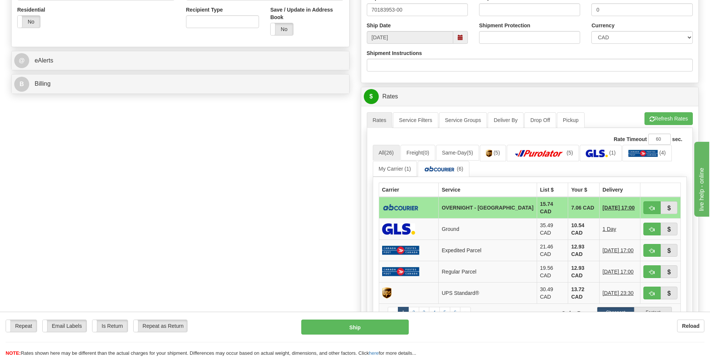
click at [569, 211] on td "7.06 CAD" at bounding box center [583, 208] width 31 height 22
click at [652, 206] on span "button" at bounding box center [652, 208] width 5 height 5
type input "4"
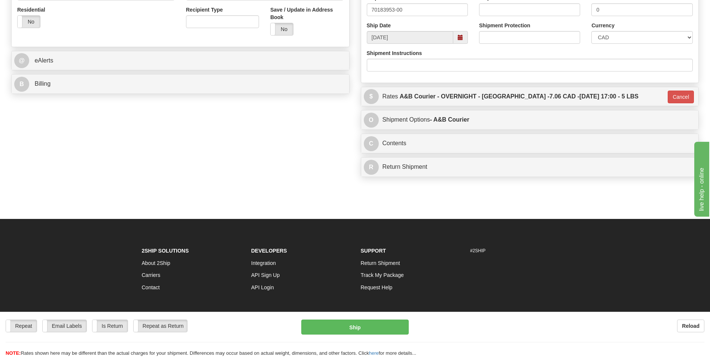
click at [355, 337] on div "Repeat Repeat Email Labels Email Labels Edit Is Return Is Return Repeat as Retu…" at bounding box center [355, 338] width 710 height 37
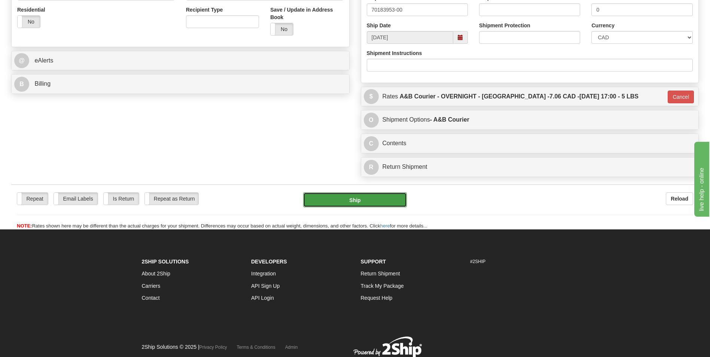
click at [350, 204] on button "Ship" at bounding box center [354, 199] width 103 height 15
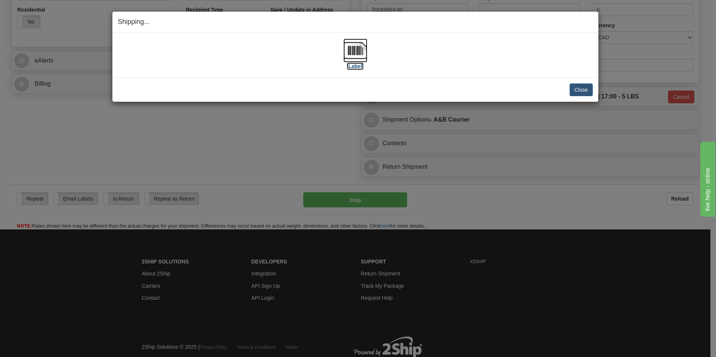
click at [356, 54] on img at bounding box center [355, 51] width 24 height 24
click at [577, 88] on button "Close" at bounding box center [580, 89] width 23 height 13
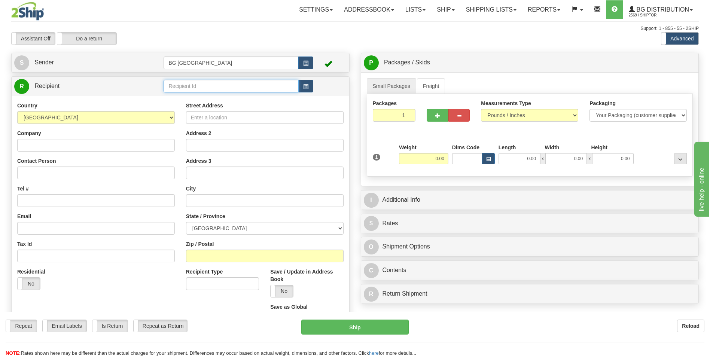
click at [188, 86] on input "text" at bounding box center [231, 86] width 135 height 13
click at [178, 95] on div "60140" at bounding box center [230, 98] width 128 height 8
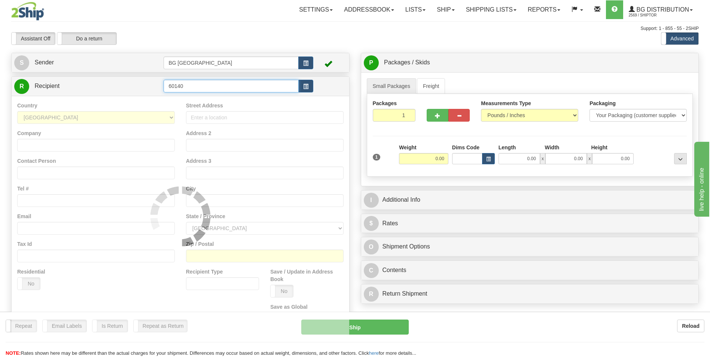
type input "60140"
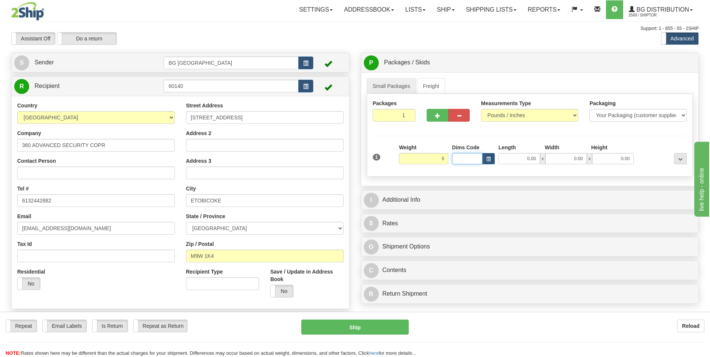
type input "6.00"
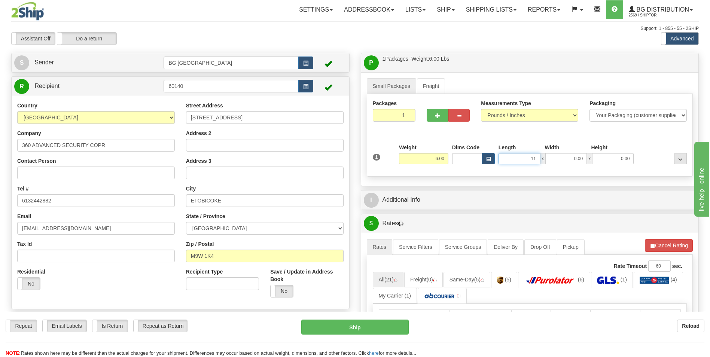
type input "11.00"
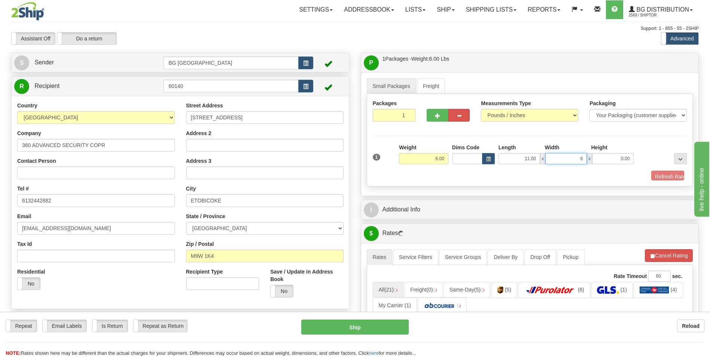
type input "6.00"
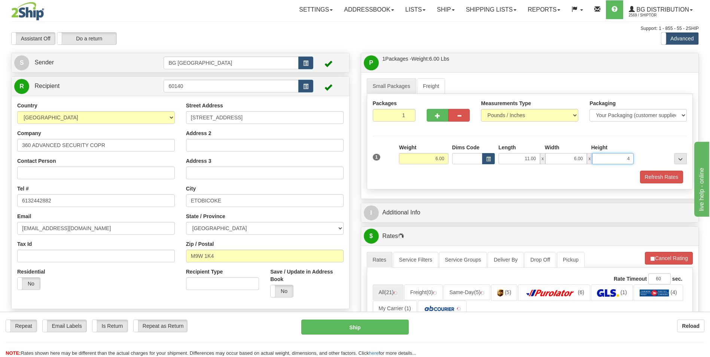
type input "4.00"
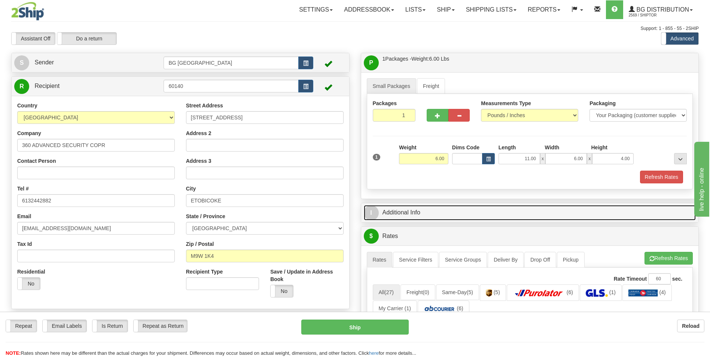
click at [434, 215] on link "I Additional Info" at bounding box center [530, 212] width 332 height 15
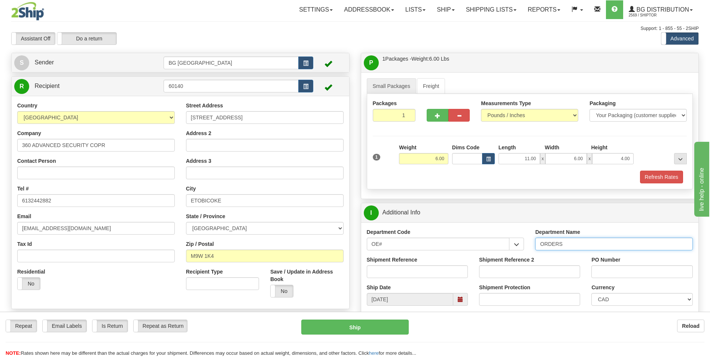
click at [580, 248] on input "ORDERS" at bounding box center [614, 244] width 158 height 13
type input "70183988-00"
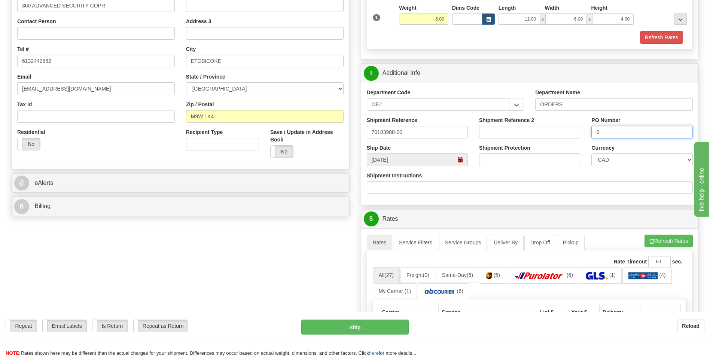
scroll to position [150, 0]
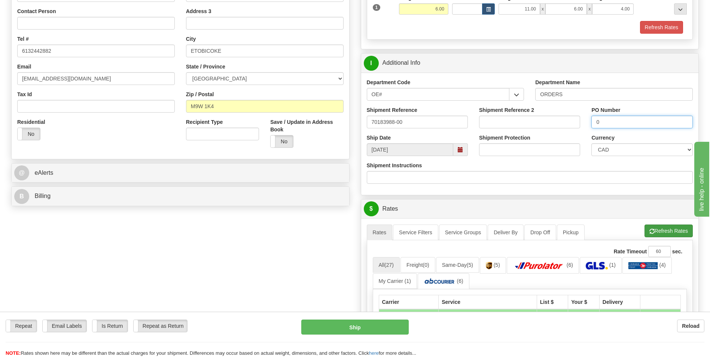
type input "0"
click at [655, 231] on button "Refresh Rates" at bounding box center [669, 231] width 48 height 13
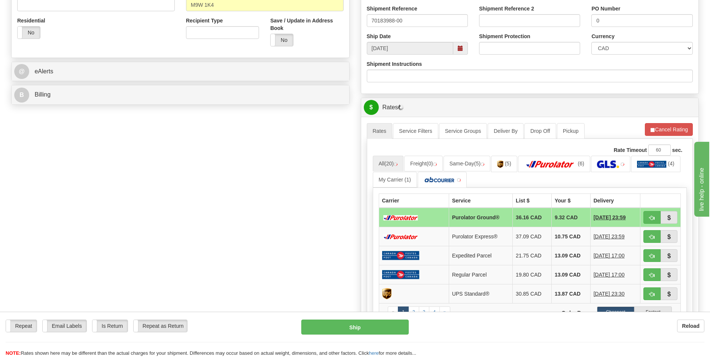
scroll to position [300, 0]
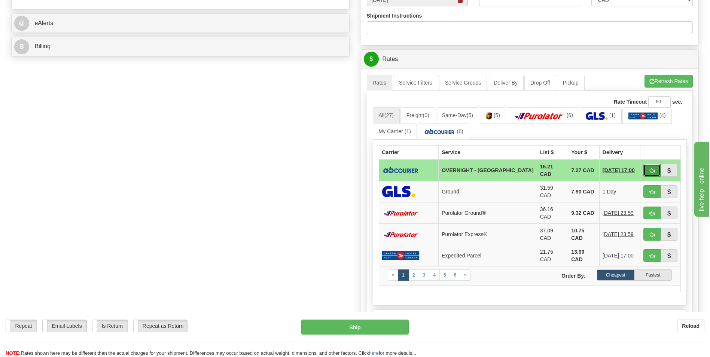
click at [652, 170] on span "button" at bounding box center [652, 170] width 5 height 5
type input "4"
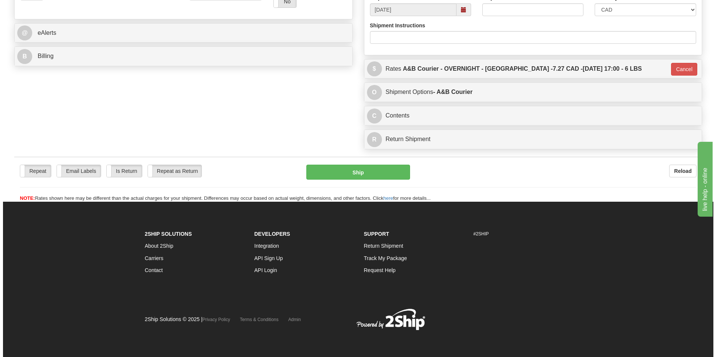
scroll to position [290, 0]
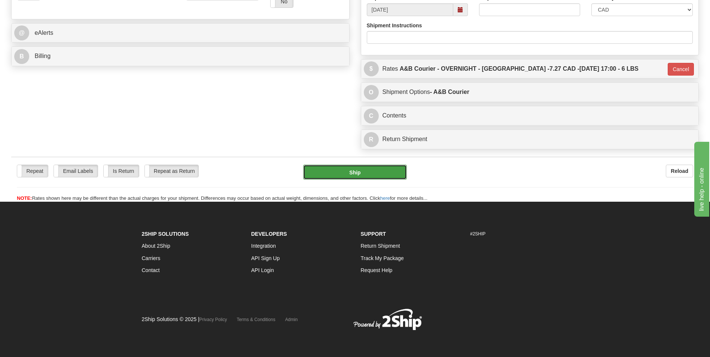
click at [393, 172] on button "Ship" at bounding box center [354, 172] width 103 height 15
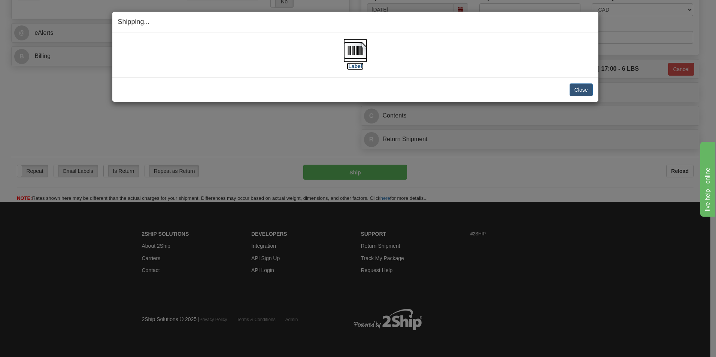
click at [347, 57] on img at bounding box center [355, 51] width 24 height 24
click at [583, 89] on button "Close" at bounding box center [580, 89] width 23 height 13
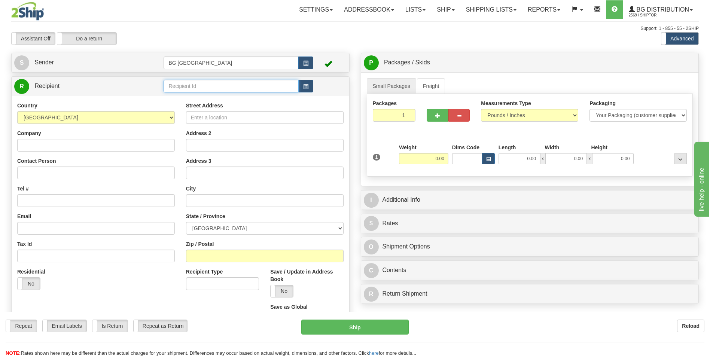
click at [204, 88] on input "text" at bounding box center [231, 86] width 135 height 13
click at [198, 95] on div "60619" at bounding box center [230, 98] width 128 height 8
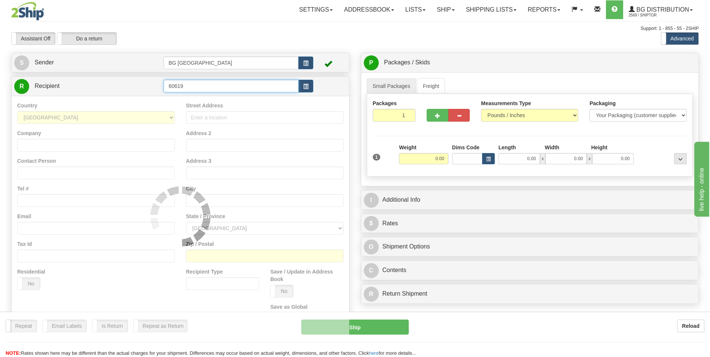
type input "60619"
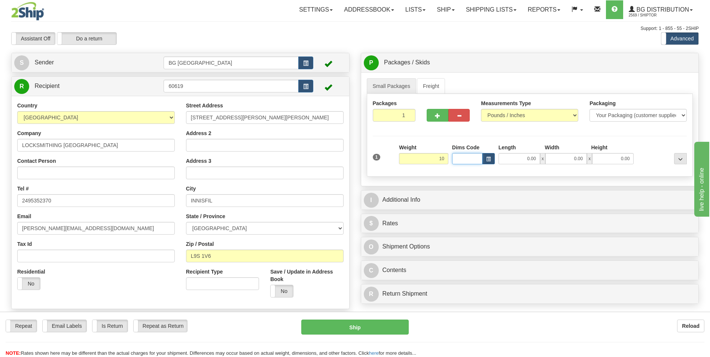
type input "10.00"
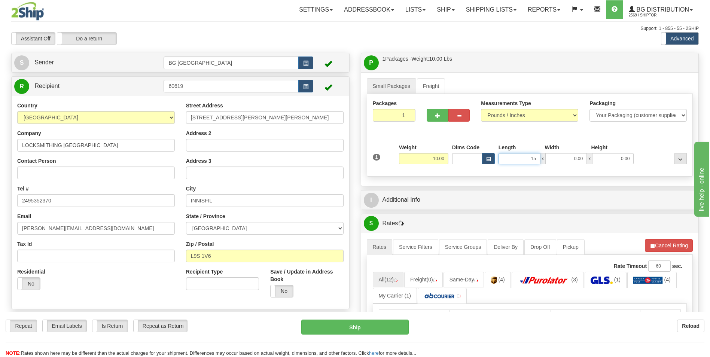
type input "15.00"
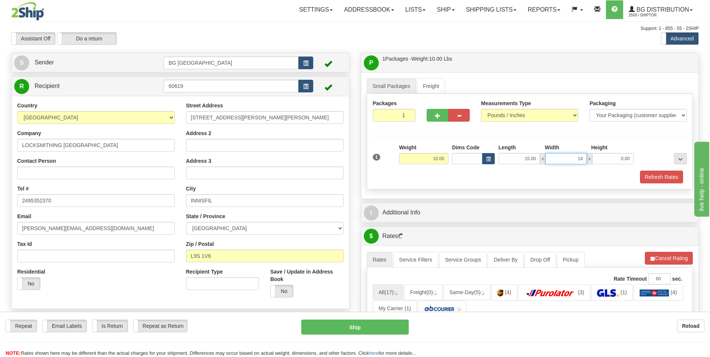
type input "14.00"
type input "7.00"
click at [438, 112] on button "button" at bounding box center [437, 115] width 21 height 13
type input "2"
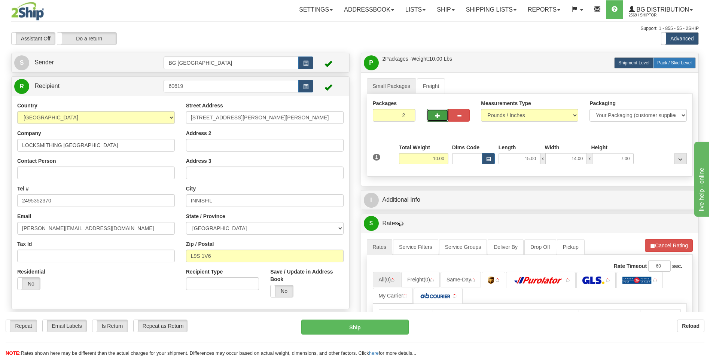
click at [662, 65] on span "Pack / Skid Level" at bounding box center [674, 62] width 34 height 5
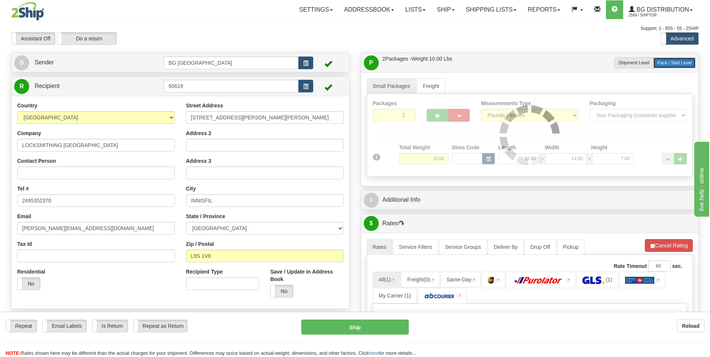
radio input "true"
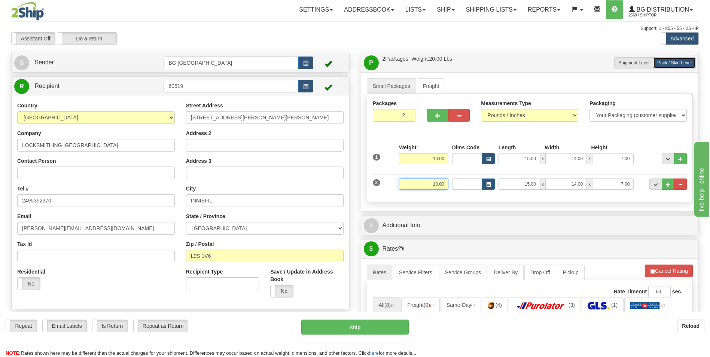
click at [440, 180] on input "10.00" at bounding box center [423, 184] width 49 height 11
type input "15.00"
type input "48.00"
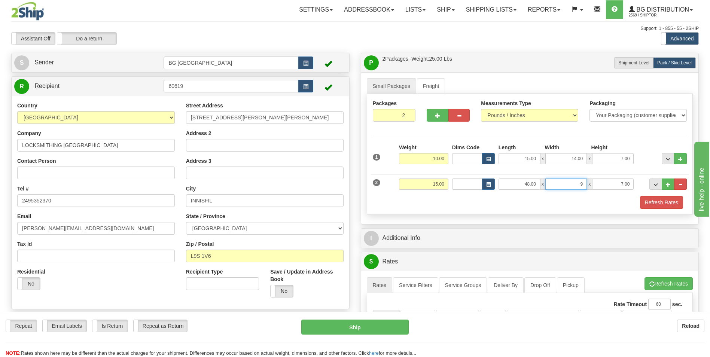
type input "9.00"
type input "2.00"
click at [663, 185] on button "..." at bounding box center [668, 184] width 13 height 11
type input "3"
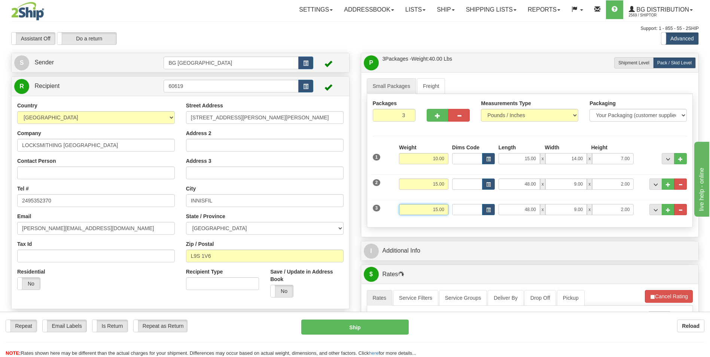
click at [417, 210] on input "15.00" at bounding box center [423, 209] width 49 height 11
type input "41.00"
type input "14.00"
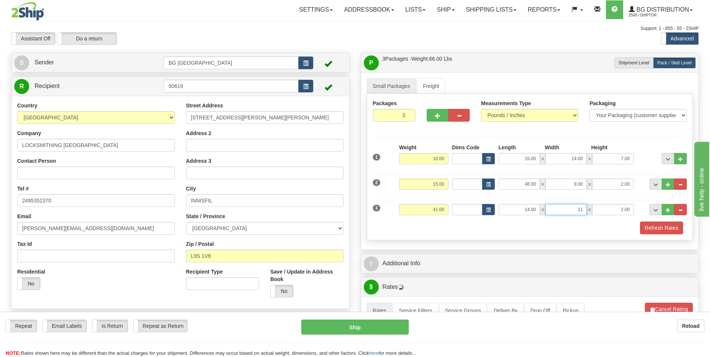
type input "11.00"
click at [664, 212] on button "..." at bounding box center [668, 209] width 13 height 11
type input "4"
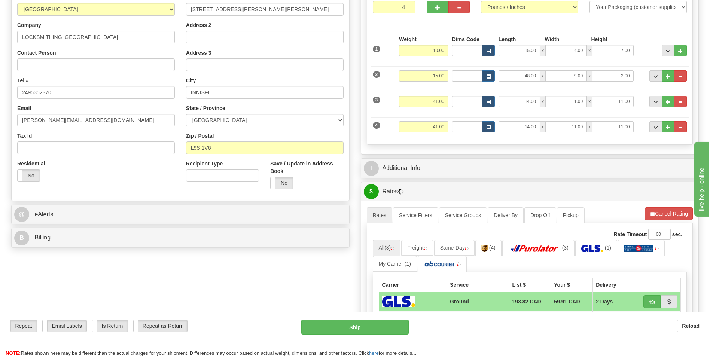
scroll to position [150, 0]
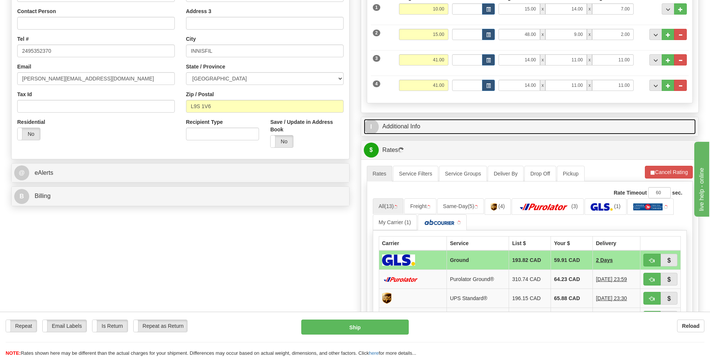
click at [411, 127] on link "I Additional Info" at bounding box center [530, 126] width 332 height 15
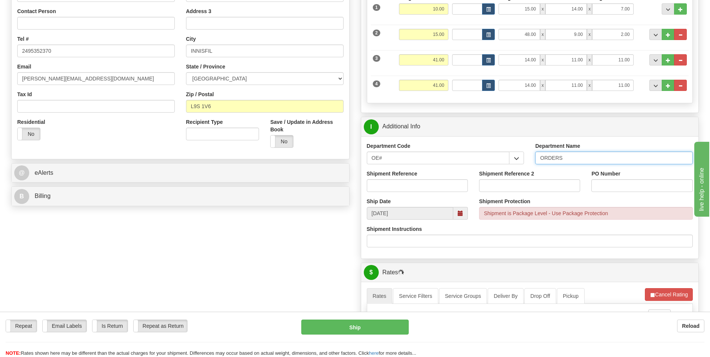
click at [579, 161] on input "ORDERS" at bounding box center [614, 158] width 158 height 13
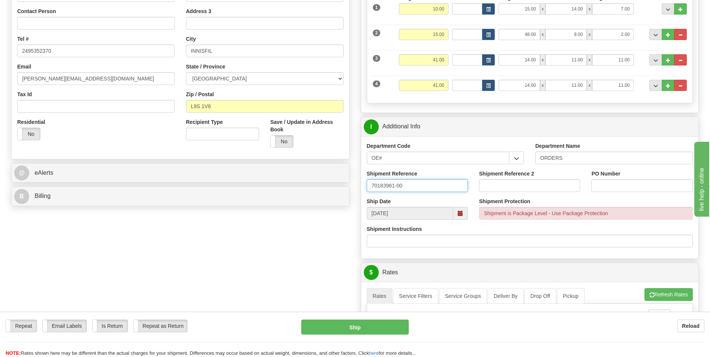
type input "70183961-00"
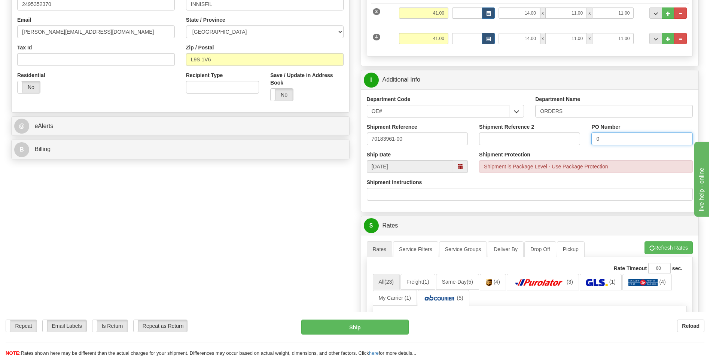
scroll to position [337, 0]
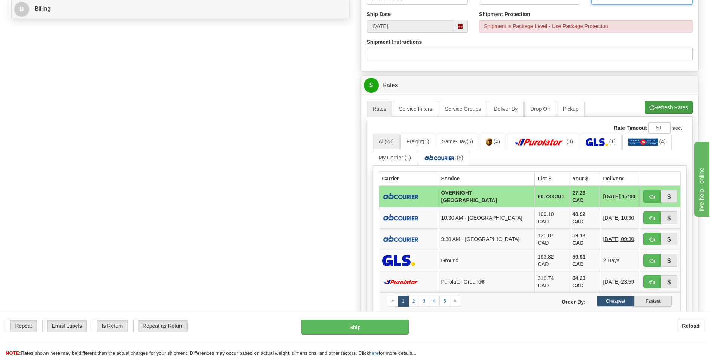
type input "0"
click at [656, 107] on button "Refresh Rates" at bounding box center [669, 107] width 48 height 13
click at [671, 111] on button "Refresh Rates" at bounding box center [669, 107] width 48 height 13
click at [653, 198] on span "button" at bounding box center [652, 197] width 5 height 5
type input "4"
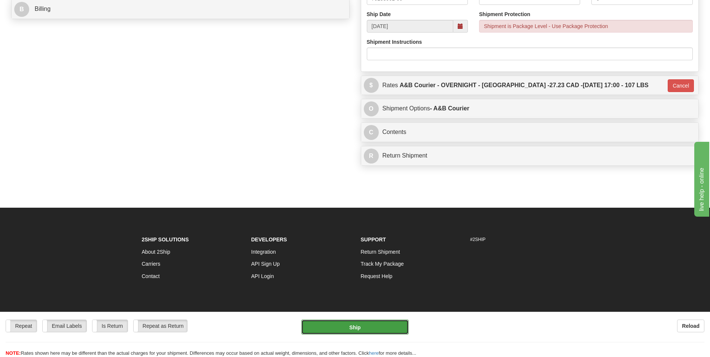
click at [383, 330] on button "Ship" at bounding box center [354, 327] width 107 height 15
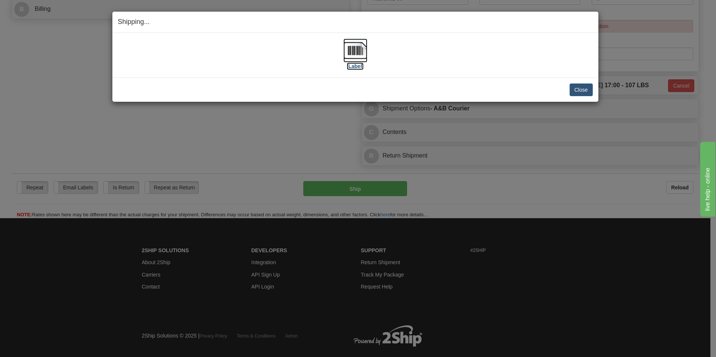
click at [347, 48] on img at bounding box center [355, 51] width 24 height 24
click at [579, 91] on button "Close" at bounding box center [580, 89] width 23 height 13
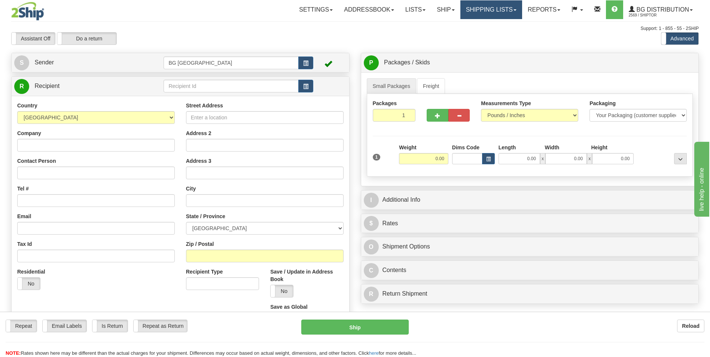
click at [480, 13] on link "Shipping lists" at bounding box center [491, 9] width 62 height 19
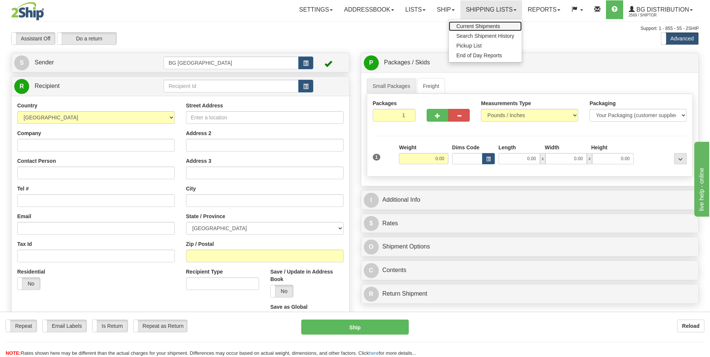
click at [477, 26] on span "Current Shipments" at bounding box center [478, 26] width 44 height 6
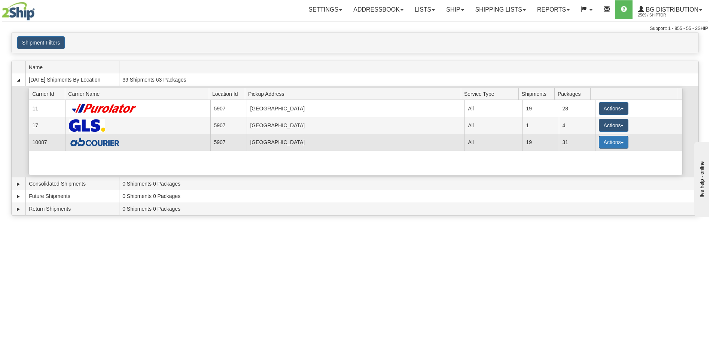
click at [599, 145] on button "Actions" at bounding box center [614, 142] width 30 height 13
click at [590, 155] on span "Details" at bounding box center [586, 155] width 20 height 5
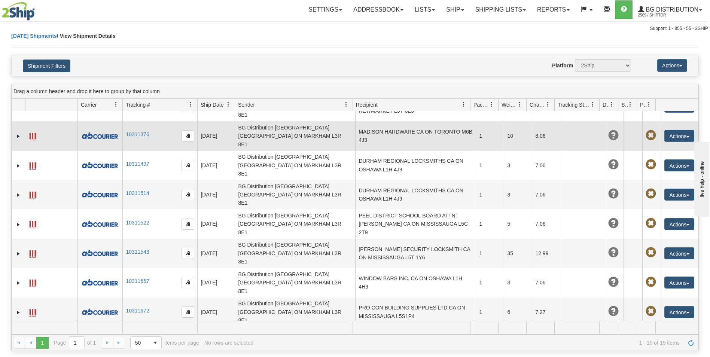
scroll to position [189, 0]
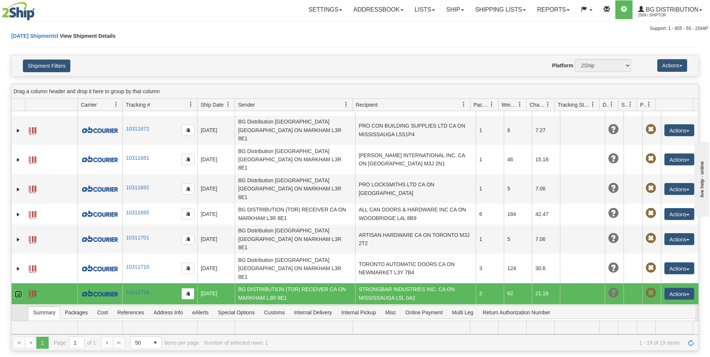
scroll to position [280, 0]
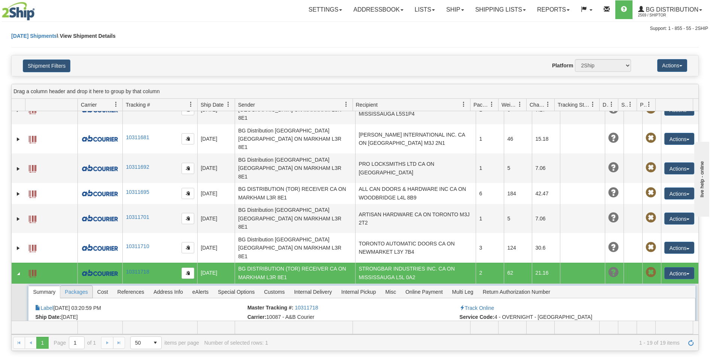
click at [83, 286] on span "Packages" at bounding box center [76, 292] width 32 height 12
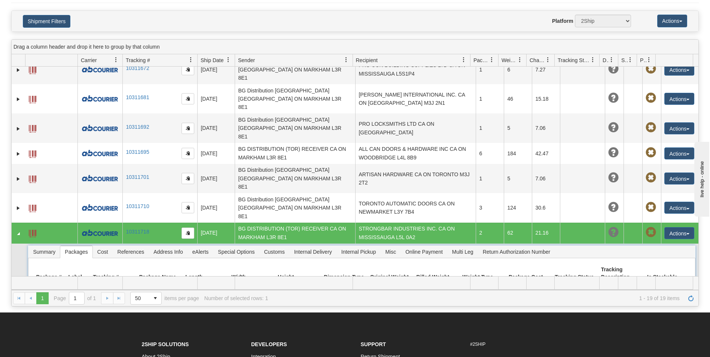
scroll to position [75, 0]
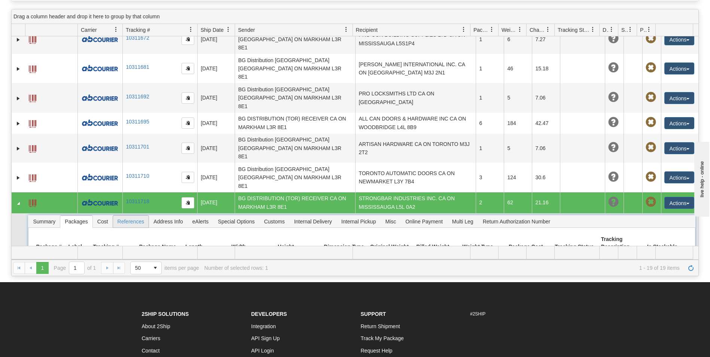
click at [123, 216] on span "References" at bounding box center [131, 222] width 36 height 12
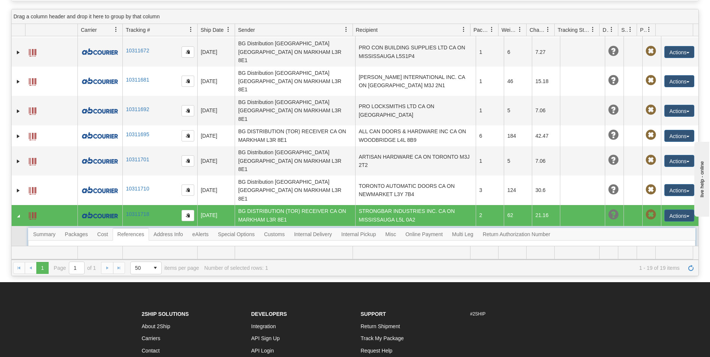
scroll to position [280, 0]
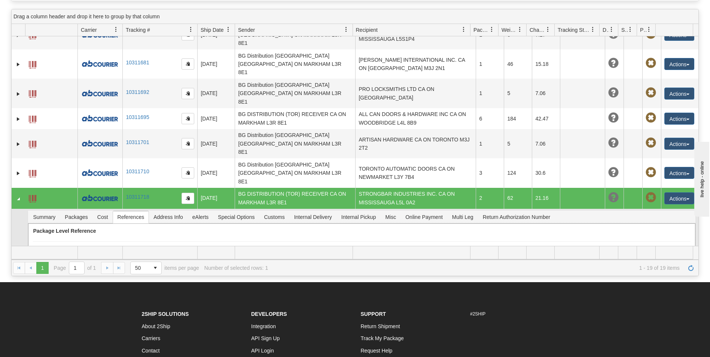
click at [231, 271] on td "70181741-00" at bounding box center [300, 277] width 156 height 13
copy td "70181741"
click at [17, 195] on link "Collapse" at bounding box center [18, 198] width 7 height 7
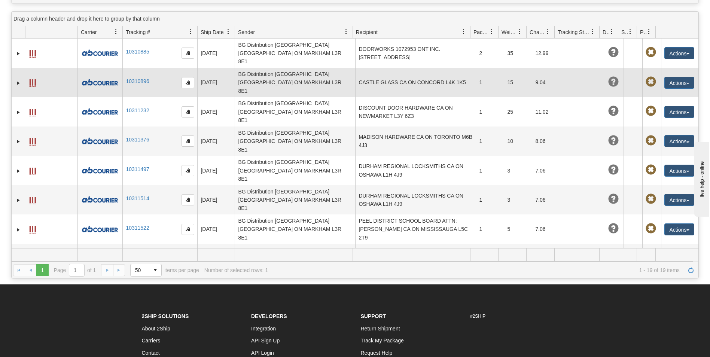
scroll to position [0, 0]
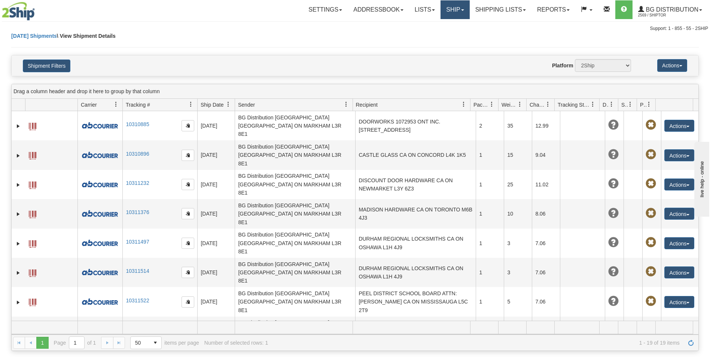
click at [453, 6] on link "Ship" at bounding box center [455, 9] width 29 height 19
click at [499, 6] on link "Shipping lists" at bounding box center [501, 9] width 62 height 19
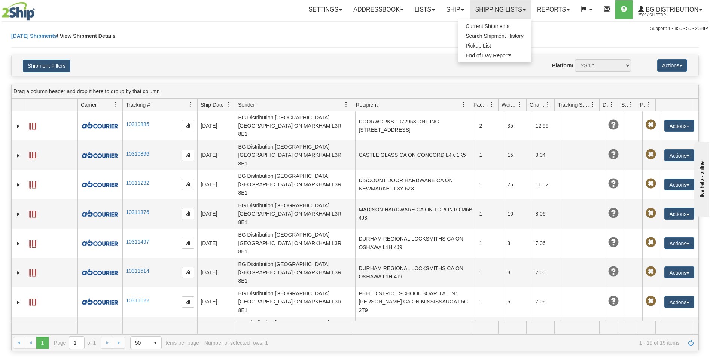
click at [484, 20] on ul "Current Shipments Search Shipment History Pickup List End of Day Reports" at bounding box center [495, 40] width 74 height 43
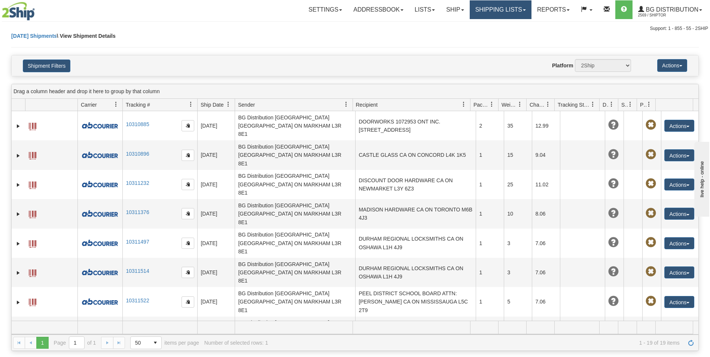
click at [490, 11] on link "Shipping lists" at bounding box center [501, 9] width 62 height 19
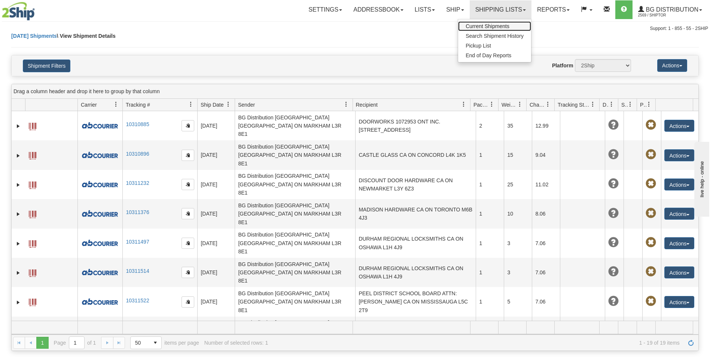
click at [489, 25] on span "Current Shipments" at bounding box center [488, 26] width 44 height 6
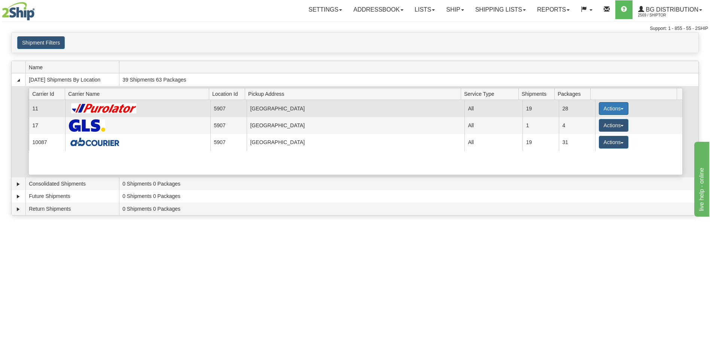
click at [609, 111] on button "Actions" at bounding box center [614, 108] width 30 height 13
click at [591, 120] on span "Details" at bounding box center [586, 122] width 20 height 5
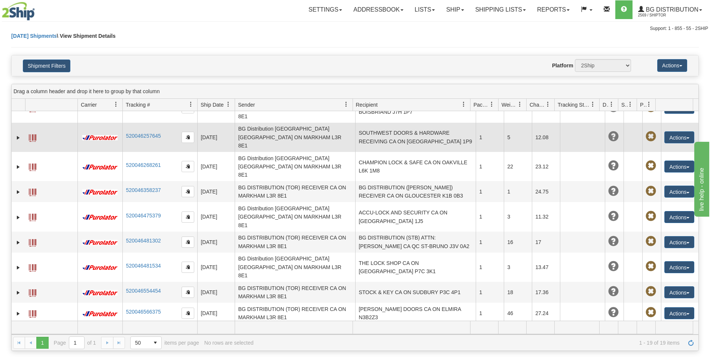
scroll to position [150, 0]
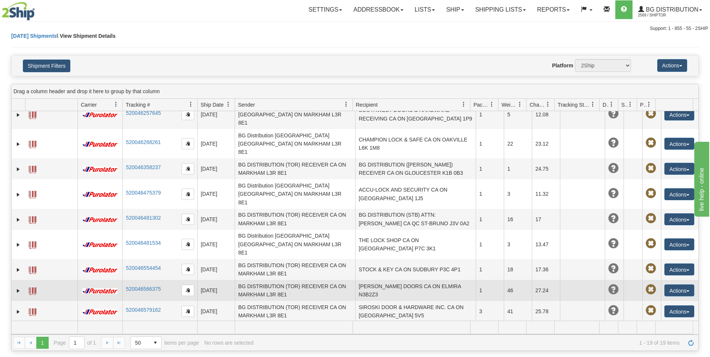
click at [383, 280] on td "[PERSON_NAME] DOORS CA ON ELMIRA N3B2Z3" at bounding box center [415, 290] width 121 height 21
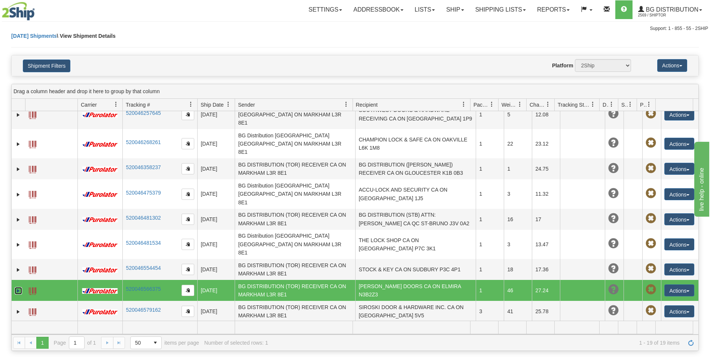
click at [18, 287] on link "Expand" at bounding box center [18, 290] width 7 height 7
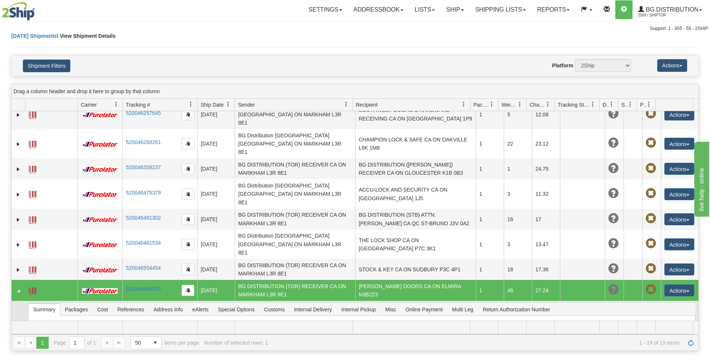
click at [49, 323] on link "Label" at bounding box center [44, 326] width 18 height 6
click at [441, 11] on link "Ship" at bounding box center [455, 9] width 29 height 19
click at [438, 26] on span "Ship Screen" at bounding box center [432, 26] width 28 height 6
